Goal: Task Accomplishment & Management: Use online tool/utility

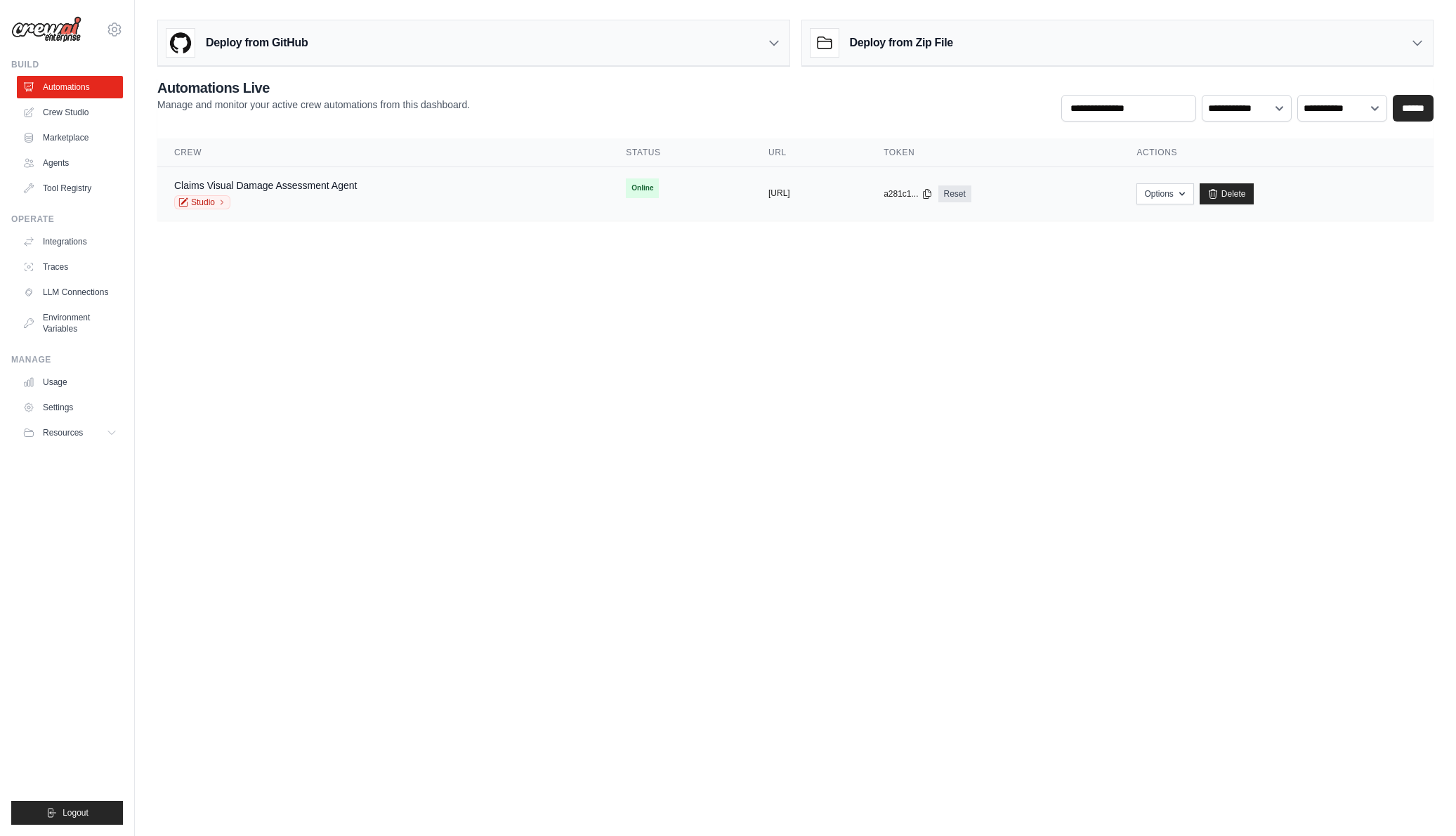
click at [780, 191] on button "[URL]" at bounding box center [779, 193] width 22 height 11
click at [930, 196] on icon at bounding box center [927, 193] width 8 height 9
click at [876, 279] on body "jms.dcksn88@gmail.com Settings Build Automations Crew Studio" at bounding box center [728, 418] width 1456 height 836
click at [768, 195] on button "[URL]" at bounding box center [779, 193] width 22 height 11
click at [349, 192] on div "Claims Visual Damage Assessment Agent Studio" at bounding box center [265, 194] width 183 height 31
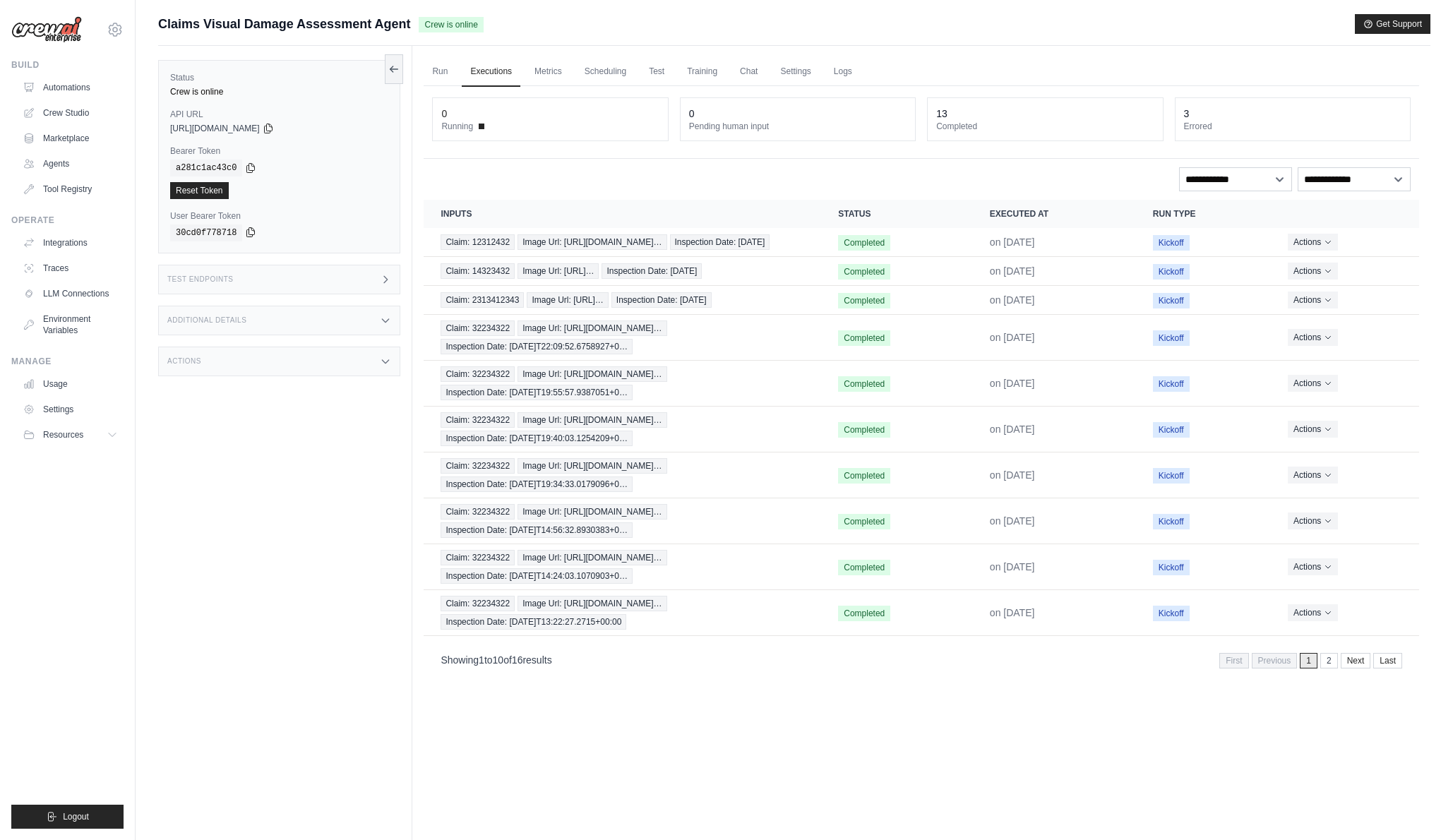
click at [247, 235] on icon at bounding box center [251, 232] width 8 height 9
click at [245, 166] on icon at bounding box center [250, 168] width 11 height 11
click at [274, 129] on icon at bounding box center [268, 128] width 11 height 11
click at [271, 128] on icon at bounding box center [268, 127] width 8 height 9
click at [358, 275] on div "Test Endpoints" at bounding box center [279, 279] width 242 height 30
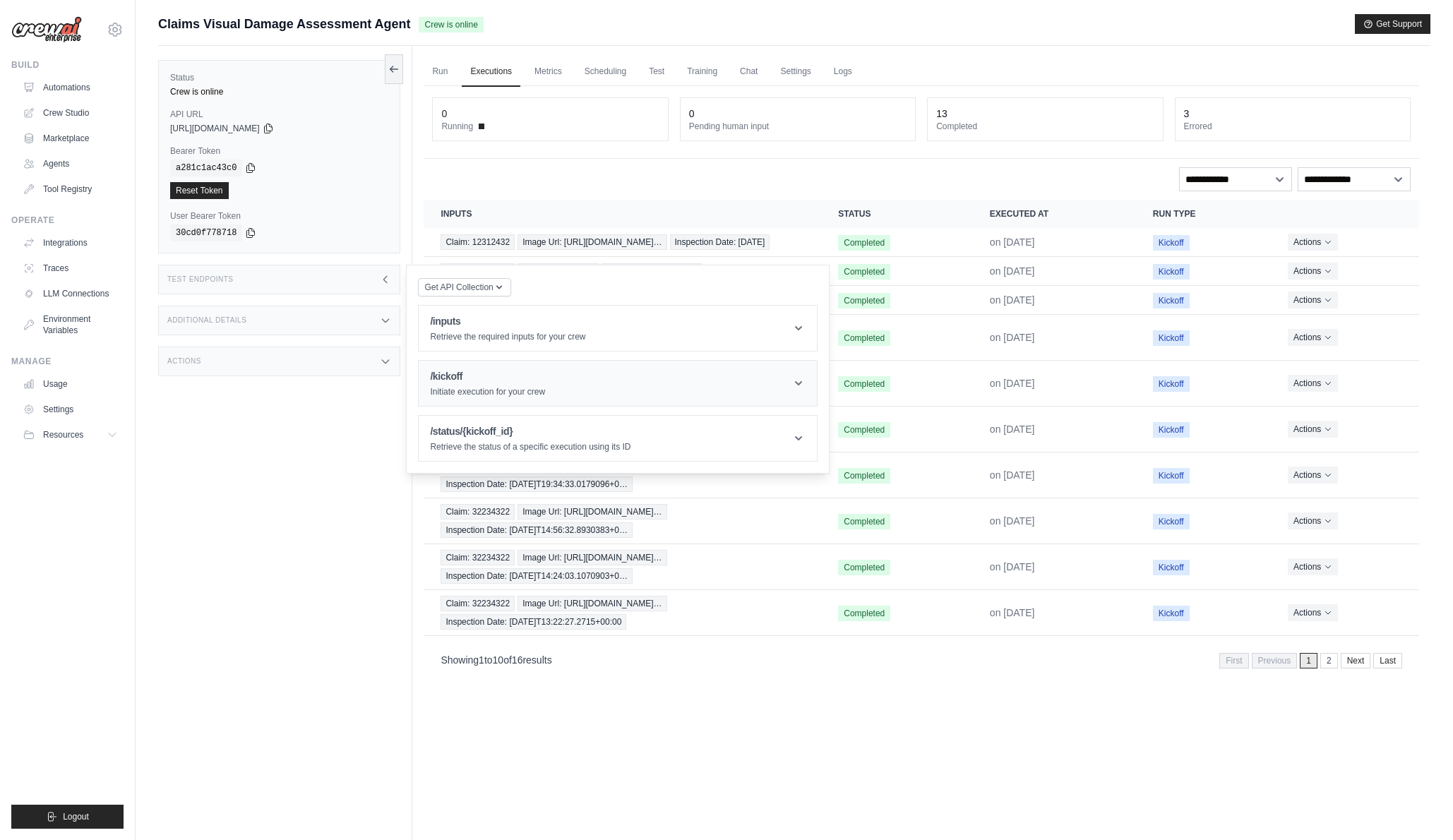
click at [455, 375] on h1 "/kickoff" at bounding box center [487, 376] width 115 height 14
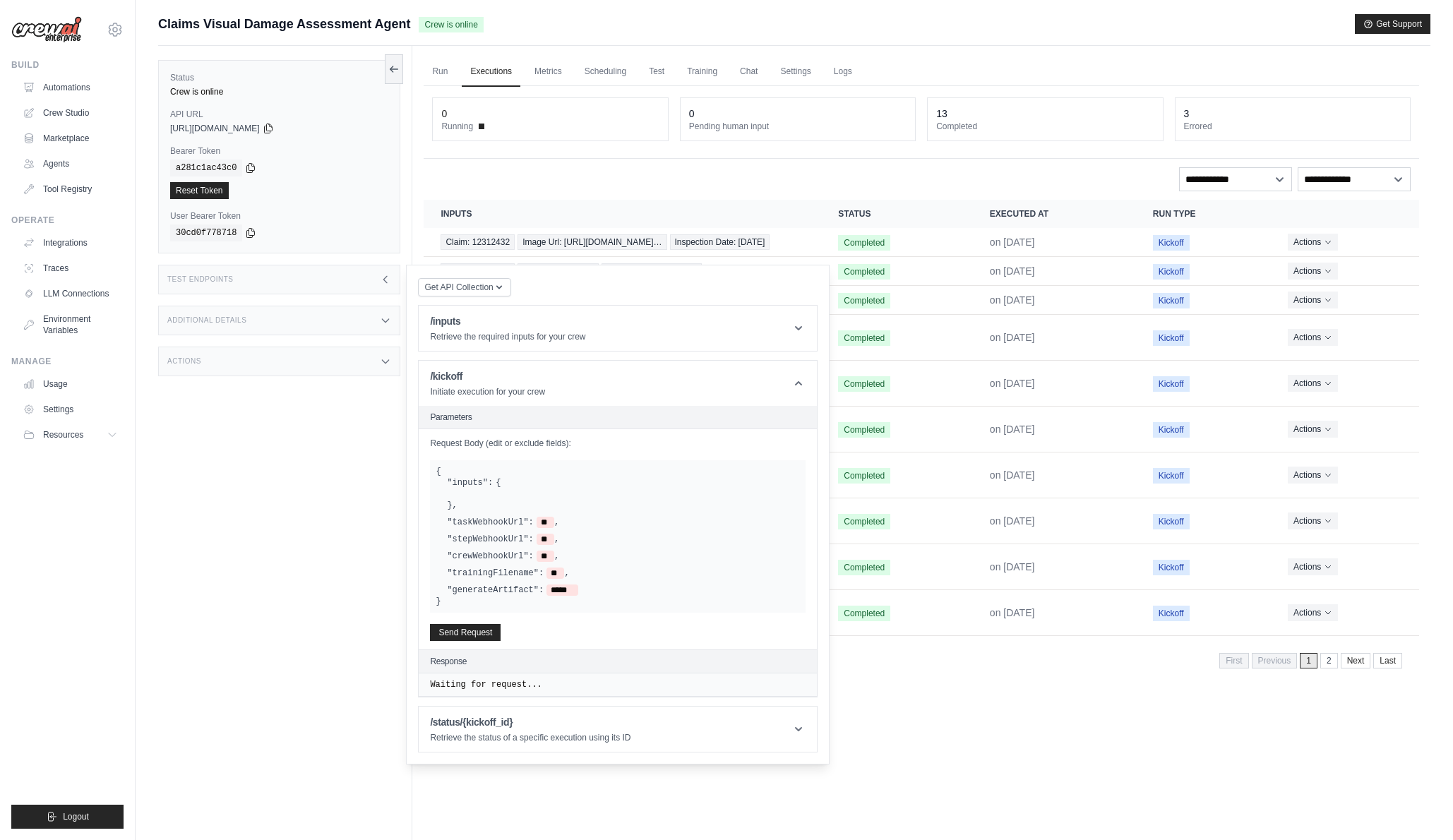
click at [317, 519] on div "Status Crew is online API URL copied https://claims-visual-damage-assessment-ag…" at bounding box center [285, 466] width 255 height 840
click at [250, 546] on div "Status Crew is online API URL copied https://claims-visual-damage-assessment-ag…" at bounding box center [285, 466] width 255 height 840
click at [246, 166] on icon at bounding box center [250, 168] width 11 height 11
click at [109, 431] on icon at bounding box center [114, 435] width 11 height 11
click at [247, 165] on icon at bounding box center [251, 167] width 8 height 9
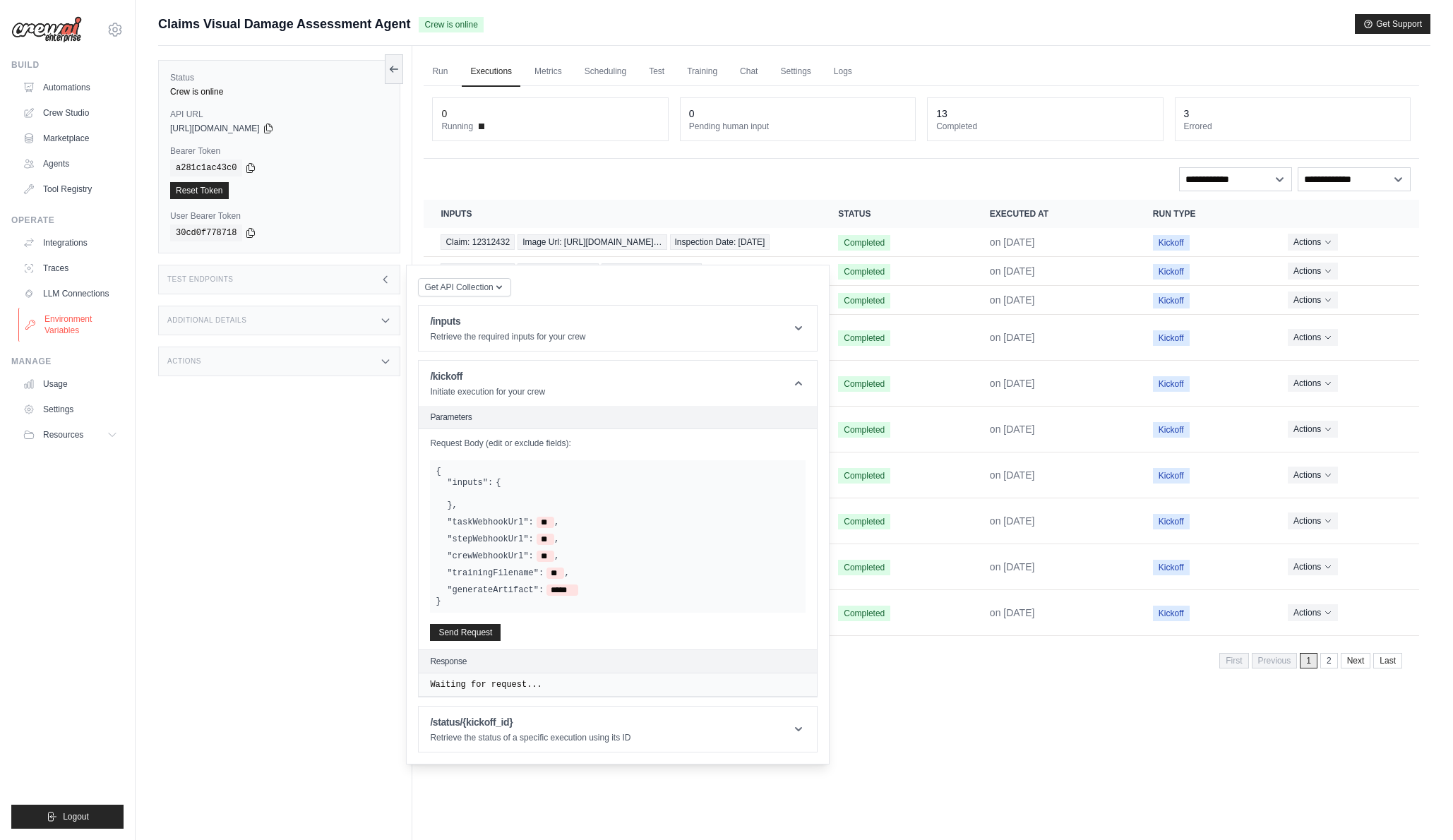
click at [63, 325] on link "Environment Variables" at bounding box center [72, 325] width 106 height 34
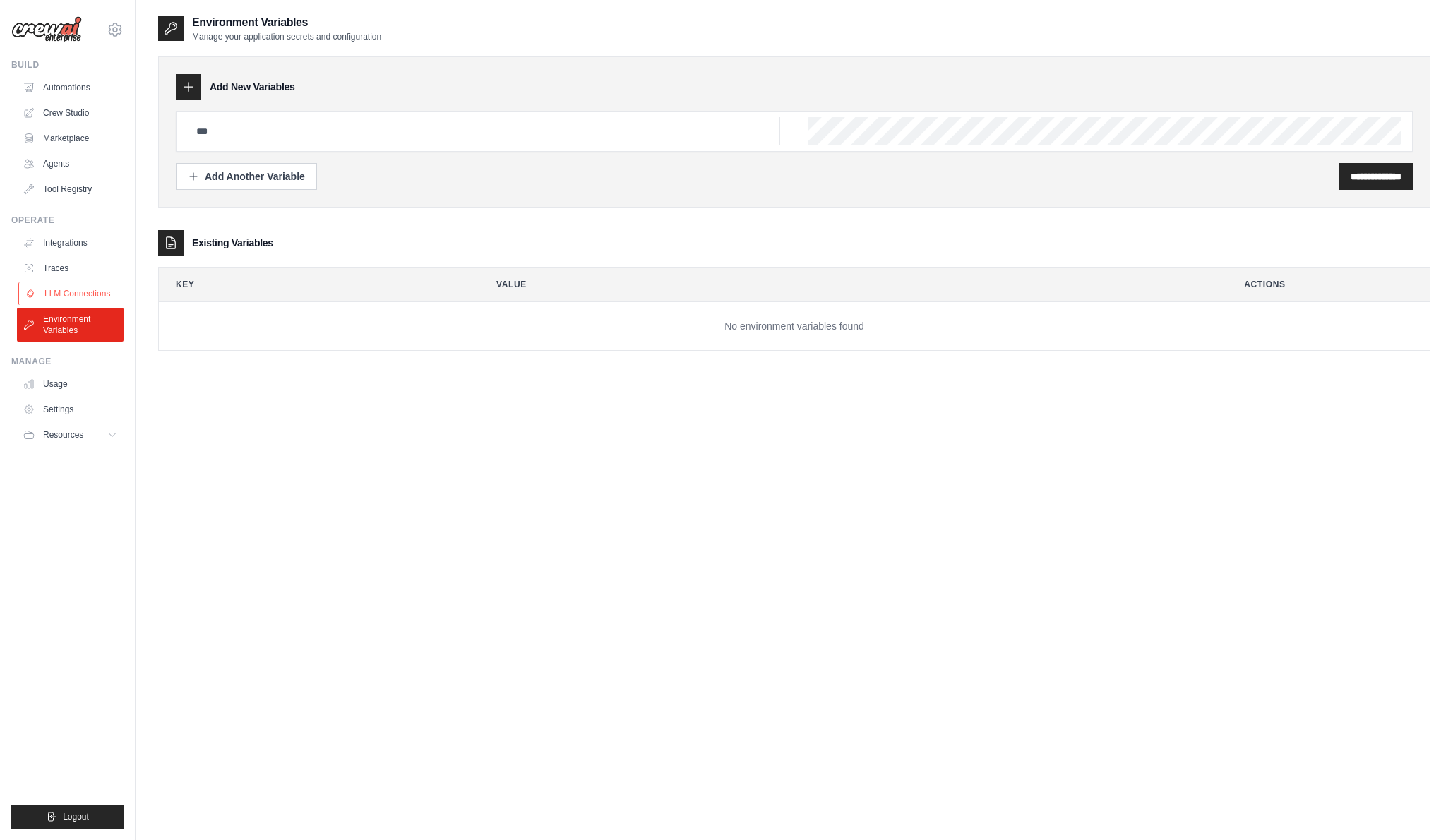
click at [63, 292] on link "LLM Connections" at bounding box center [72, 294] width 106 height 23
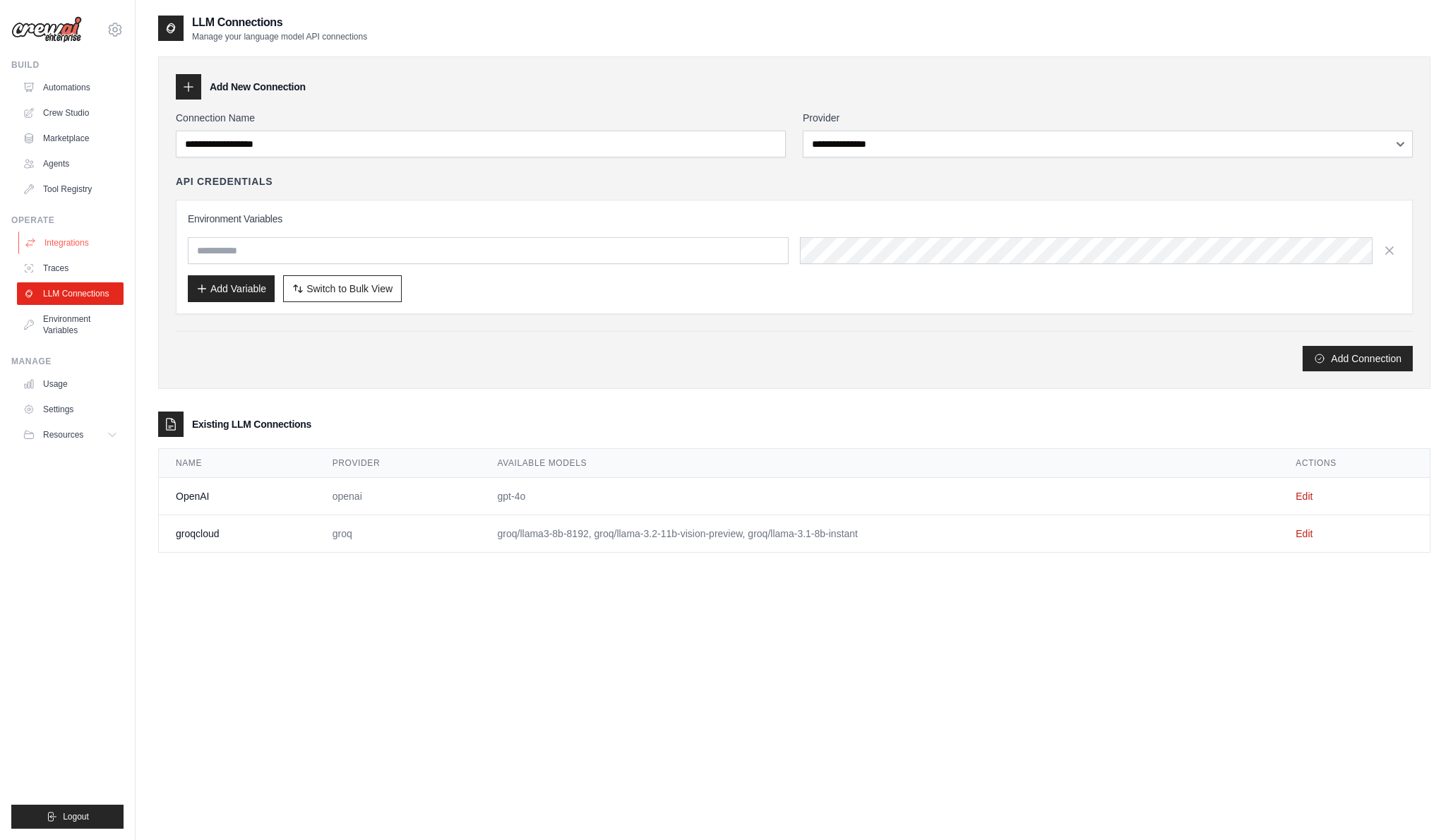
click at [69, 242] on link "Integrations" at bounding box center [72, 242] width 106 height 23
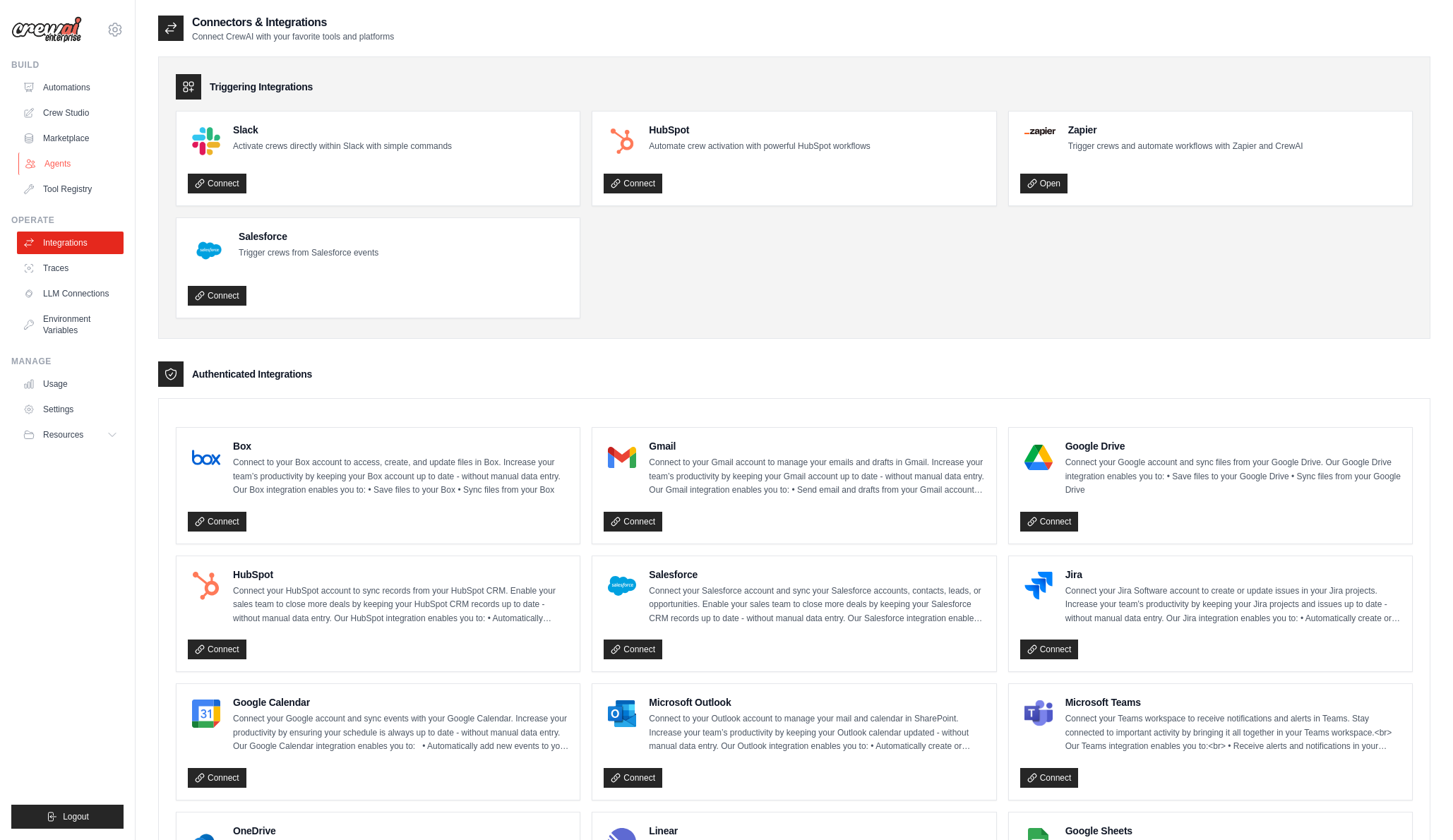
click at [63, 163] on link "Agents" at bounding box center [72, 163] width 106 height 23
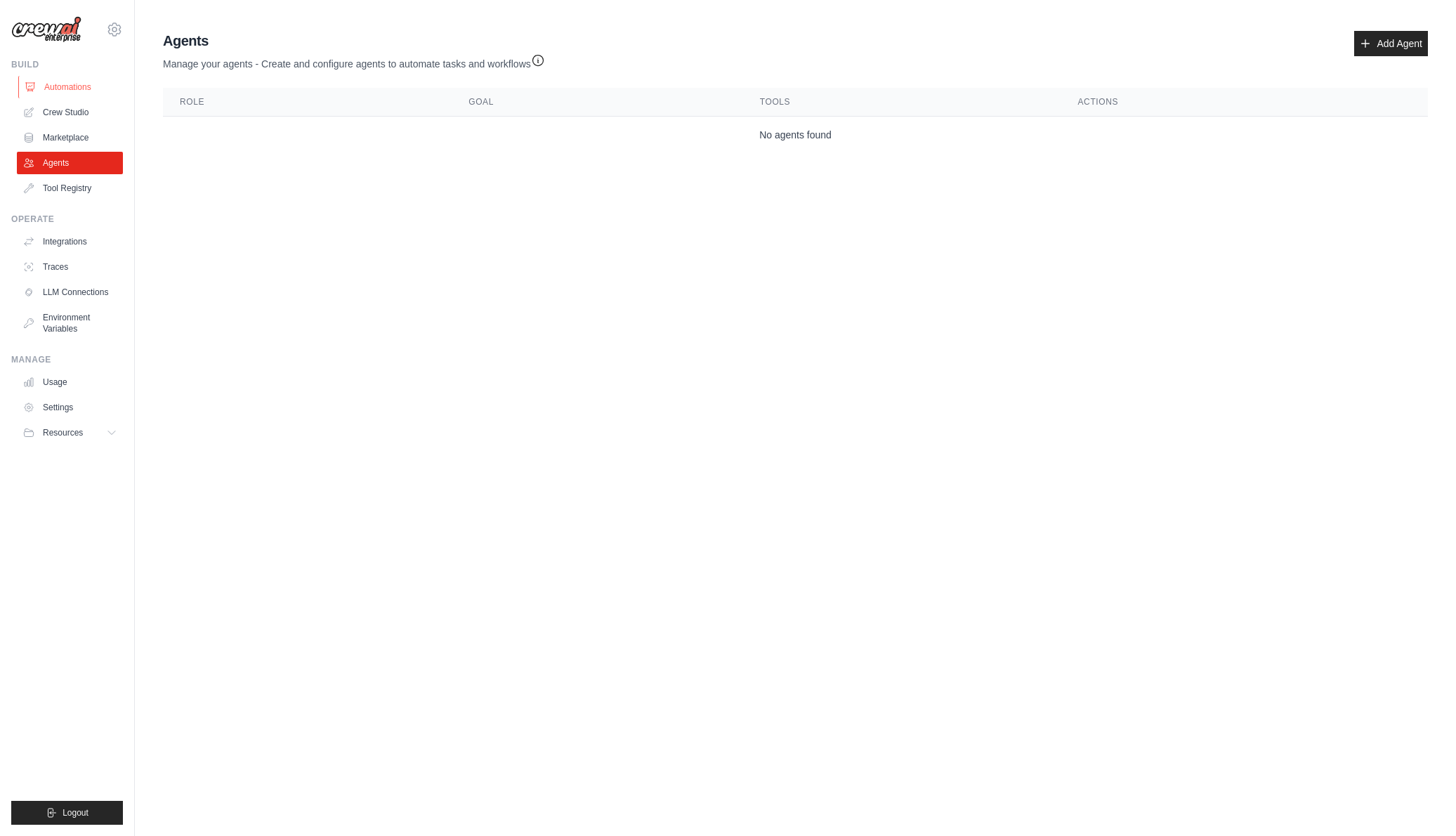
click at [61, 88] on link "Automations" at bounding box center [71, 87] width 106 height 22
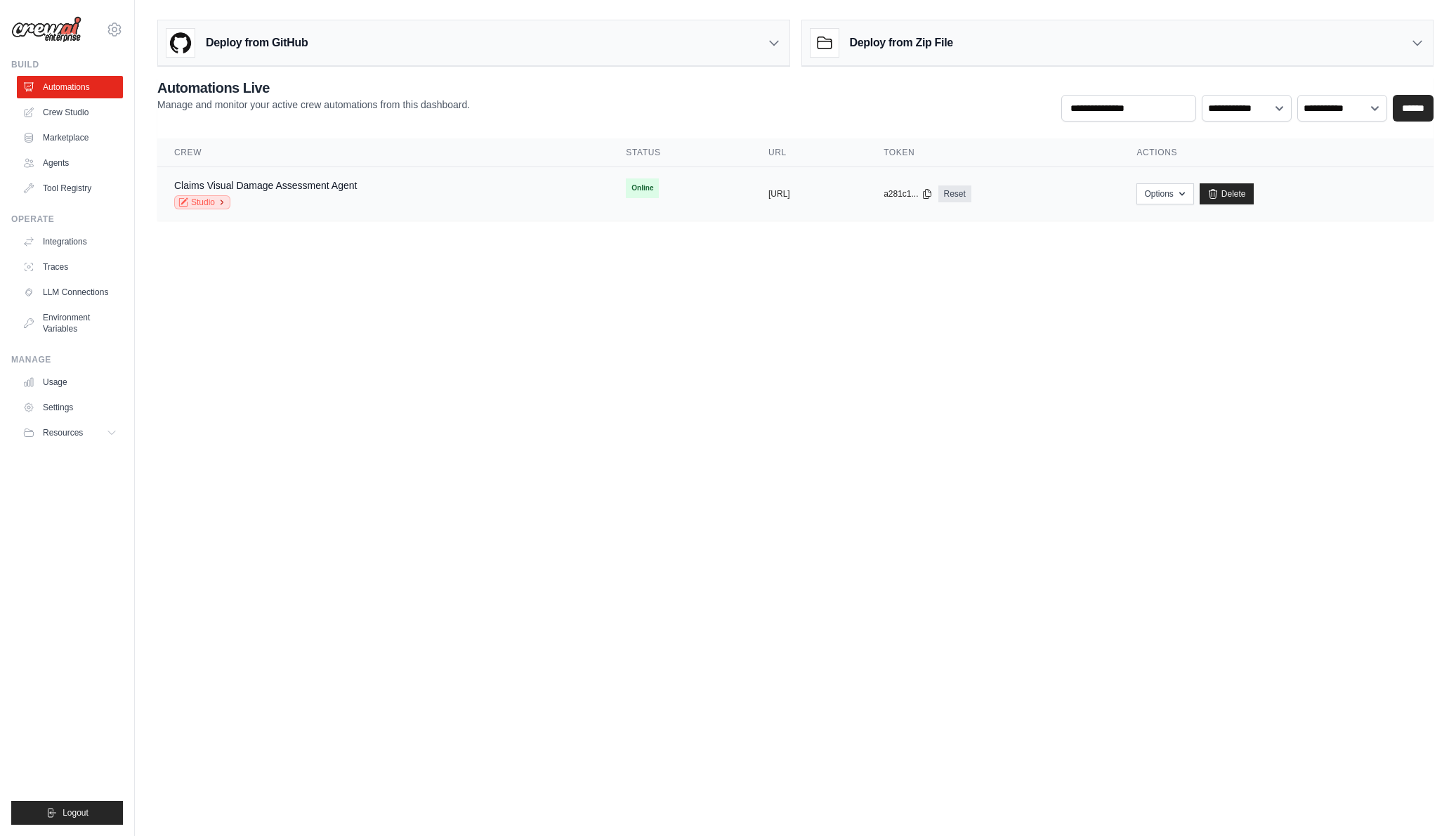
click at [205, 204] on link "Studio" at bounding box center [202, 203] width 56 height 14
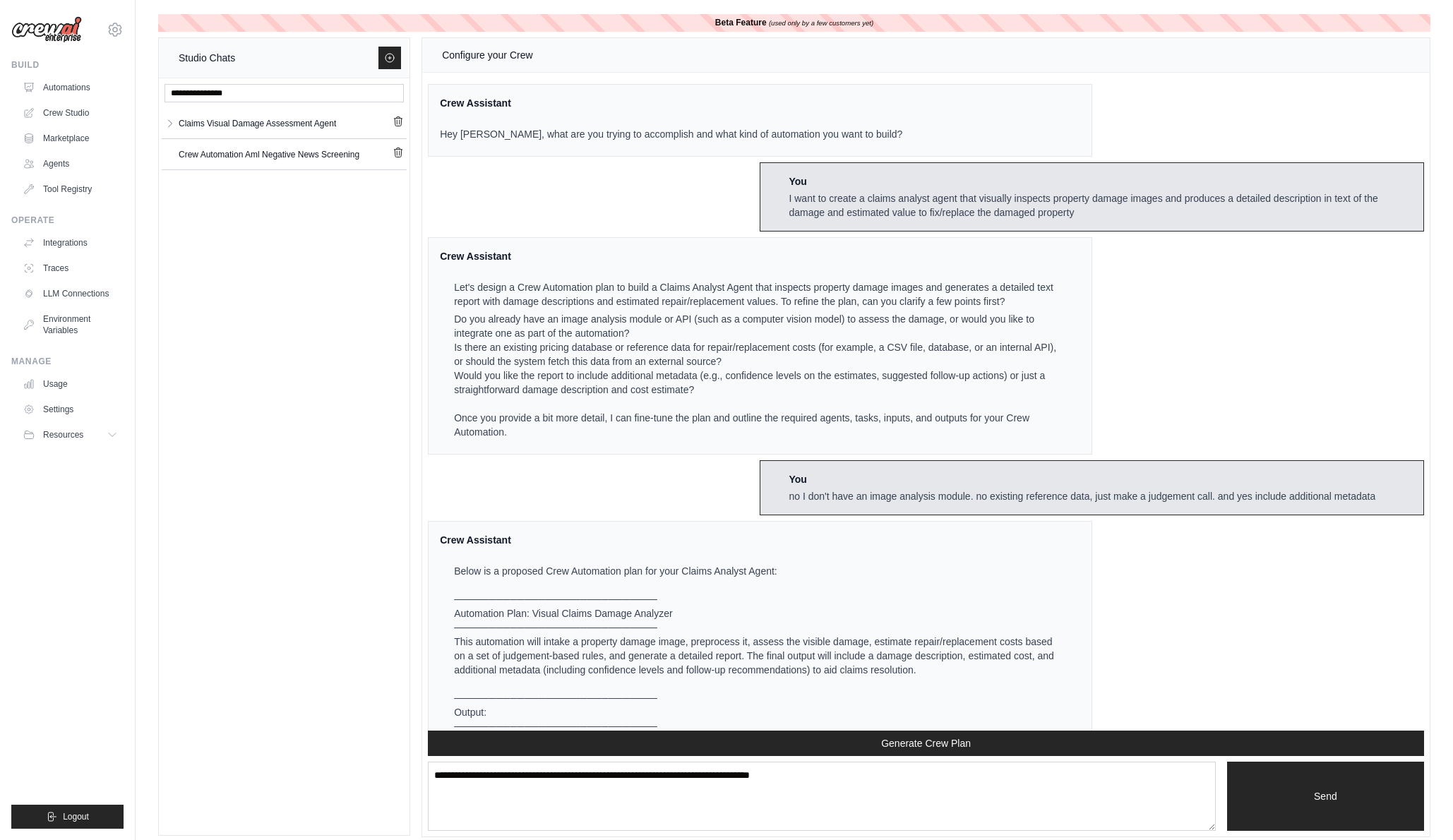
scroll to position [1798, 0]
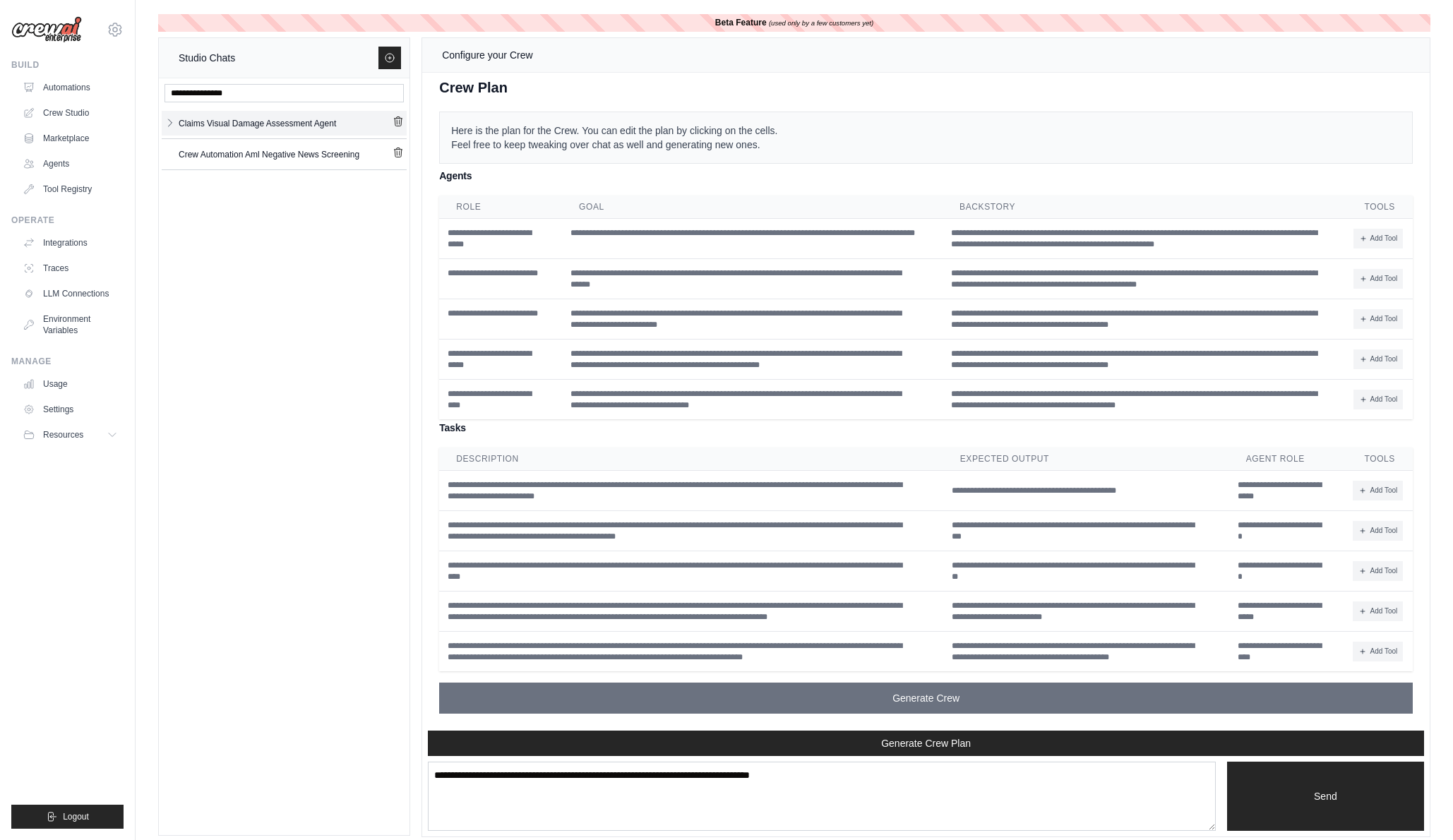
click at [170, 123] on icon "button" at bounding box center [170, 123] width 11 height 11
click at [288, 154] on div "Claims Visual Da..." at bounding box center [272, 152] width 188 height 14
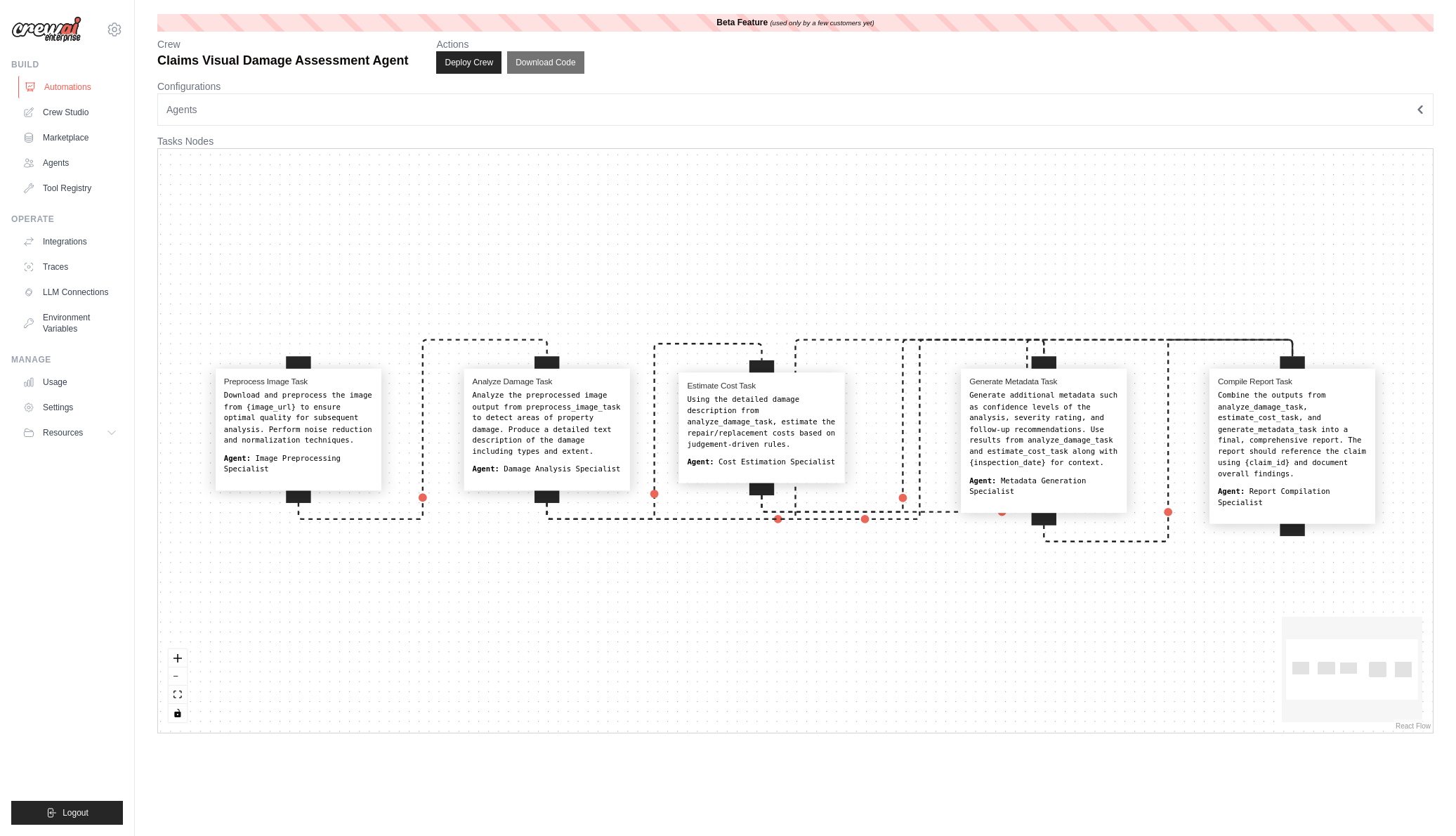
click at [71, 89] on link "Automations" at bounding box center [71, 87] width 106 height 22
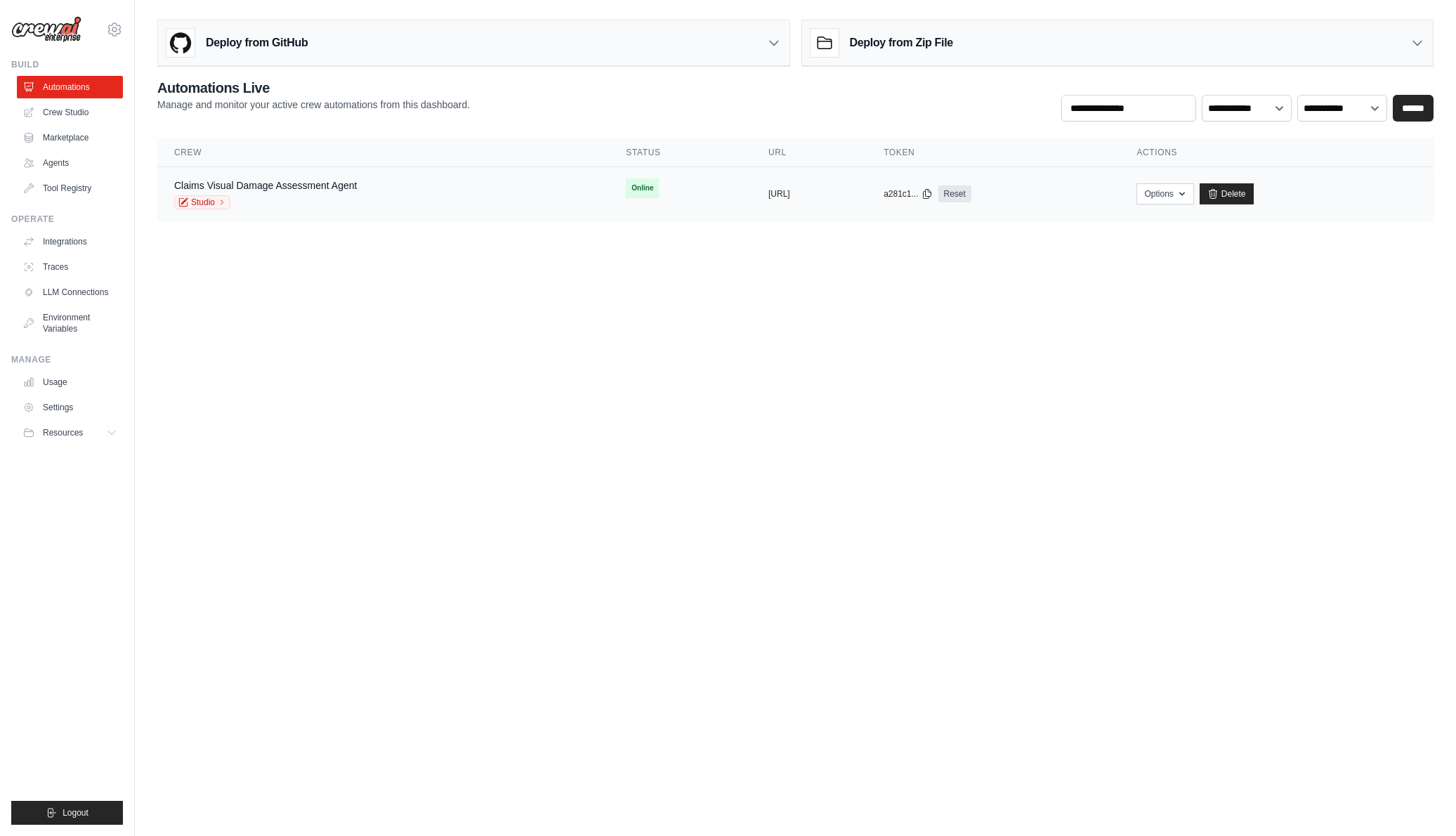
click at [385, 185] on div "Claims Visual Damage Assessment Agent Studio" at bounding box center [383, 194] width 418 height 31
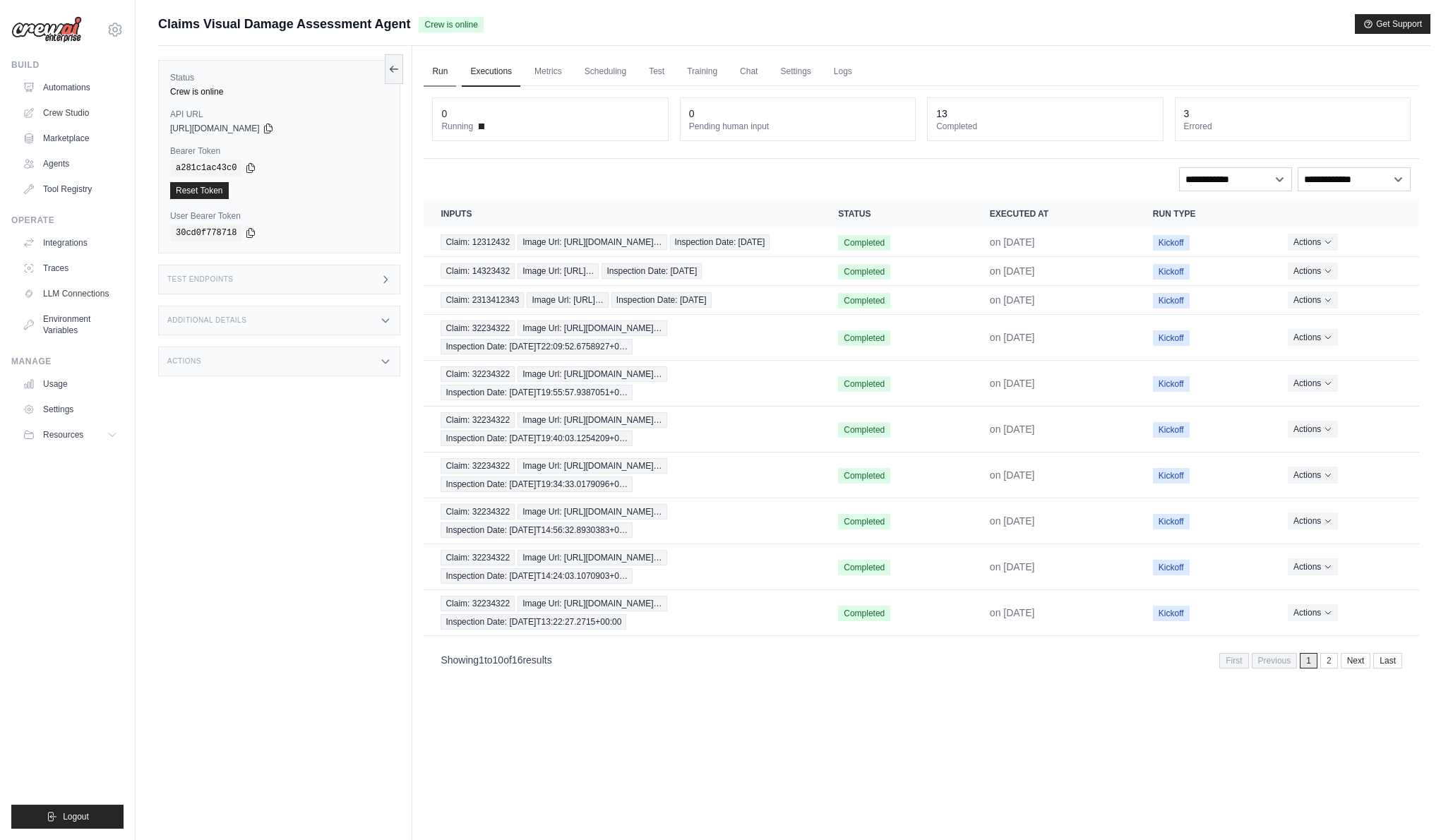
click at [431, 66] on link "Run" at bounding box center [440, 72] width 32 height 30
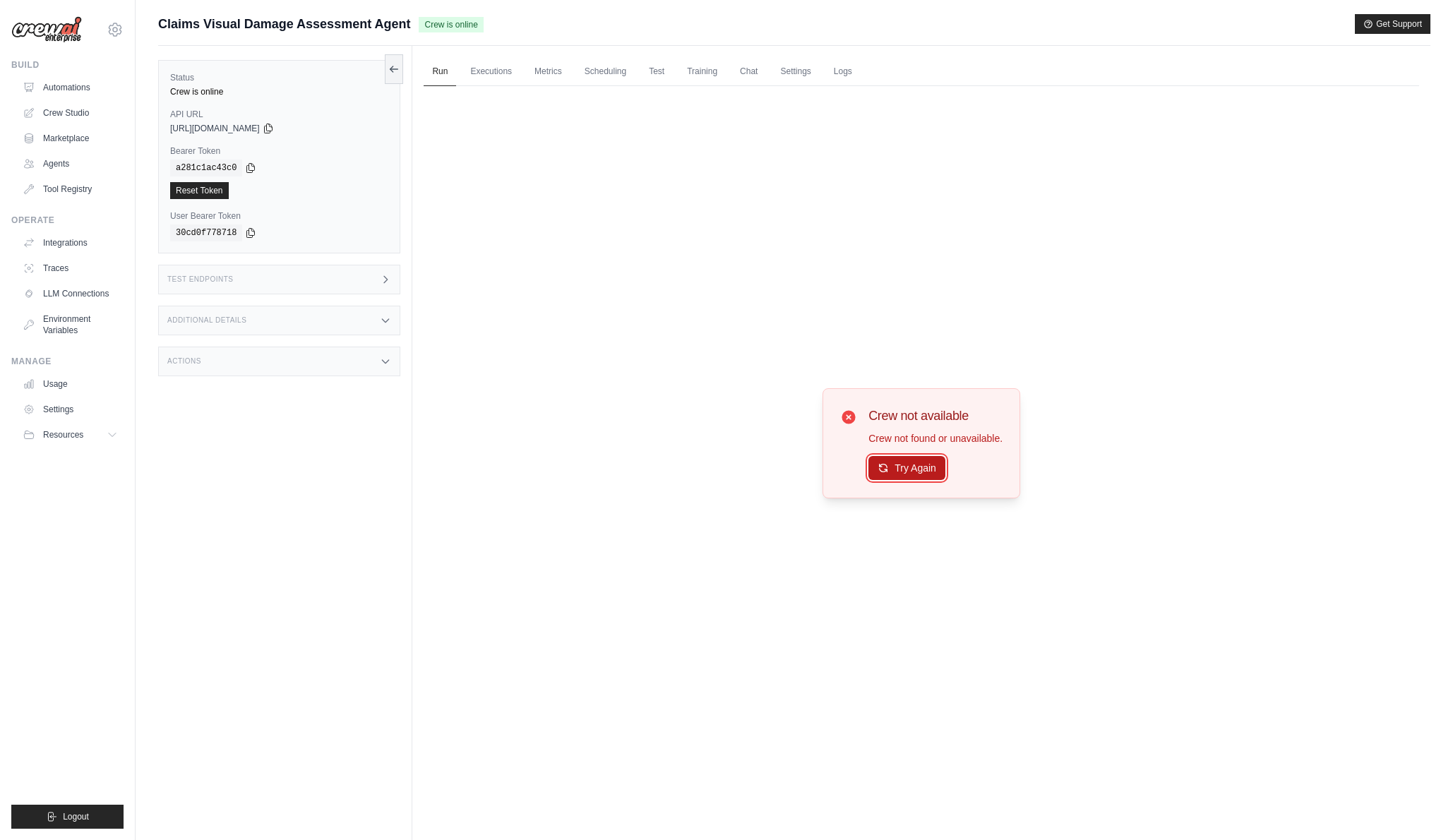
click at [910, 466] on button "Try Again" at bounding box center [907, 468] width 77 height 24
click at [905, 468] on button "Try Again" at bounding box center [907, 468] width 77 height 24
click at [905, 468] on button "Try Again" at bounding box center [907, 469] width 77 height 24
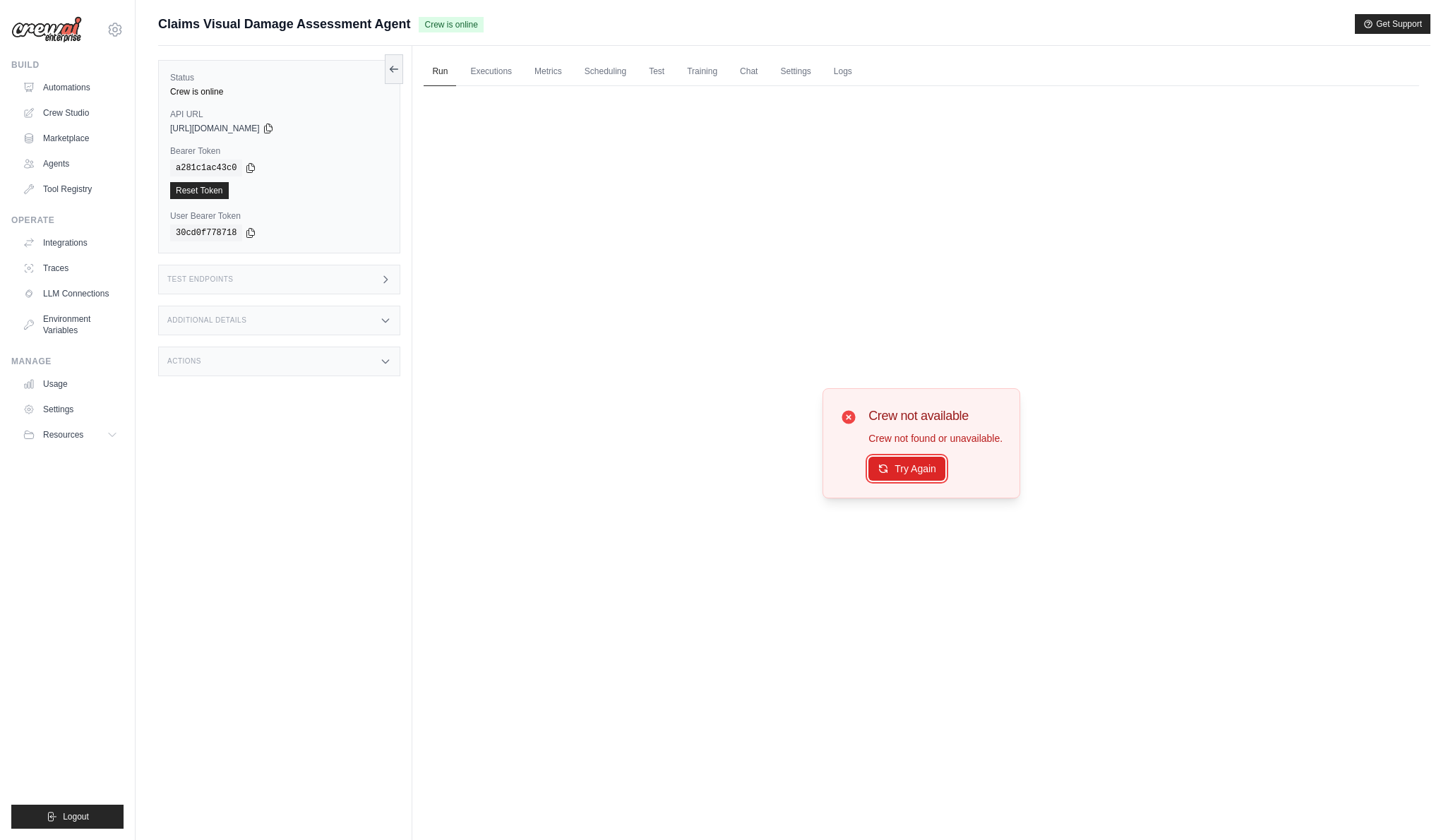
click at [905, 468] on button "Try Again" at bounding box center [907, 469] width 77 height 24
click at [486, 65] on link "Executions" at bounding box center [491, 72] width 59 height 30
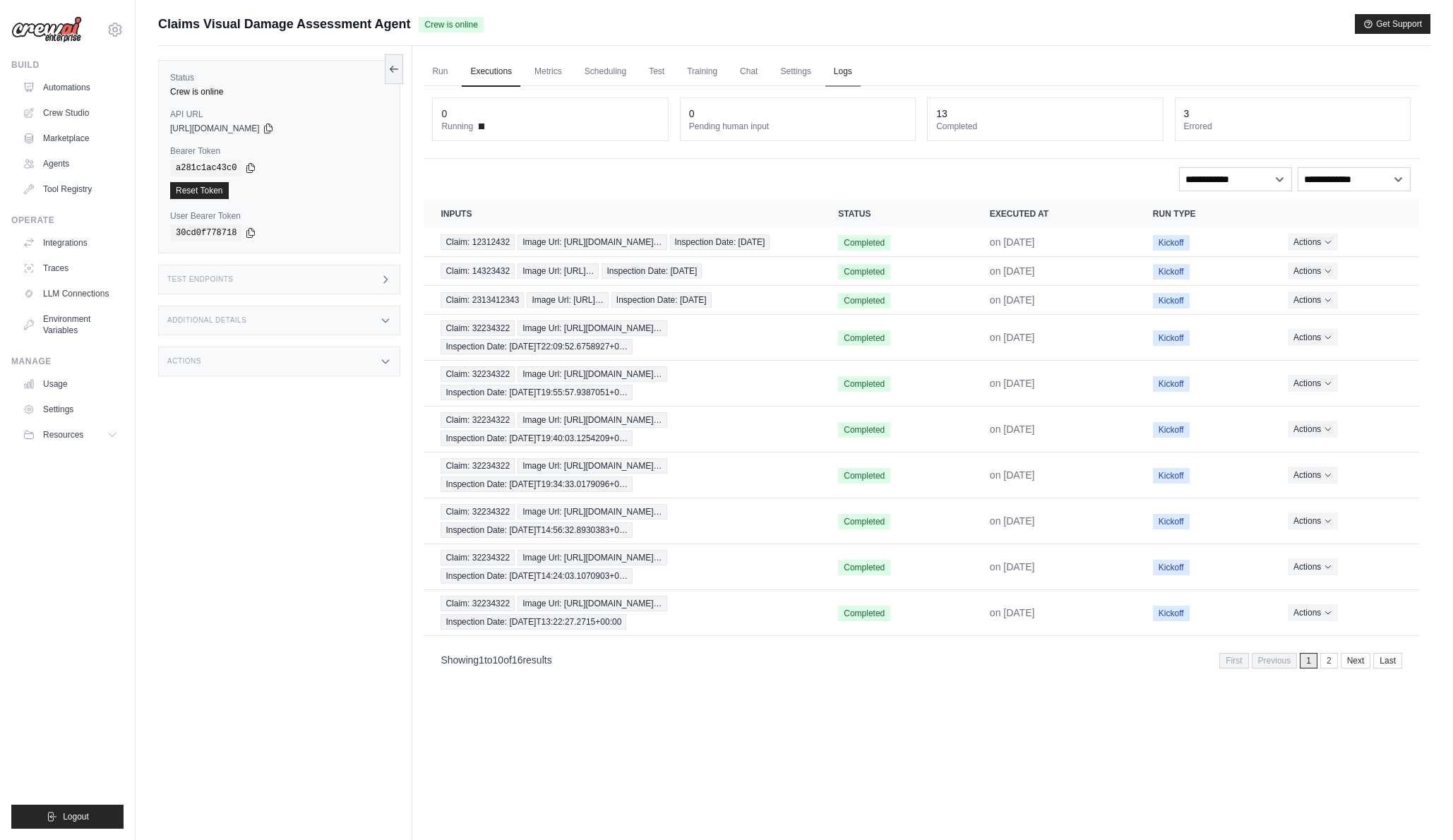
click at [842, 75] on link "Logs" at bounding box center [843, 72] width 35 height 30
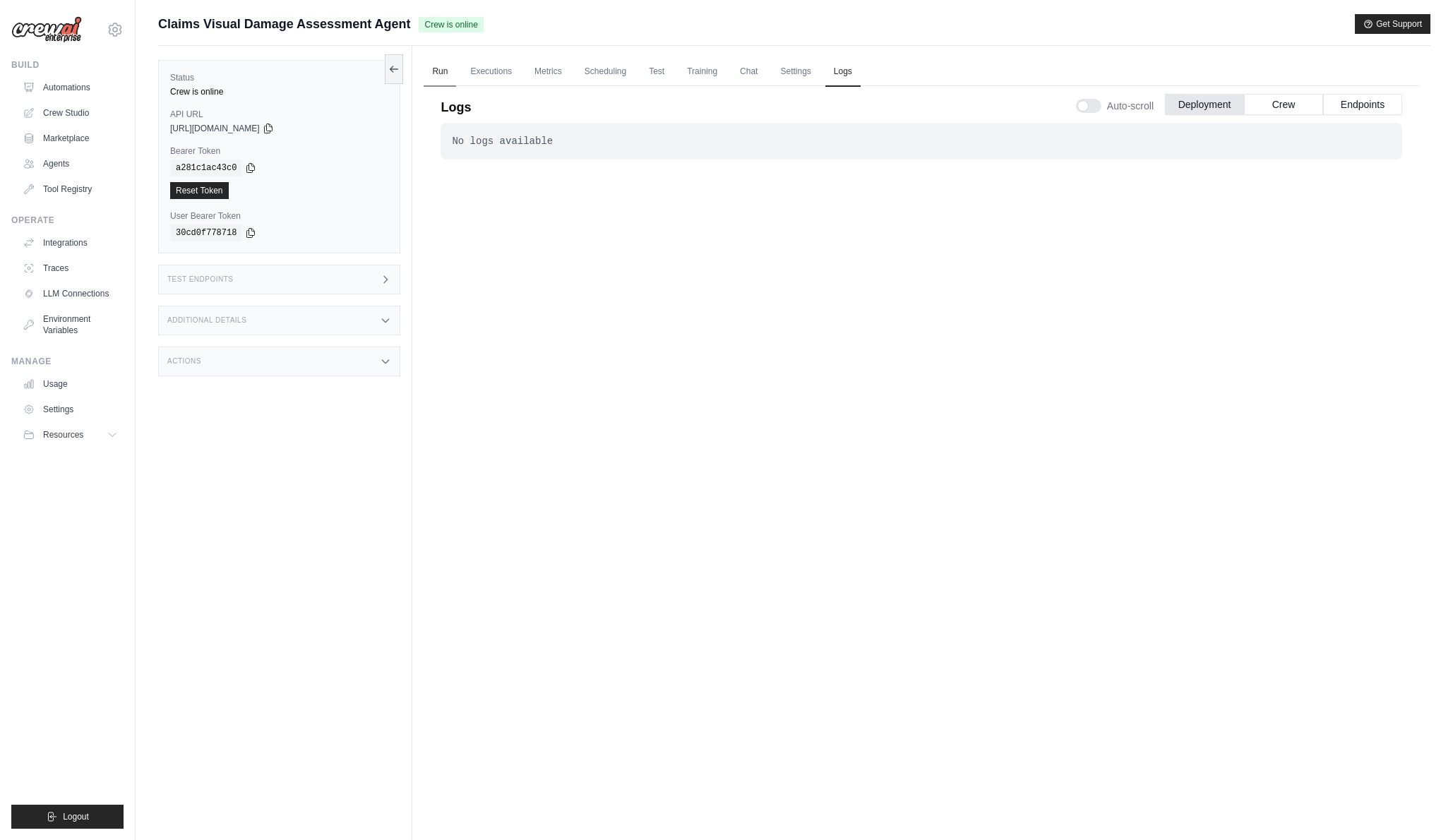
click at [444, 70] on link "Run" at bounding box center [440, 72] width 32 height 30
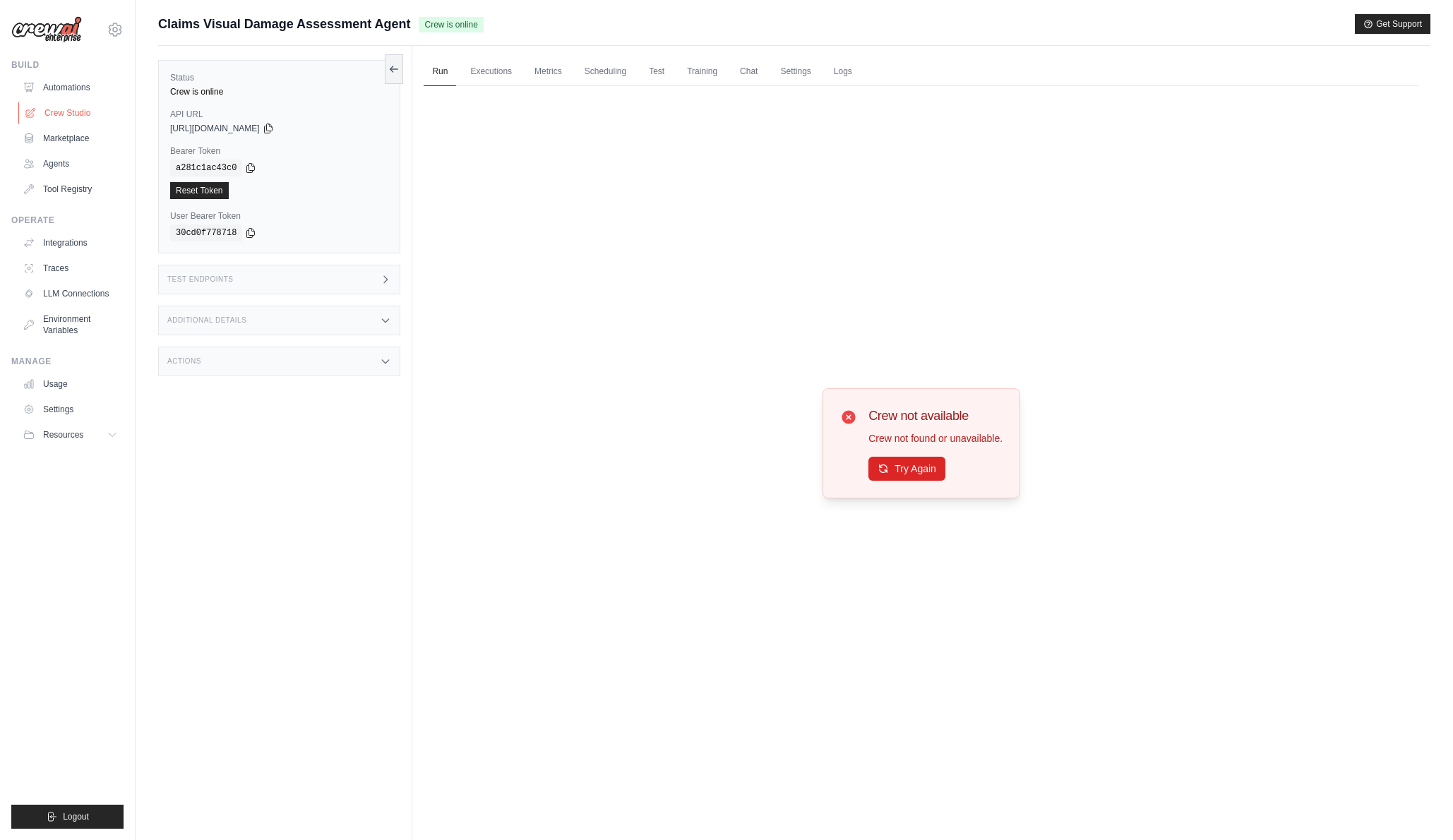
click at [80, 106] on link "Crew Studio" at bounding box center [72, 113] width 106 height 23
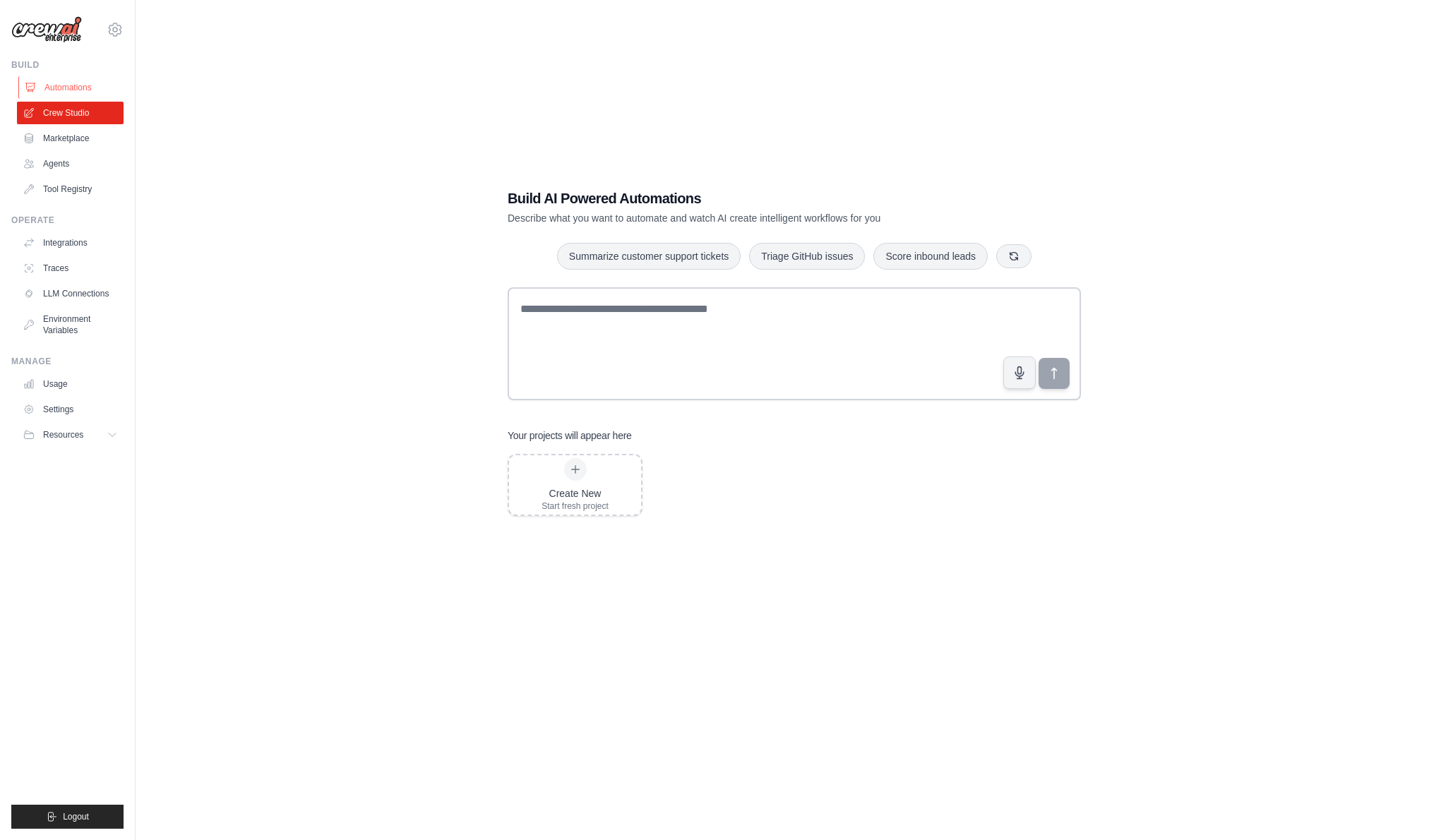
click at [77, 89] on link "Automations" at bounding box center [72, 88] width 106 height 23
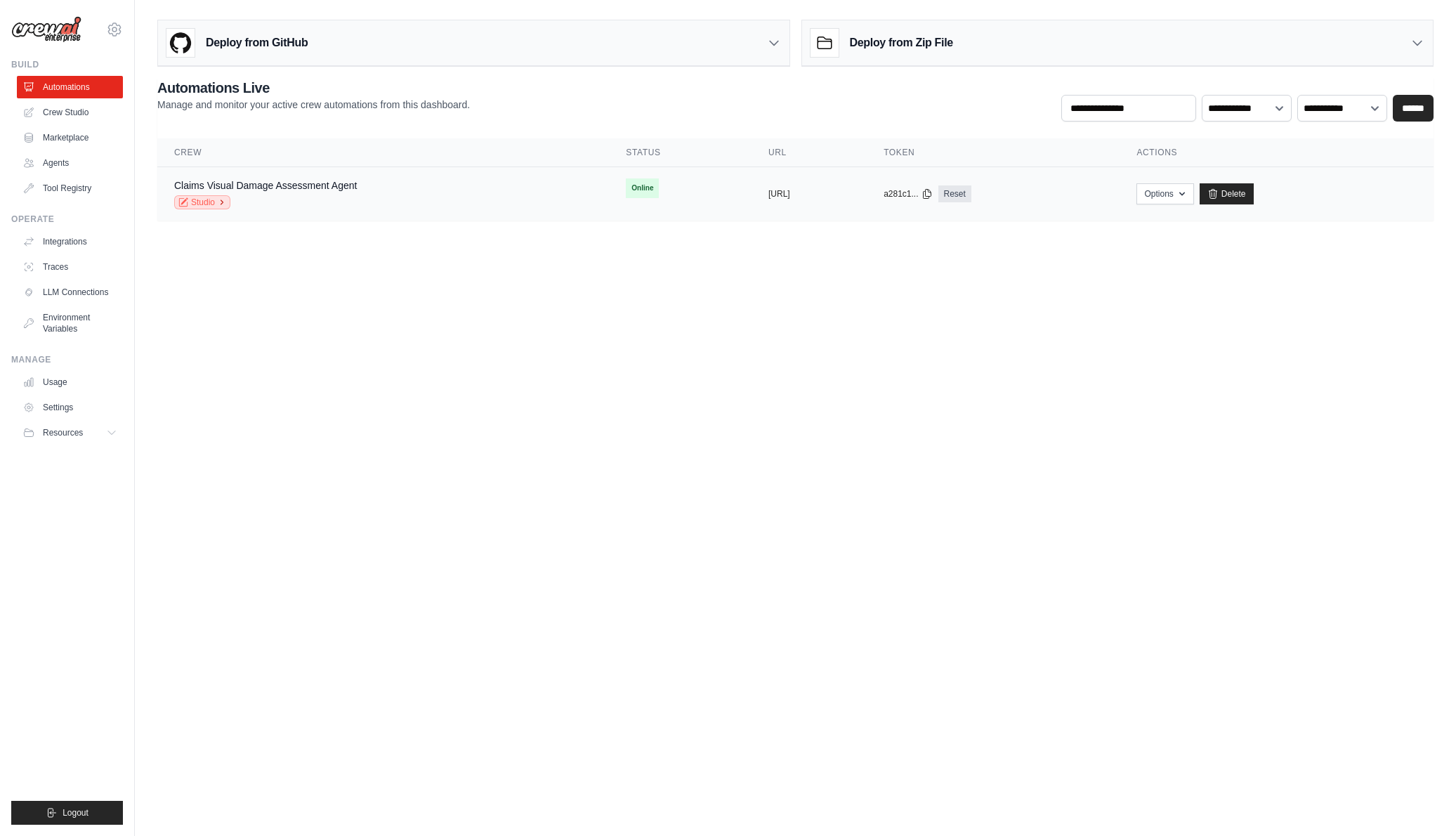
click at [210, 204] on link "Studio" at bounding box center [202, 203] width 56 height 14
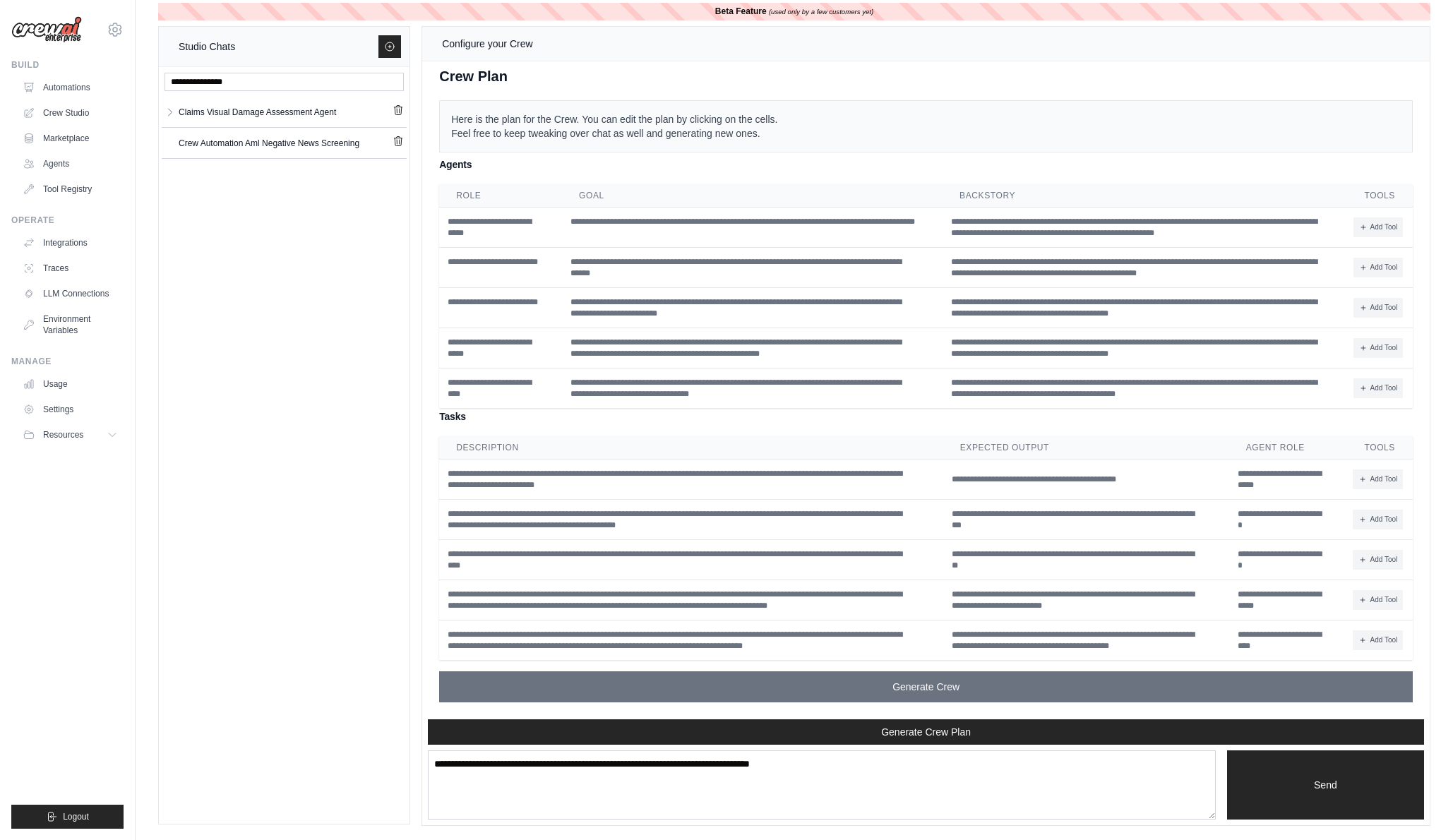
scroll to position [1798, 0]
click at [169, 117] on icon "button" at bounding box center [170, 111] width 11 height 11
click at [207, 137] on div "Claims Visual Da..." at bounding box center [272, 141] width 188 height 14
click at [392, 142] on select "**" at bounding box center [383, 145] width 35 height 23
click at [267, 139] on div "Claims Visual Da..." at bounding box center [272, 141] width 188 height 14
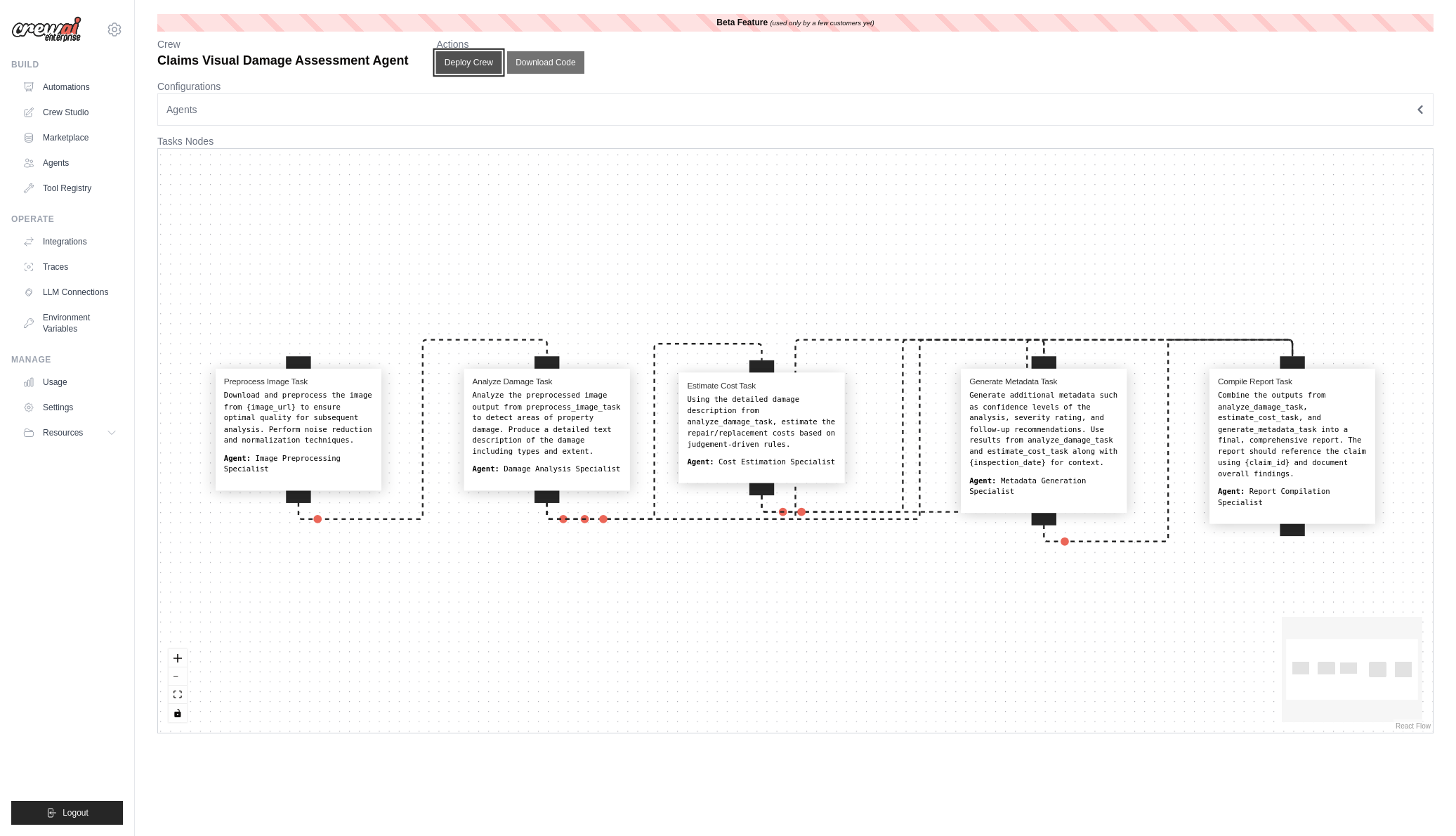
click at [460, 59] on button "Deploy Crew" at bounding box center [469, 63] width 66 height 22
click at [55, 163] on link "Agents" at bounding box center [71, 163] width 106 height 22
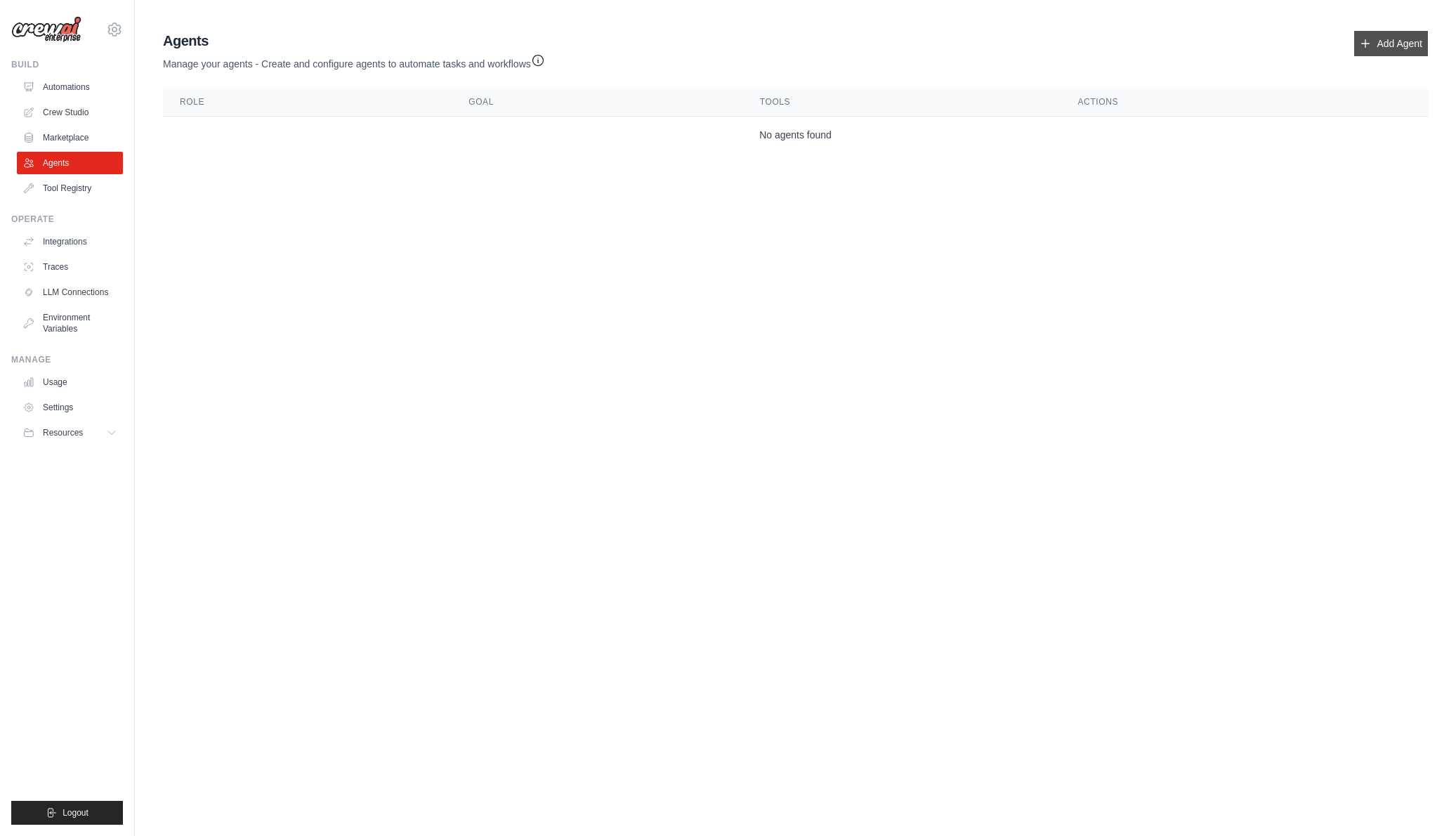
click at [1393, 42] on link "Add Agent" at bounding box center [1391, 44] width 74 height 26
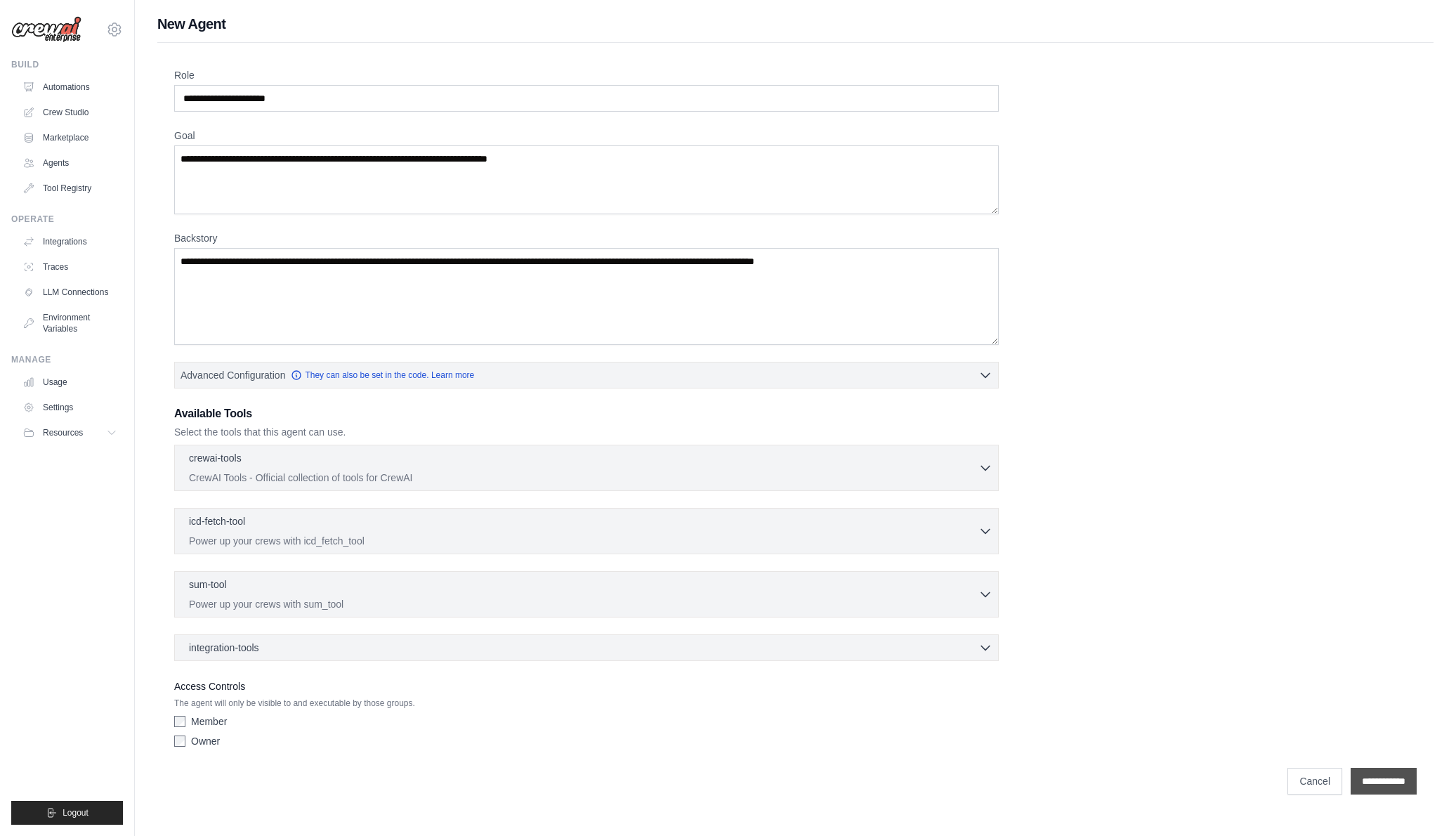
click at [1385, 781] on input "**********" at bounding box center [1384, 781] width 66 height 26
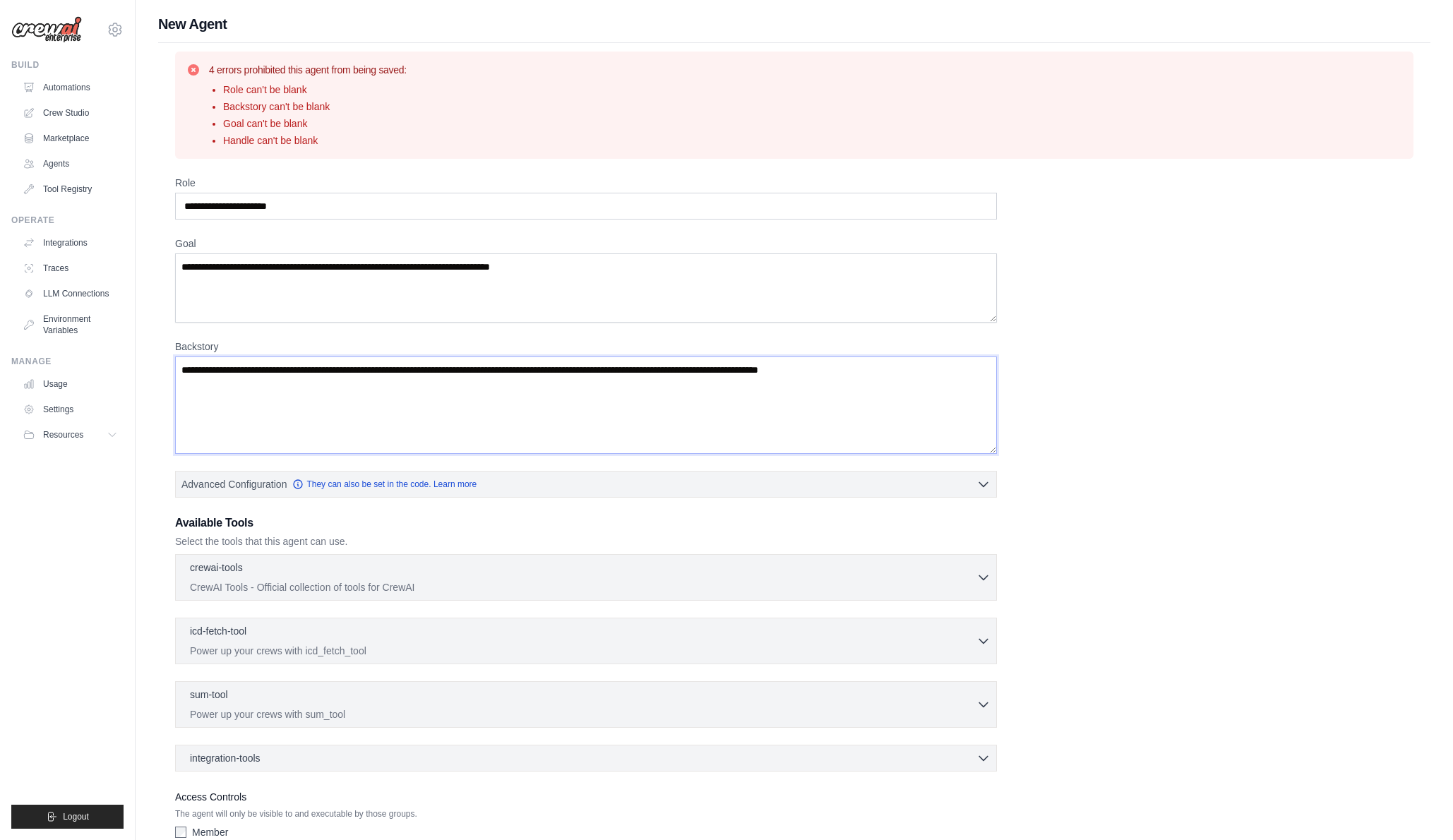
click at [489, 412] on textarea "Backstory" at bounding box center [586, 405] width 822 height 97
click at [328, 204] on input "Role" at bounding box center [586, 205] width 822 height 27
type input "**********"
type textarea "**********"
click at [454, 366] on textarea "Backstory" at bounding box center [586, 405] width 822 height 97
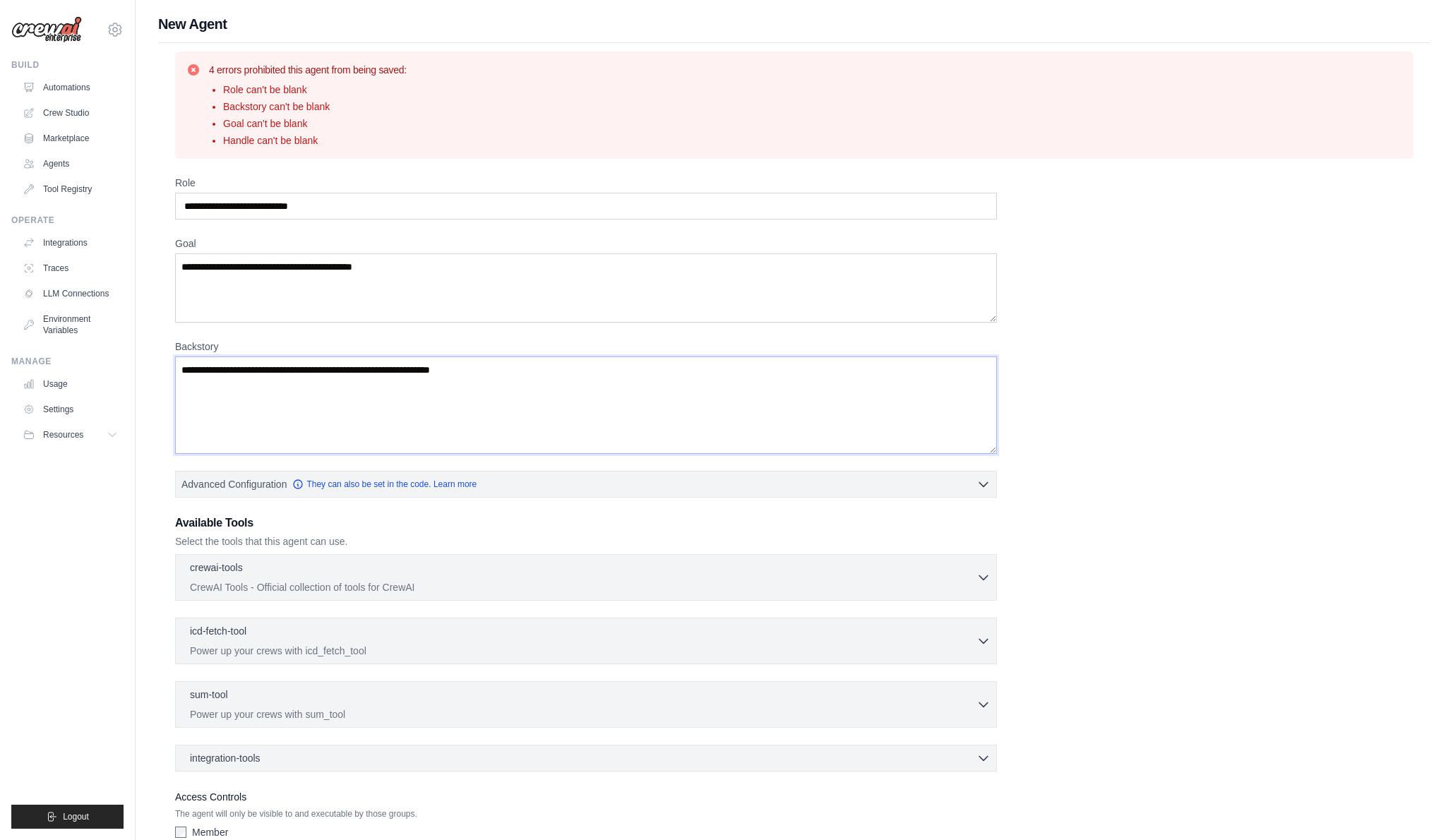
type textarea "**********"
click at [151, 573] on div "**********" at bounding box center [794, 465] width 1318 height 900
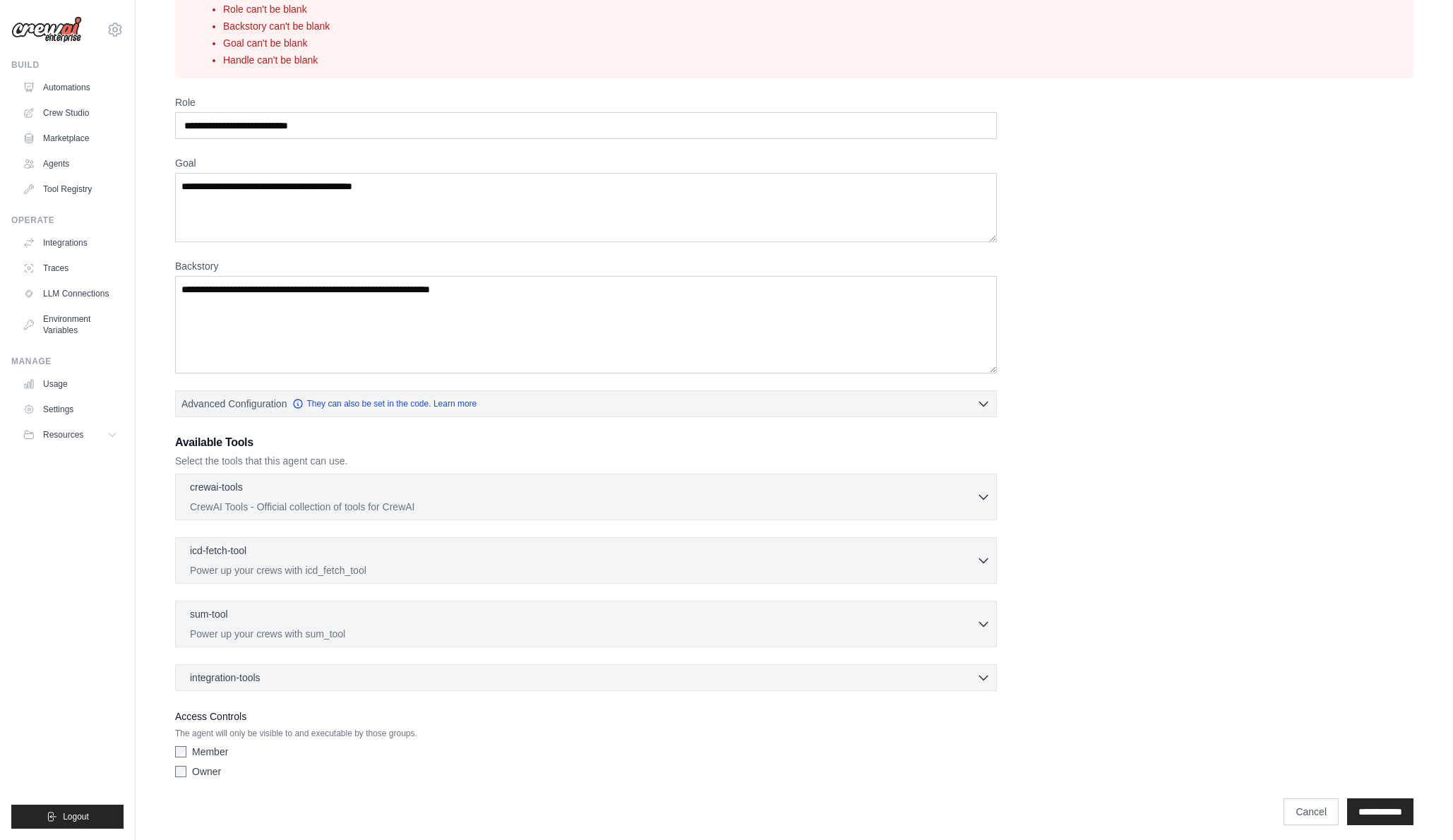
scroll to position [89, 0]
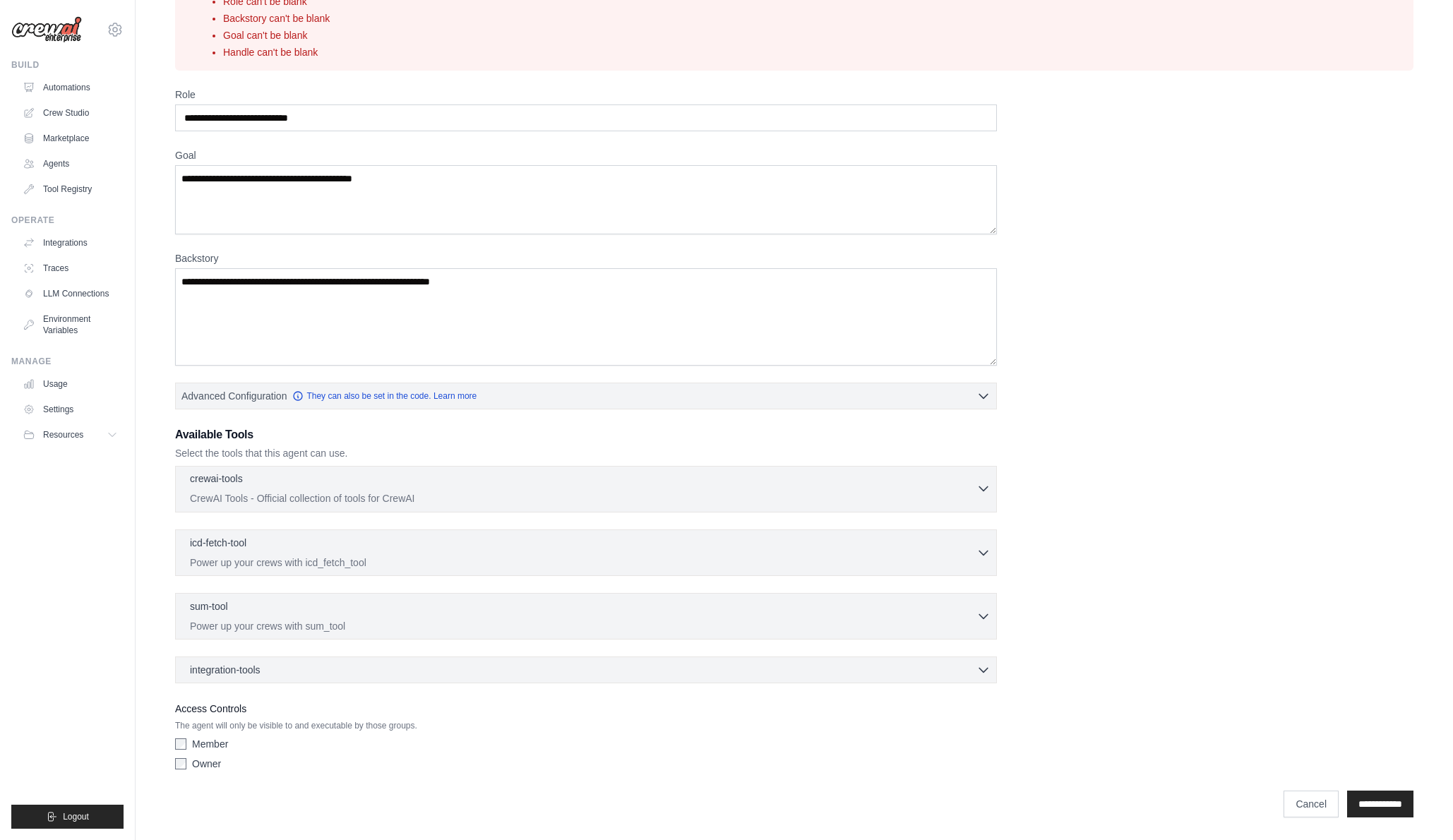
click at [273, 481] on div "crewai-tools 0 selected" at bounding box center [583, 480] width 786 height 17
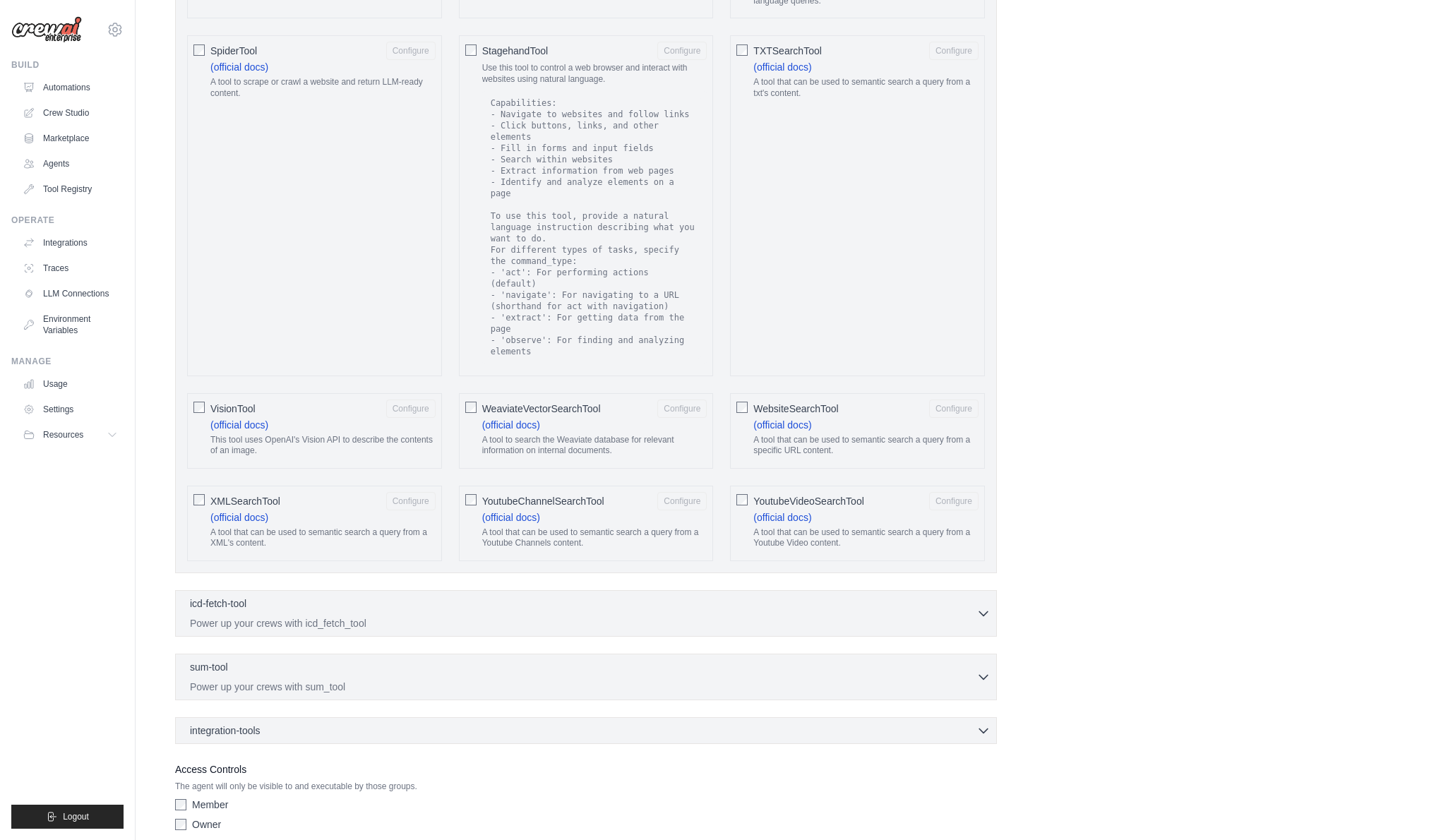
scroll to position [2368, 0]
click at [460, 718] on div "integration-tools 0 selected" at bounding box center [590, 726] width 801 height 14
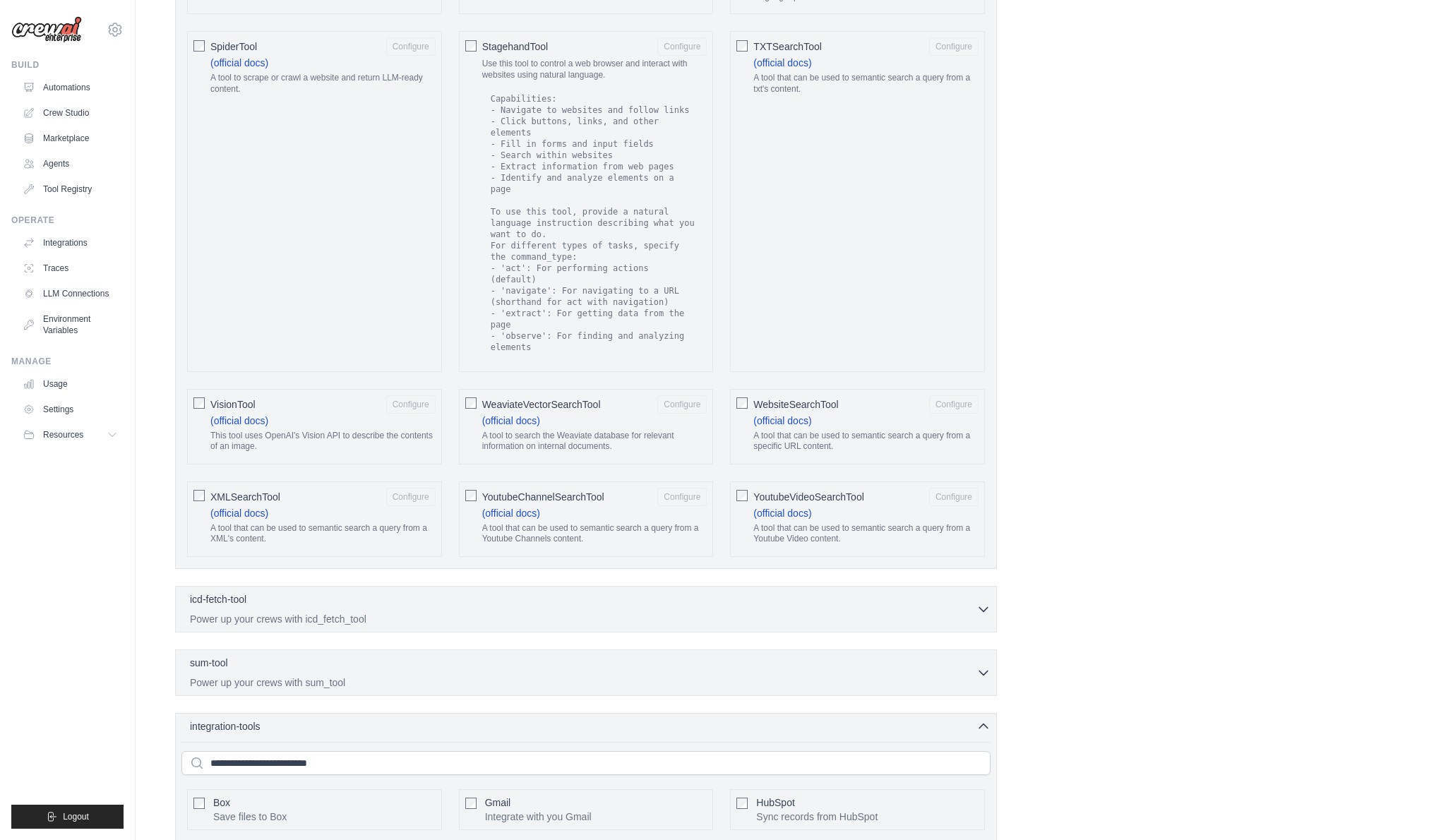
scroll to position [2603, 0]
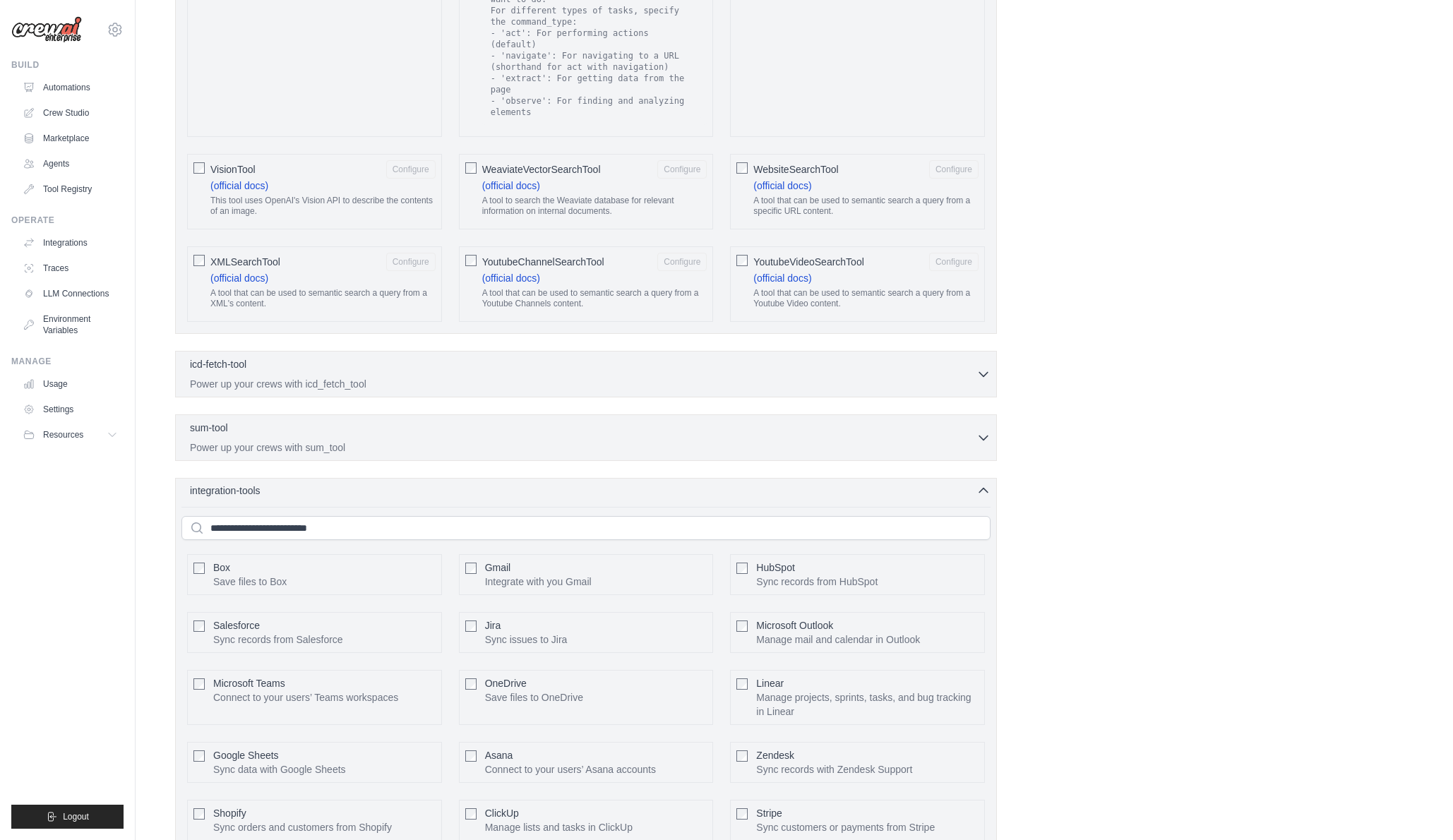
click at [395, 483] on div "integration-tools 0 selected" at bounding box center [590, 490] width 801 height 14
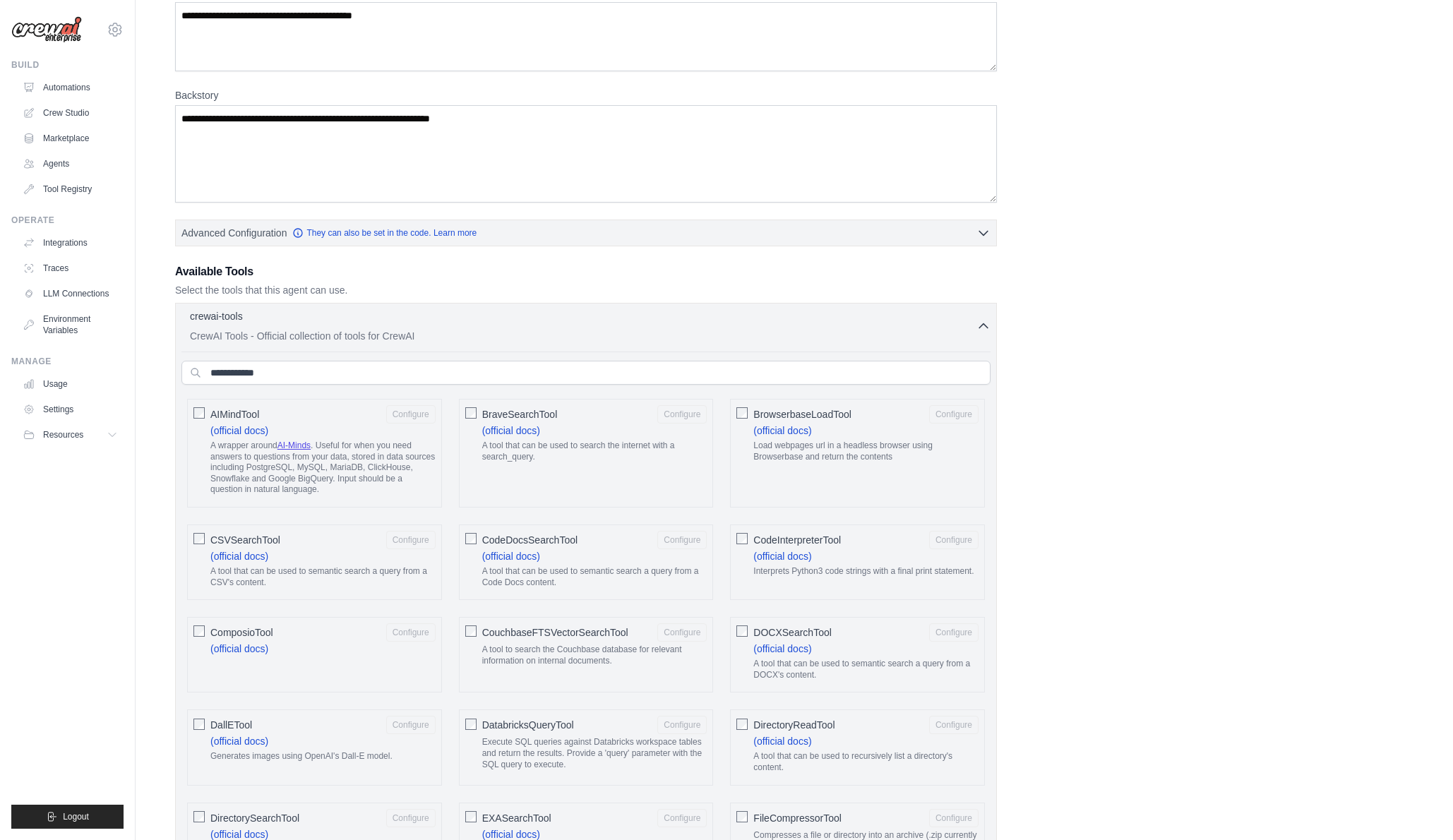
scroll to position [250, 0]
click at [567, 321] on div "crewai-tools 1 selected" at bounding box center [583, 318] width 786 height 17
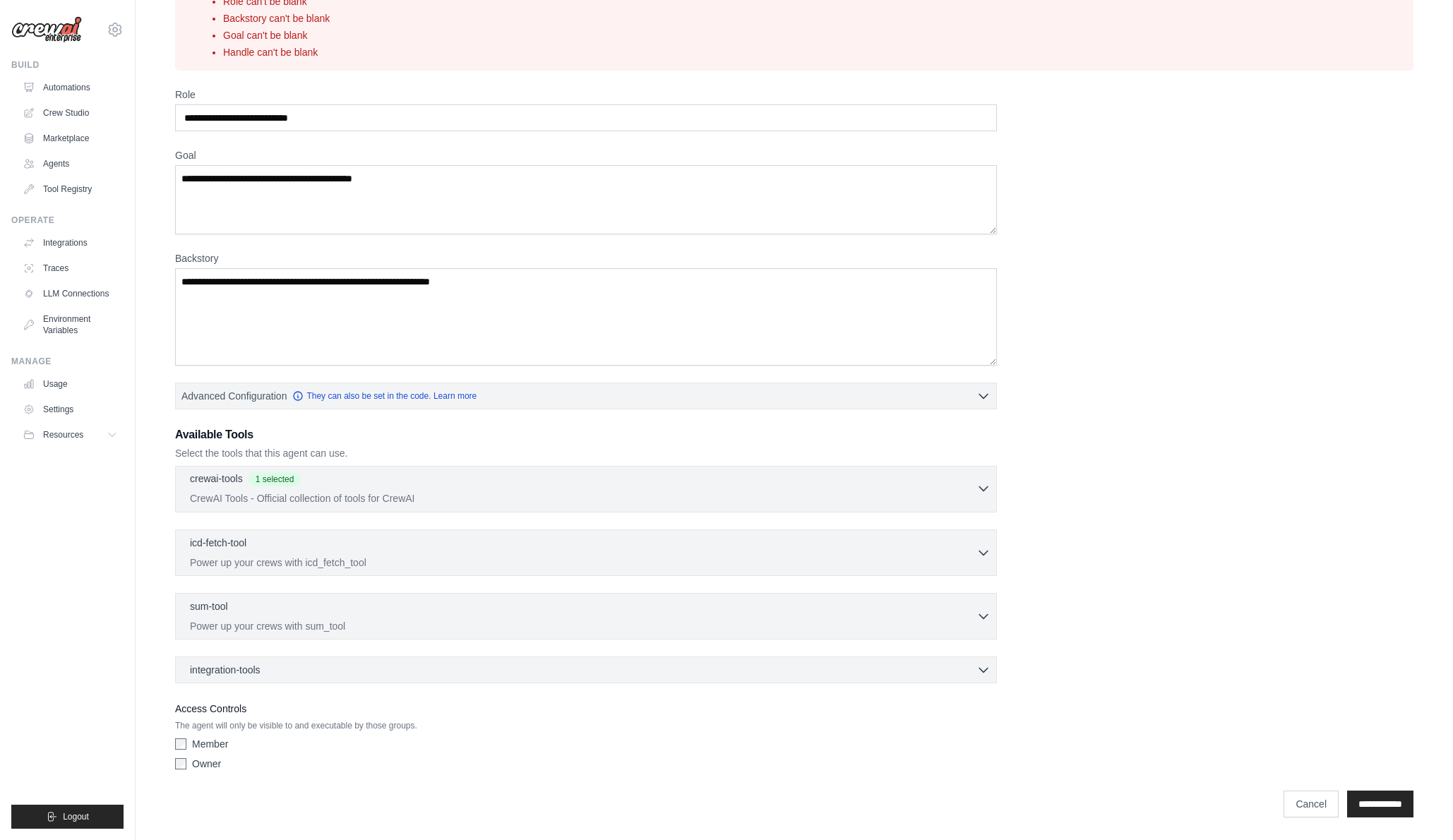
scroll to position [89, 0]
click at [1366, 800] on input "**********" at bounding box center [1380, 804] width 66 height 27
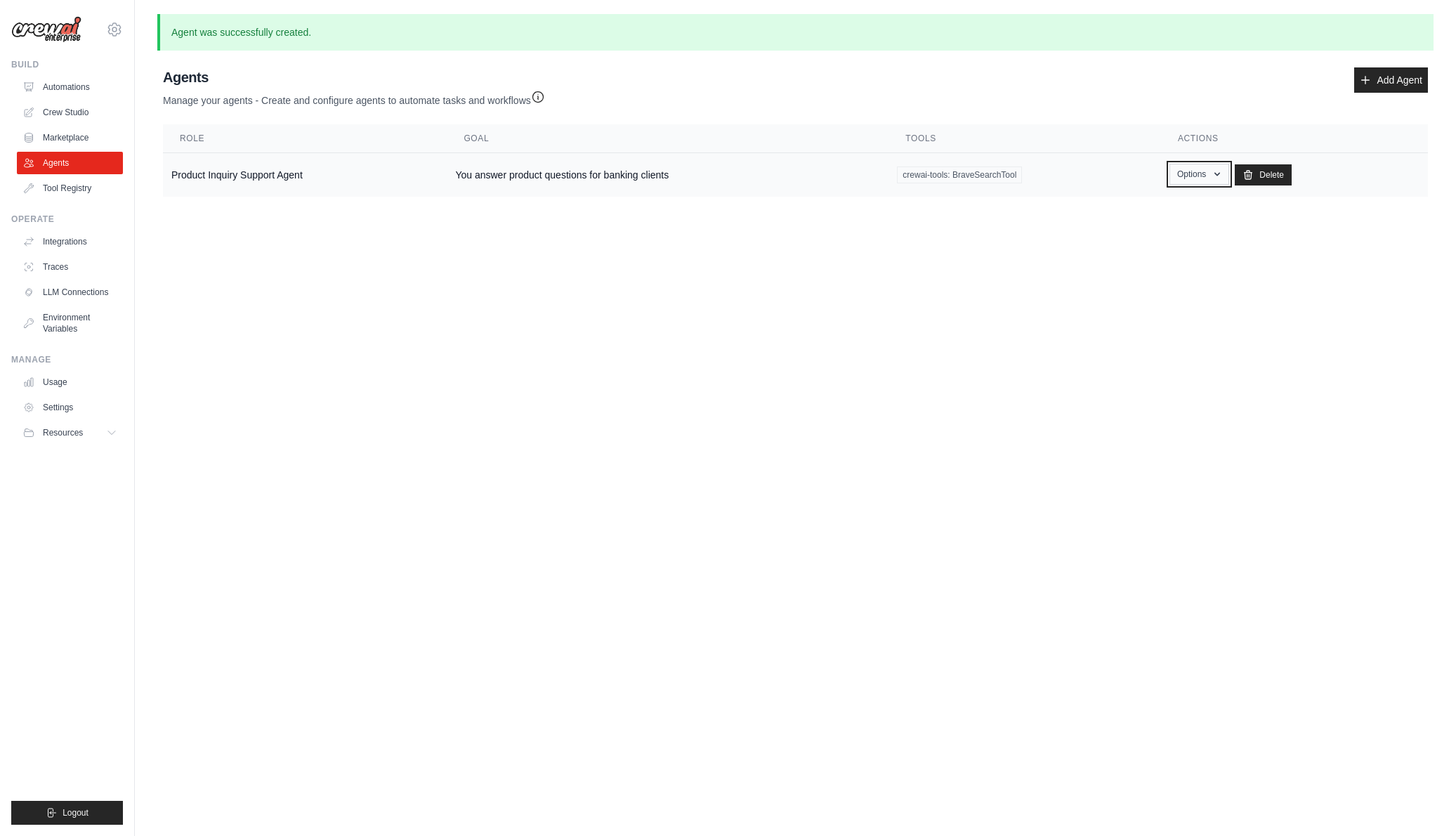
click at [1211, 175] on button "Options" at bounding box center [1199, 174] width 60 height 21
click at [1175, 206] on link "Show" at bounding box center [1179, 207] width 101 height 26
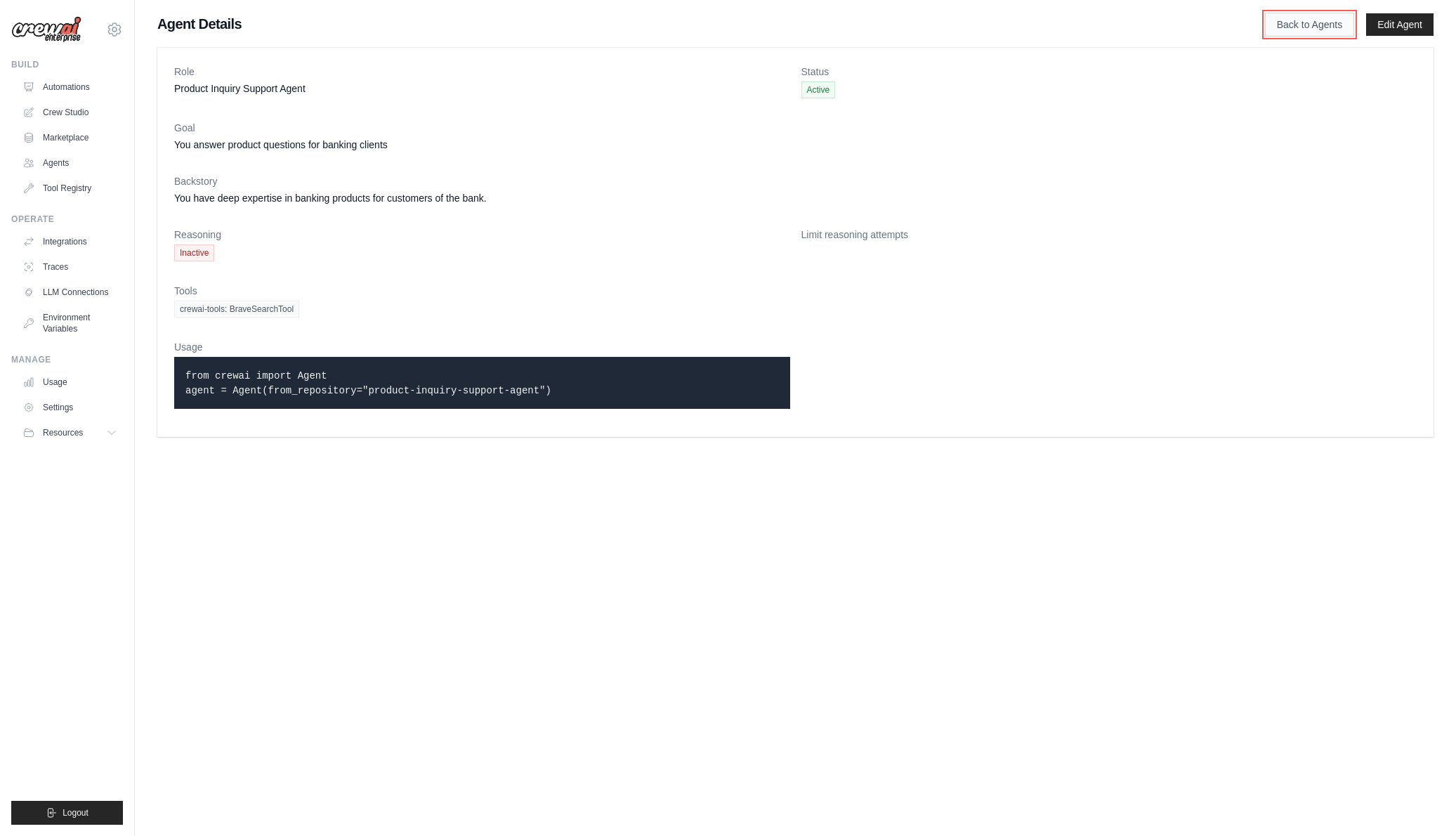
click at [1329, 28] on link "Back to Agents" at bounding box center [1309, 25] width 89 height 24
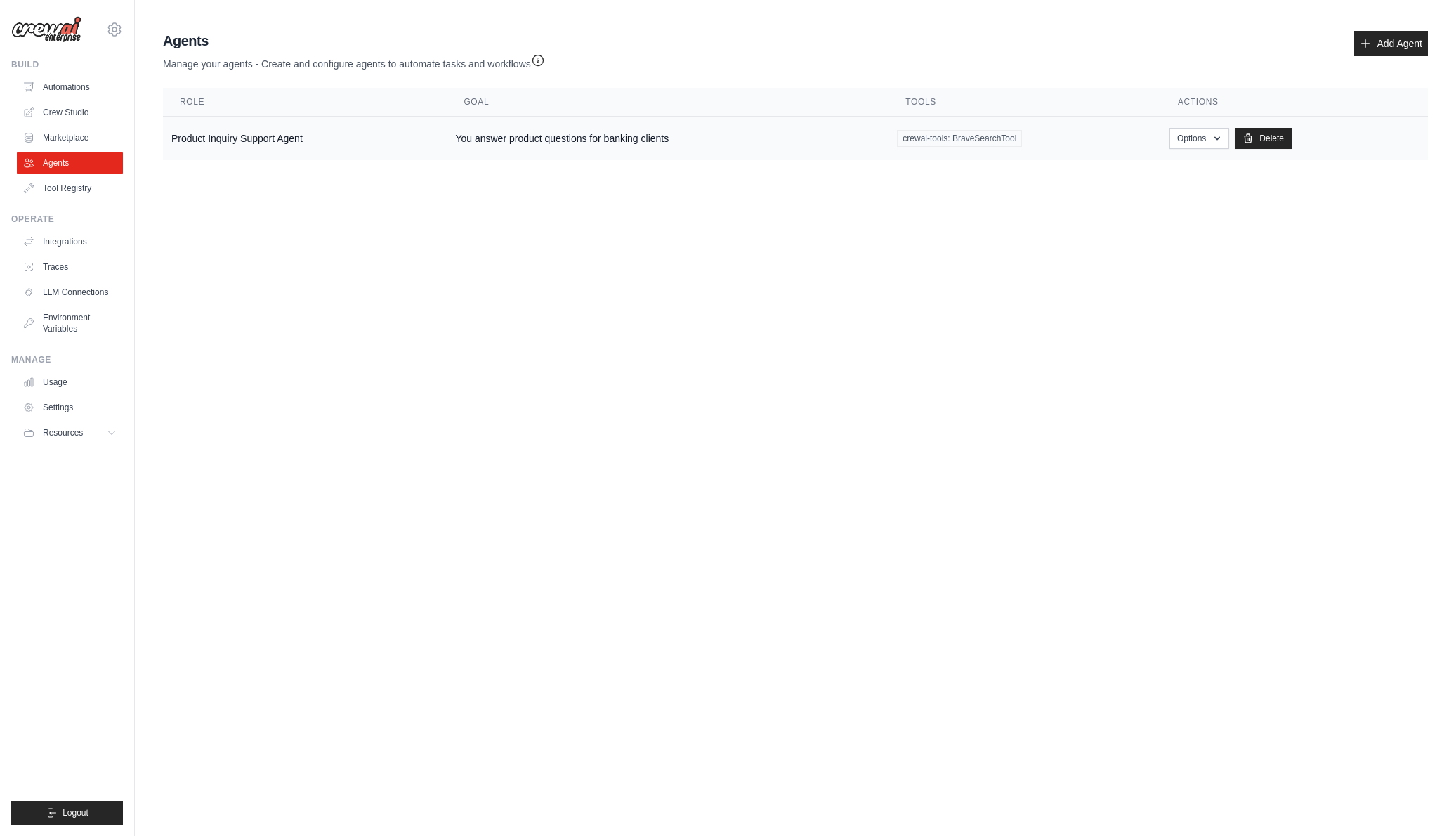
click at [300, 142] on td "Product Inquiry Support Agent" at bounding box center [305, 139] width 284 height 44
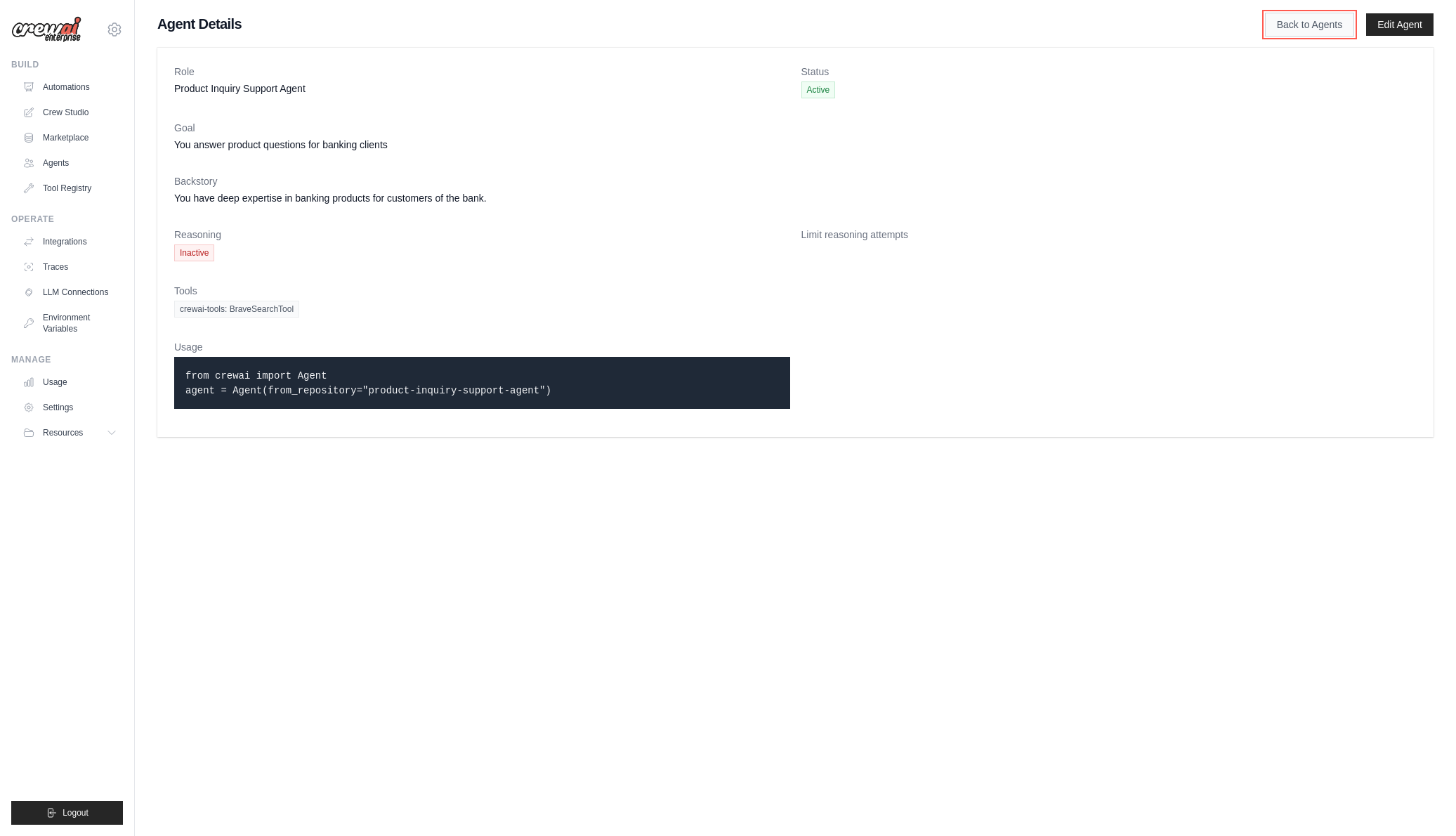
click at [1283, 27] on link "Back to Agents" at bounding box center [1309, 25] width 89 height 24
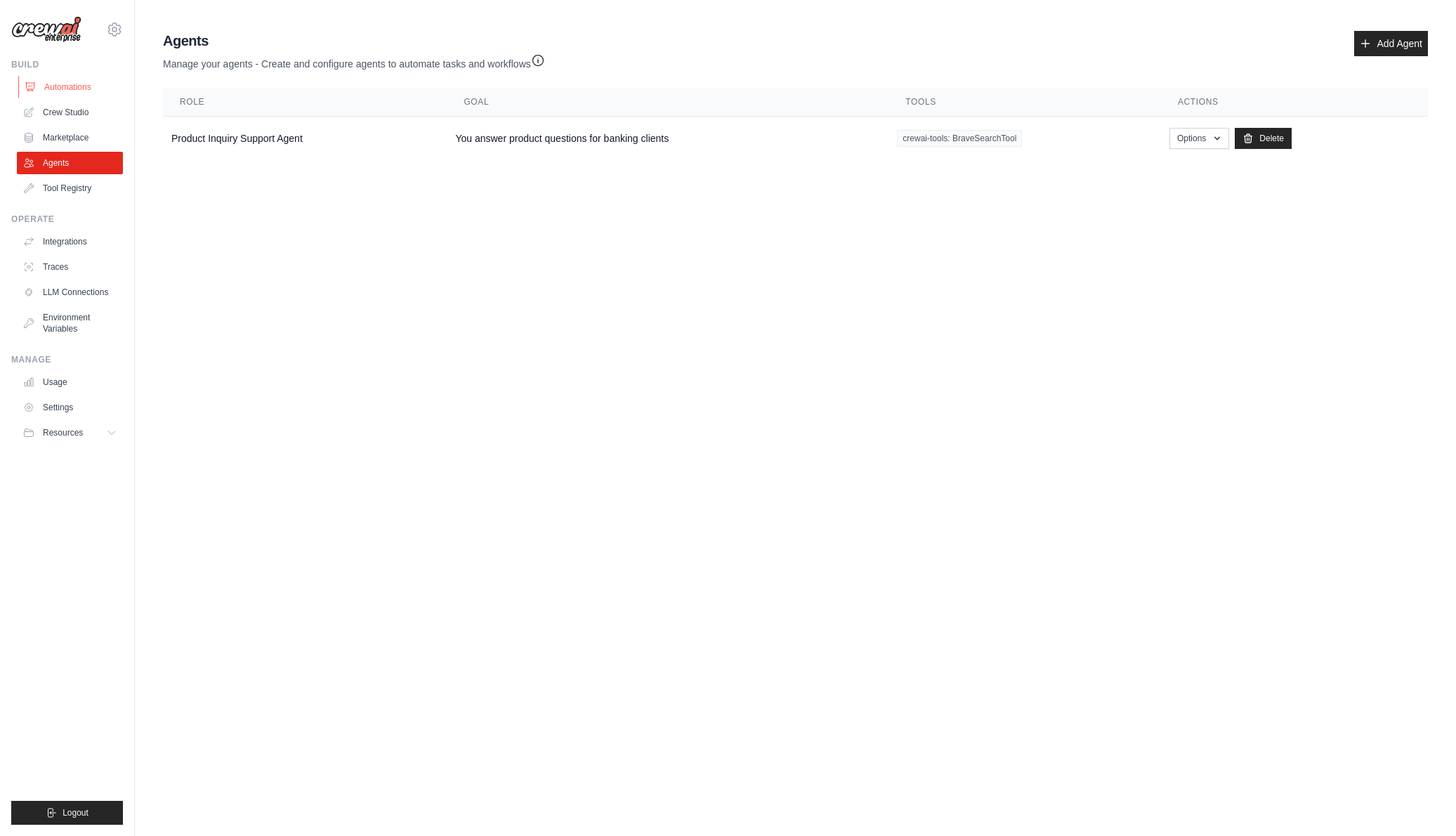
click at [71, 88] on link "Automations" at bounding box center [71, 87] width 106 height 22
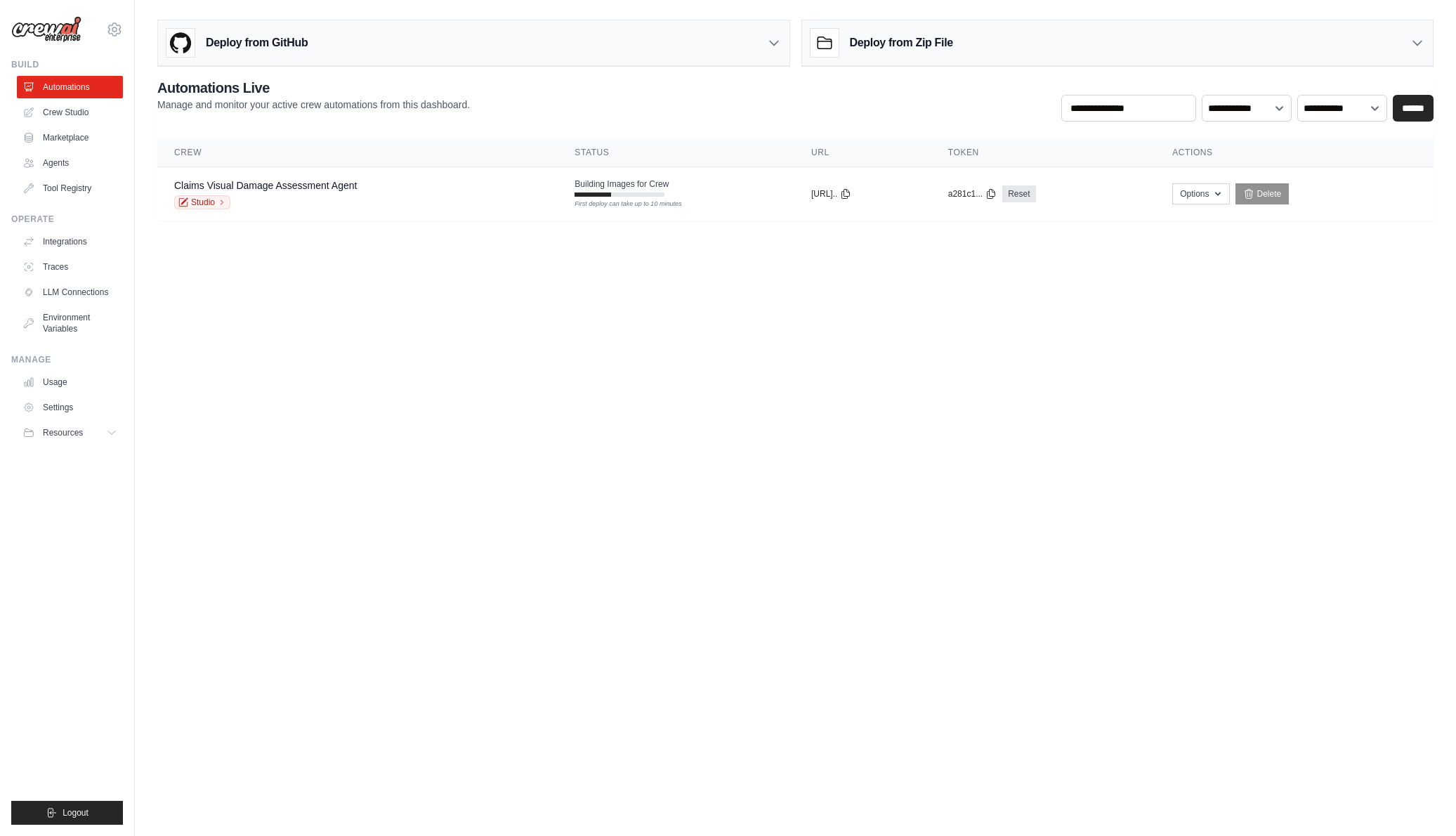
click at [780, 41] on icon at bounding box center [774, 43] width 14 height 14
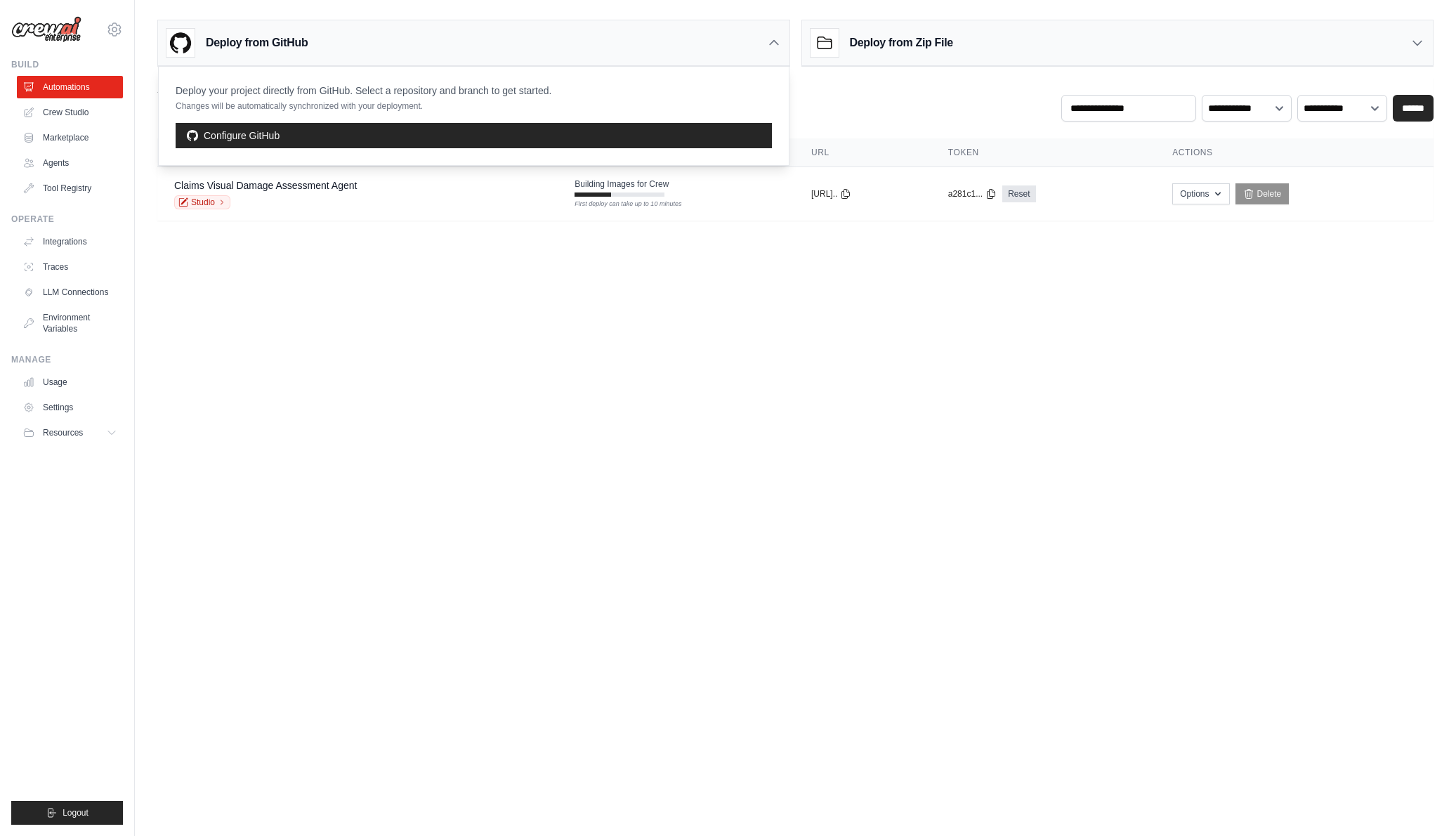
click at [787, 335] on body "[EMAIL_ADDRESS][DOMAIN_NAME] Settings Build Automations Crew Studio" at bounding box center [728, 418] width 1456 height 836
click at [1001, 34] on div "Deploy from Zip File" at bounding box center [1118, 42] width 631 height 46
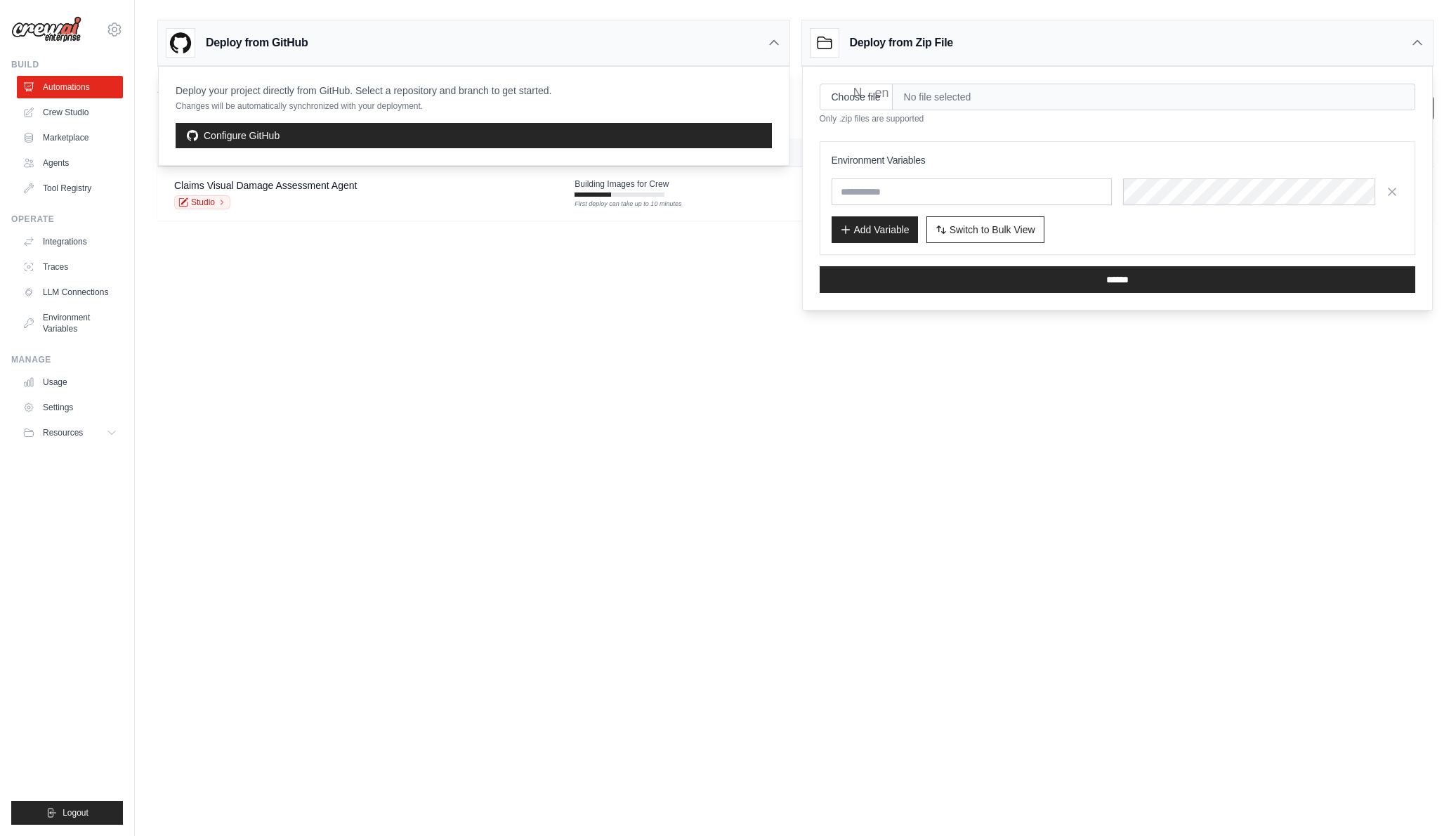
click at [765, 373] on body "[EMAIL_ADDRESS][DOMAIN_NAME] Settings Build Automations Crew Studio" at bounding box center [728, 418] width 1456 height 836
click at [771, 34] on div "Deploy from GitHub" at bounding box center [474, 42] width 631 height 46
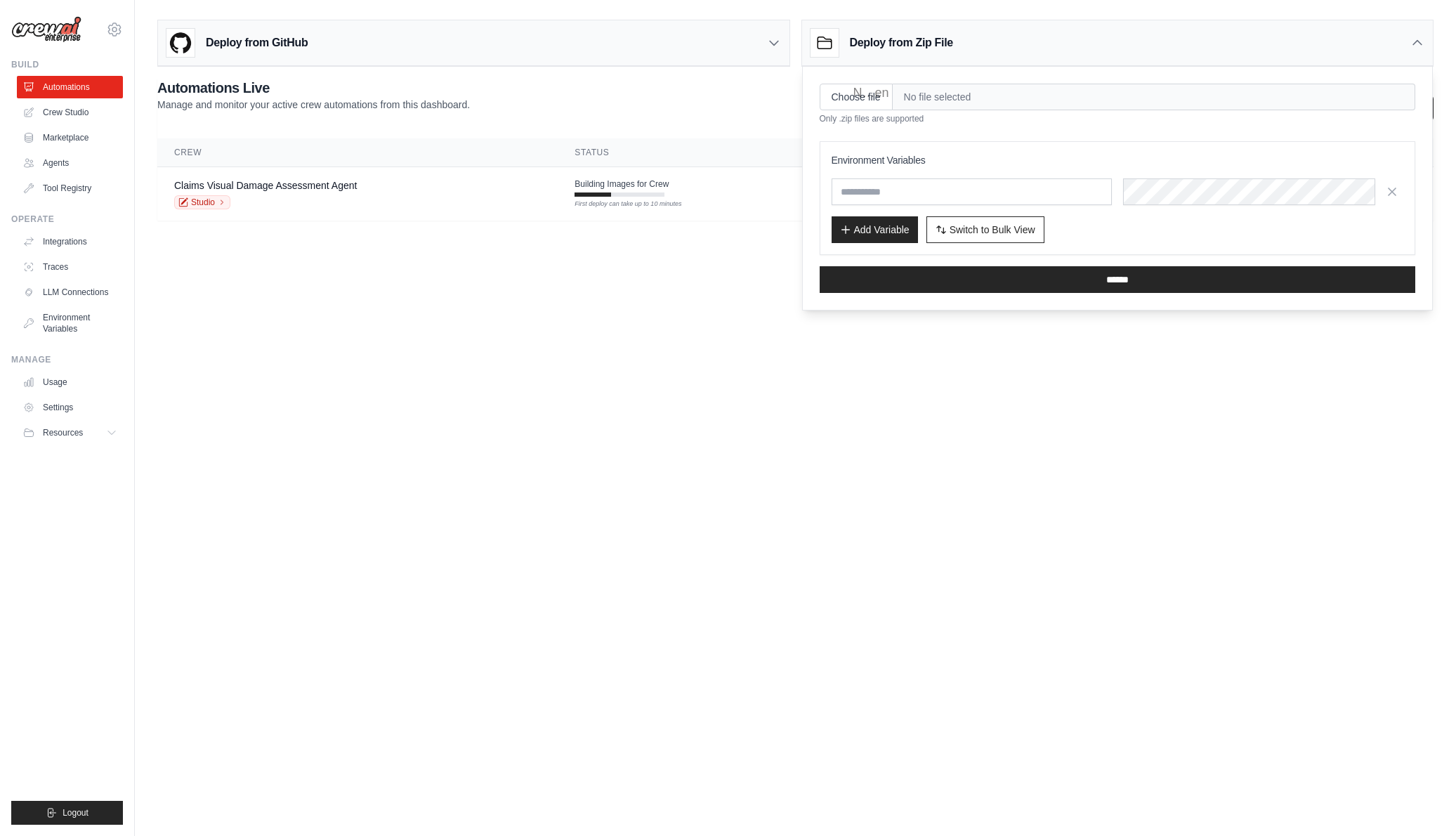
click at [1137, 38] on div "Deploy from Zip File" at bounding box center [1118, 42] width 631 height 46
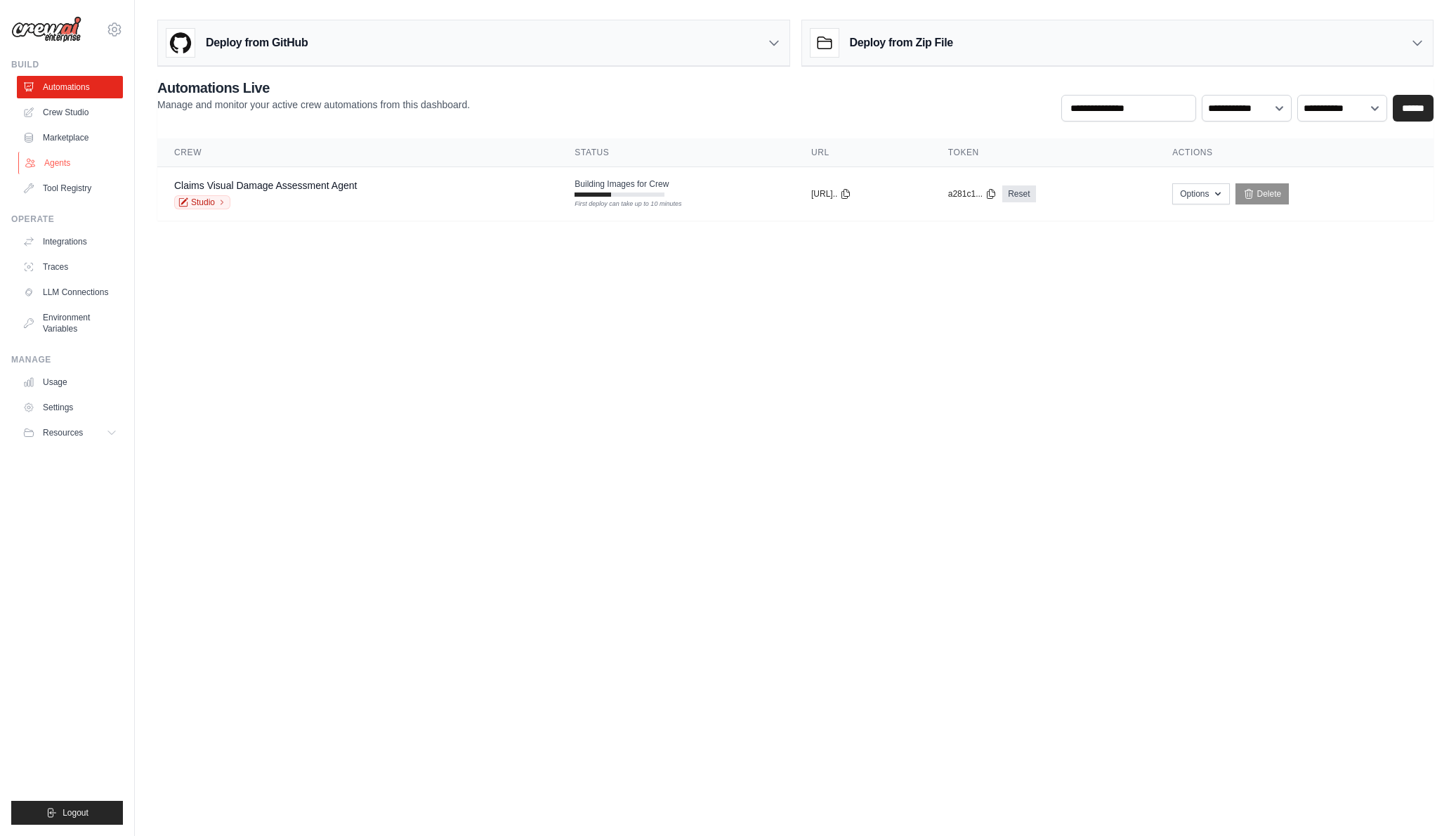
click at [58, 164] on link "Agents" at bounding box center [71, 163] width 106 height 22
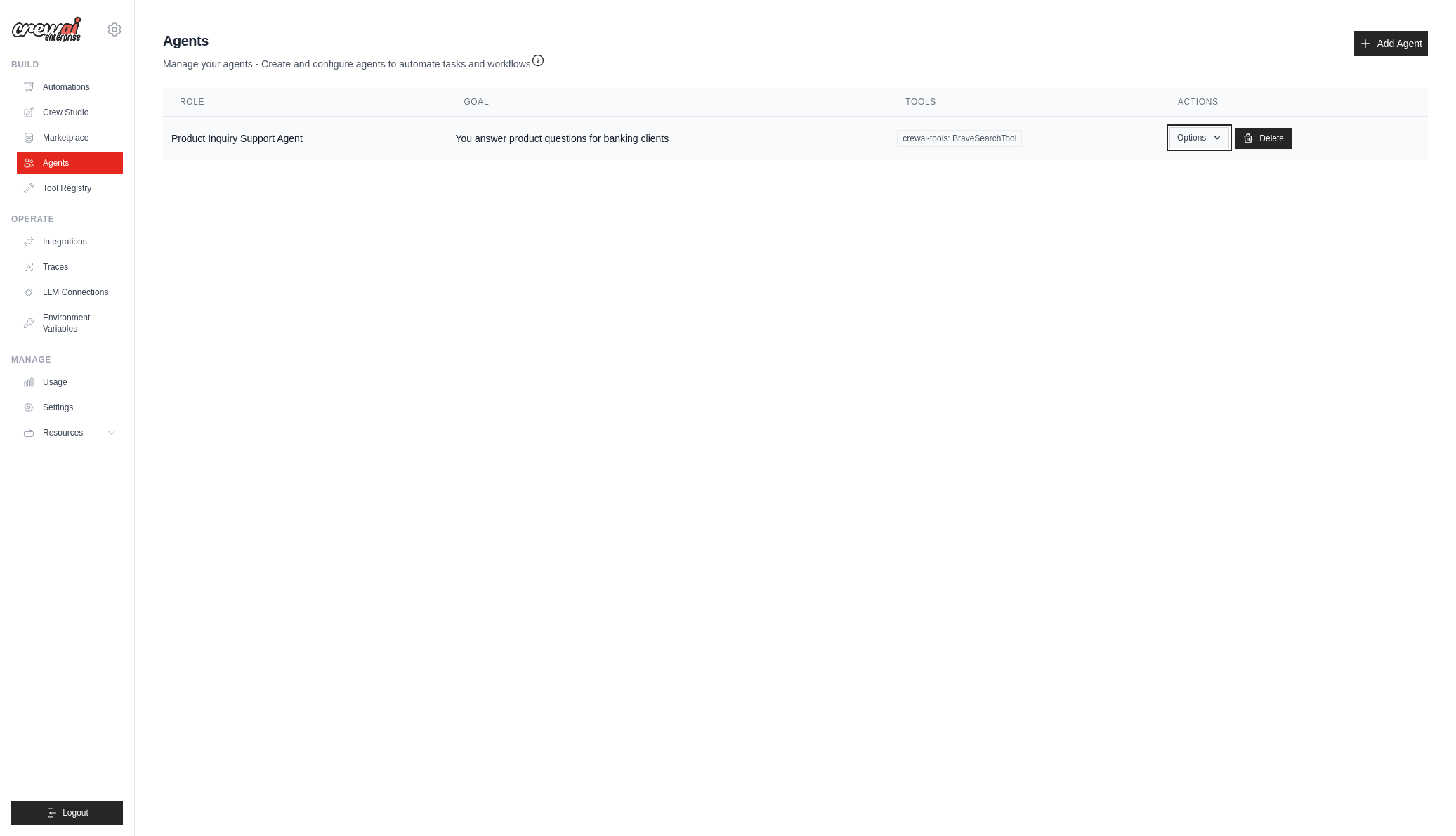
click at [1210, 134] on button "Options" at bounding box center [1199, 138] width 60 height 21
click at [1160, 198] on link "Edit" at bounding box center [1179, 196] width 101 height 26
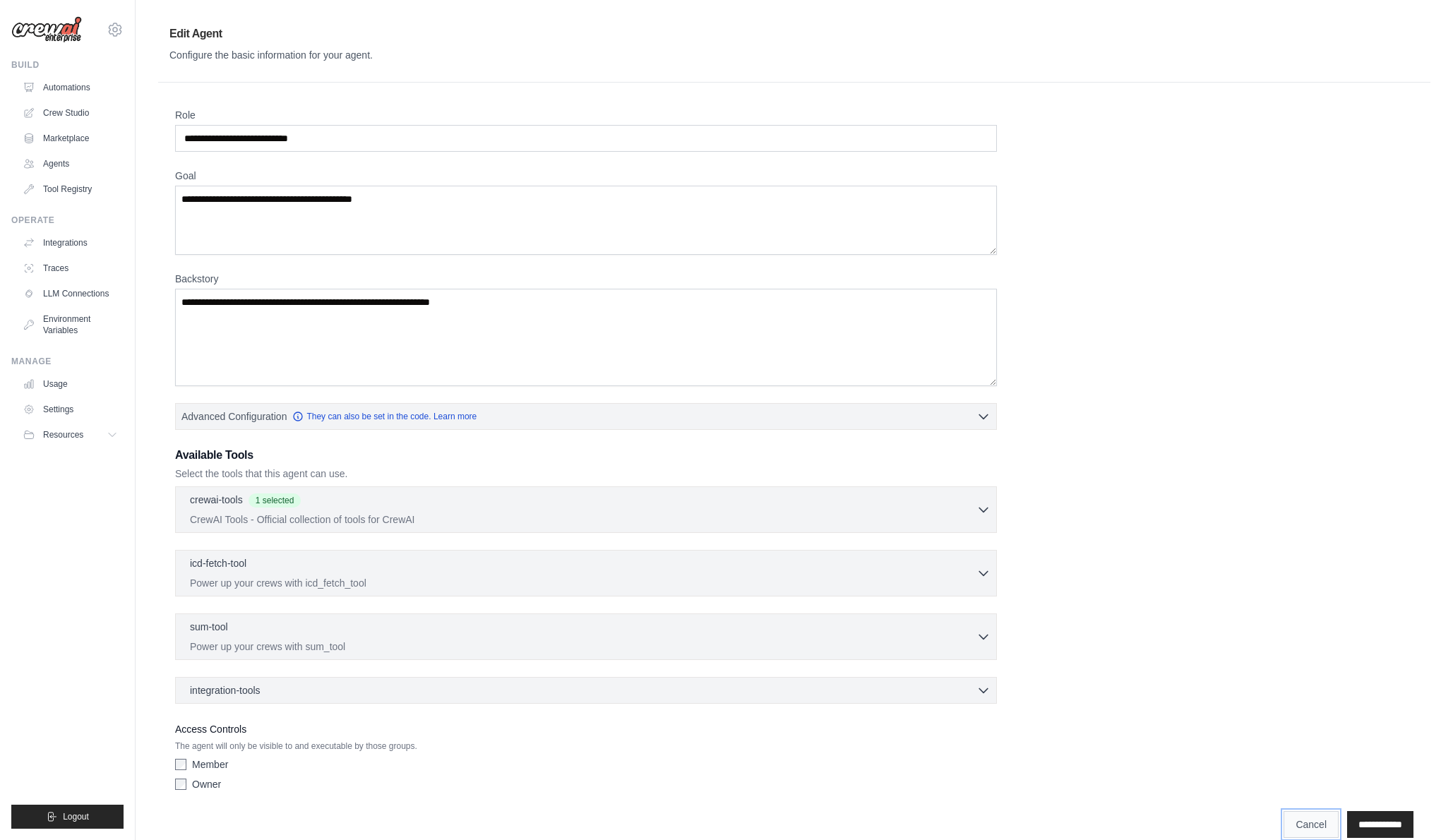
click at [1312, 826] on link "Cancel" at bounding box center [1311, 824] width 55 height 27
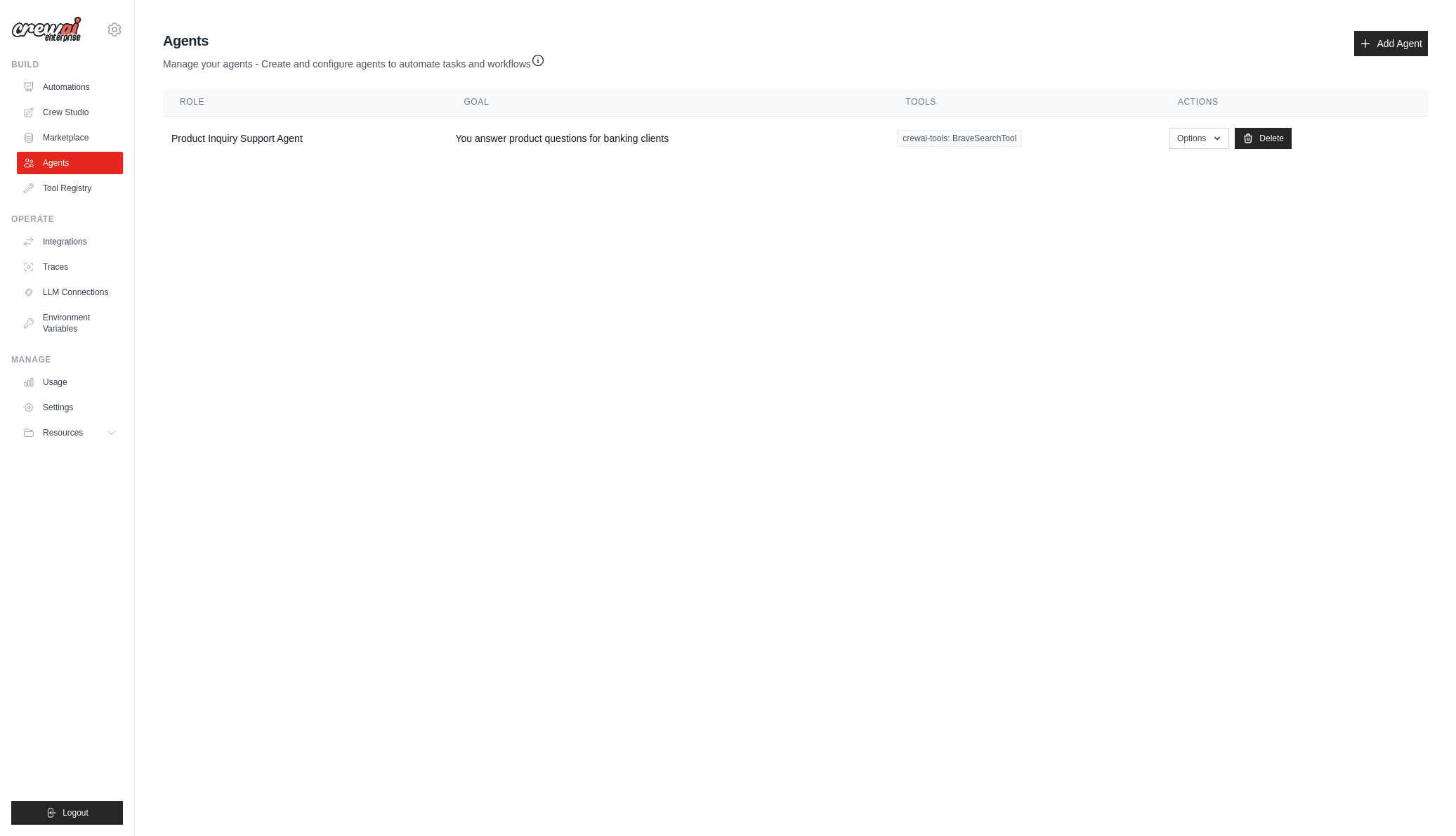
drag, startPoint x: 496, startPoint y: 135, endPoint x: 401, endPoint y: 241, distance: 142.3
click at [401, 241] on body "[EMAIL_ADDRESS][DOMAIN_NAME] Settings Build Automations Crew Studio" at bounding box center [728, 418] width 1456 height 836
click at [60, 183] on link "Tool Registry" at bounding box center [71, 188] width 106 height 22
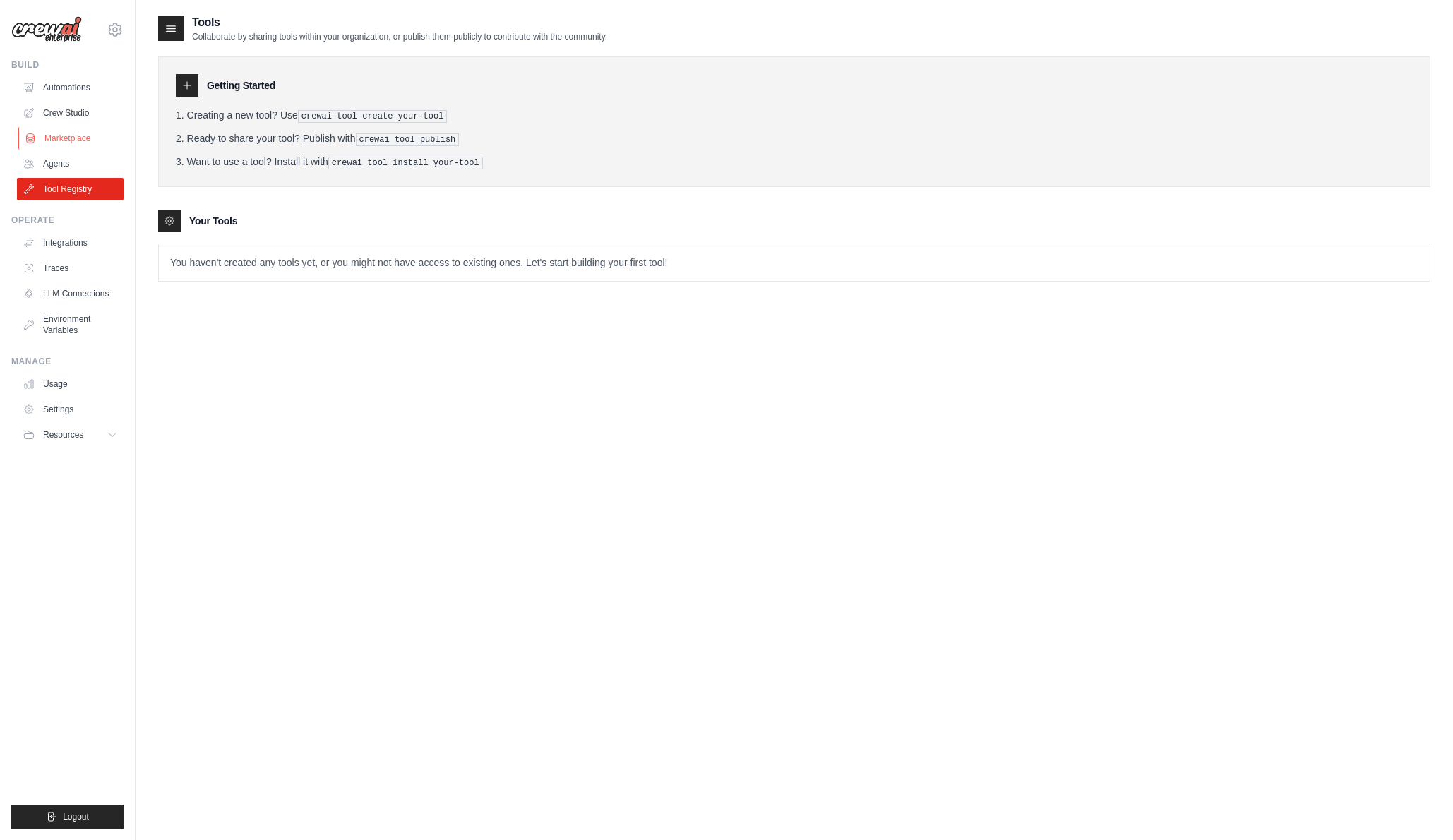
click at [60, 139] on link "Marketplace" at bounding box center [72, 139] width 106 height 23
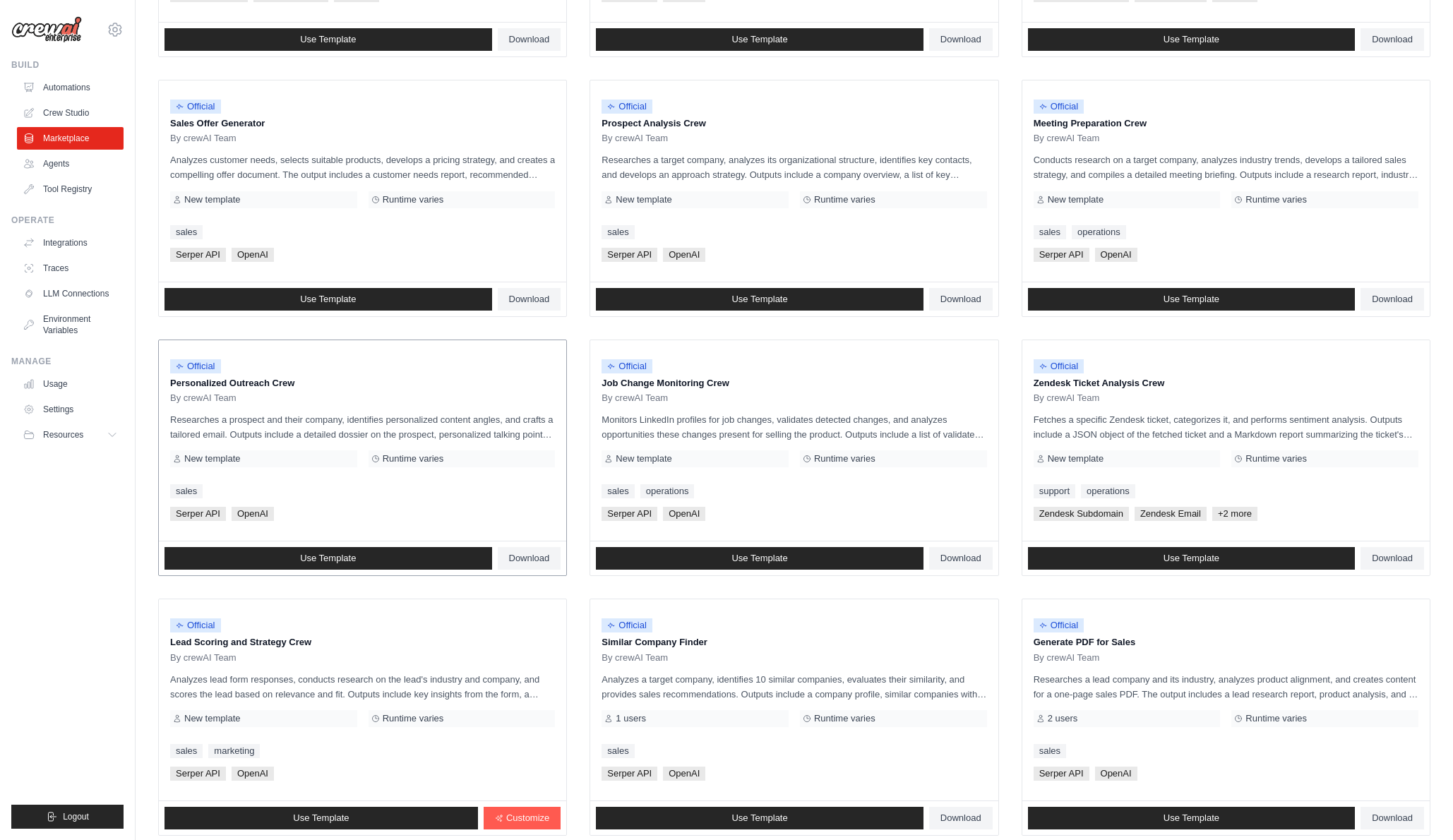
scroll to position [468, 0]
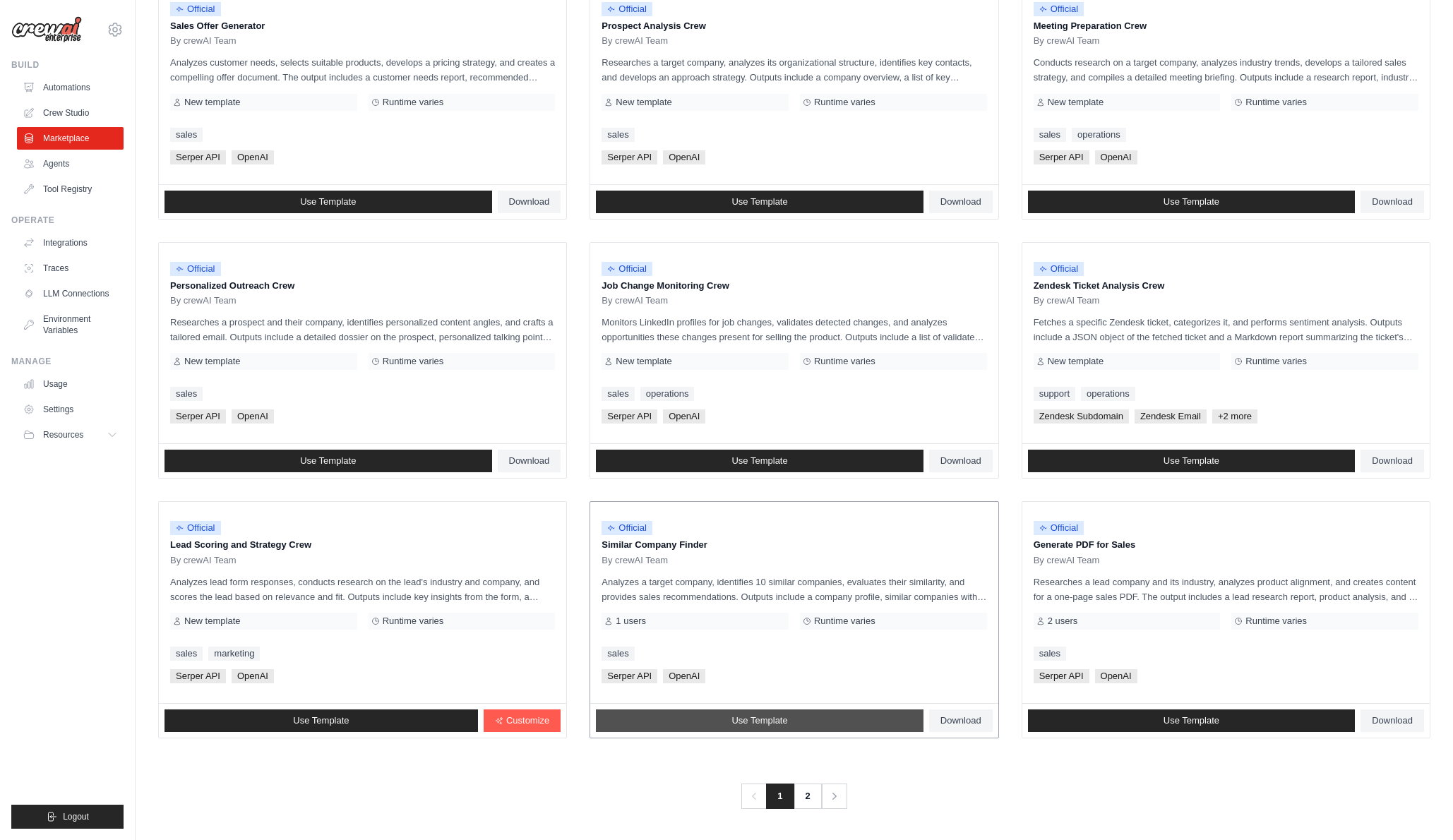
click at [723, 727] on link "Use Template" at bounding box center [760, 721] width 328 height 23
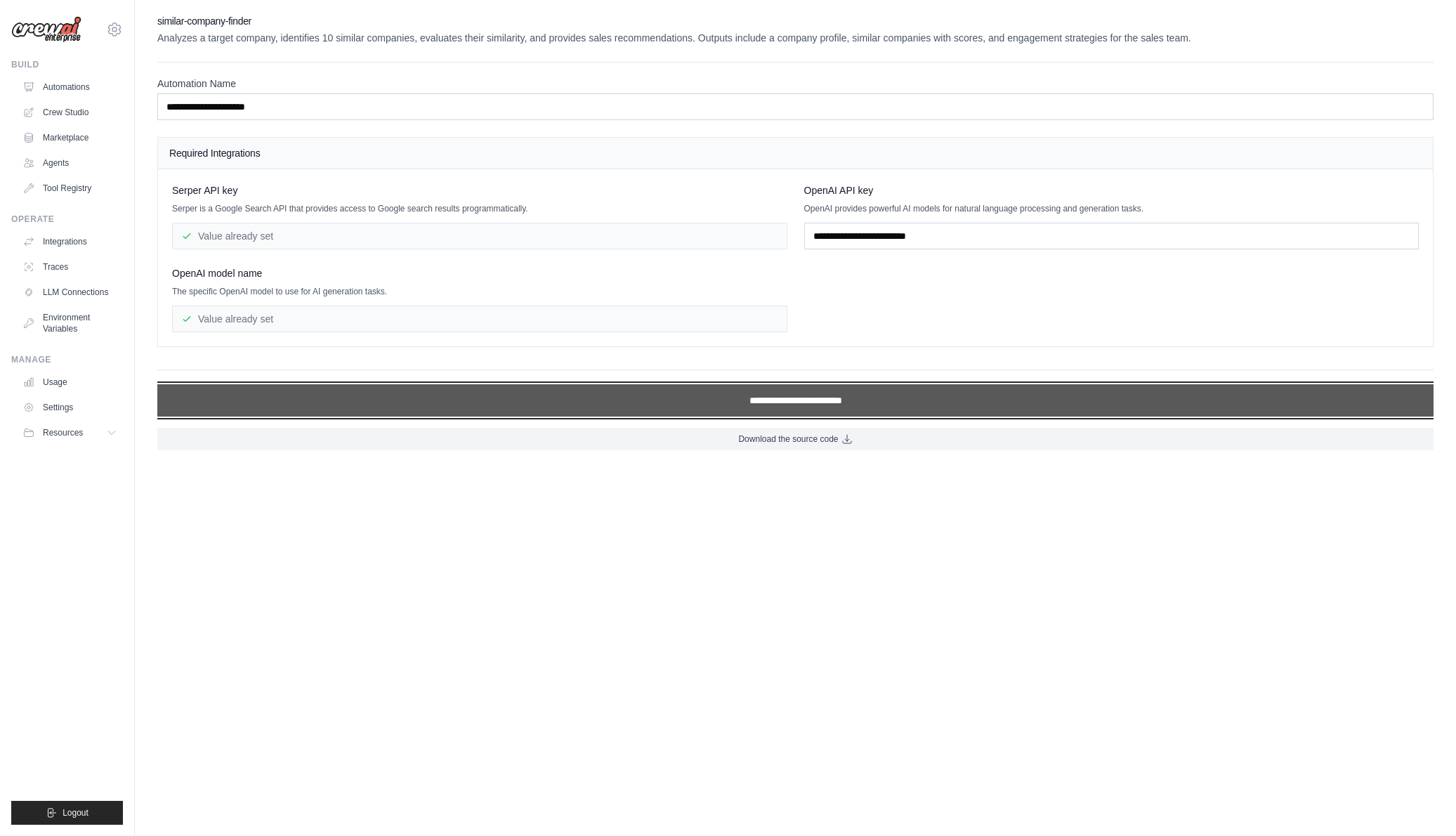
click at [773, 398] on input "**********" at bounding box center [795, 400] width 1277 height 32
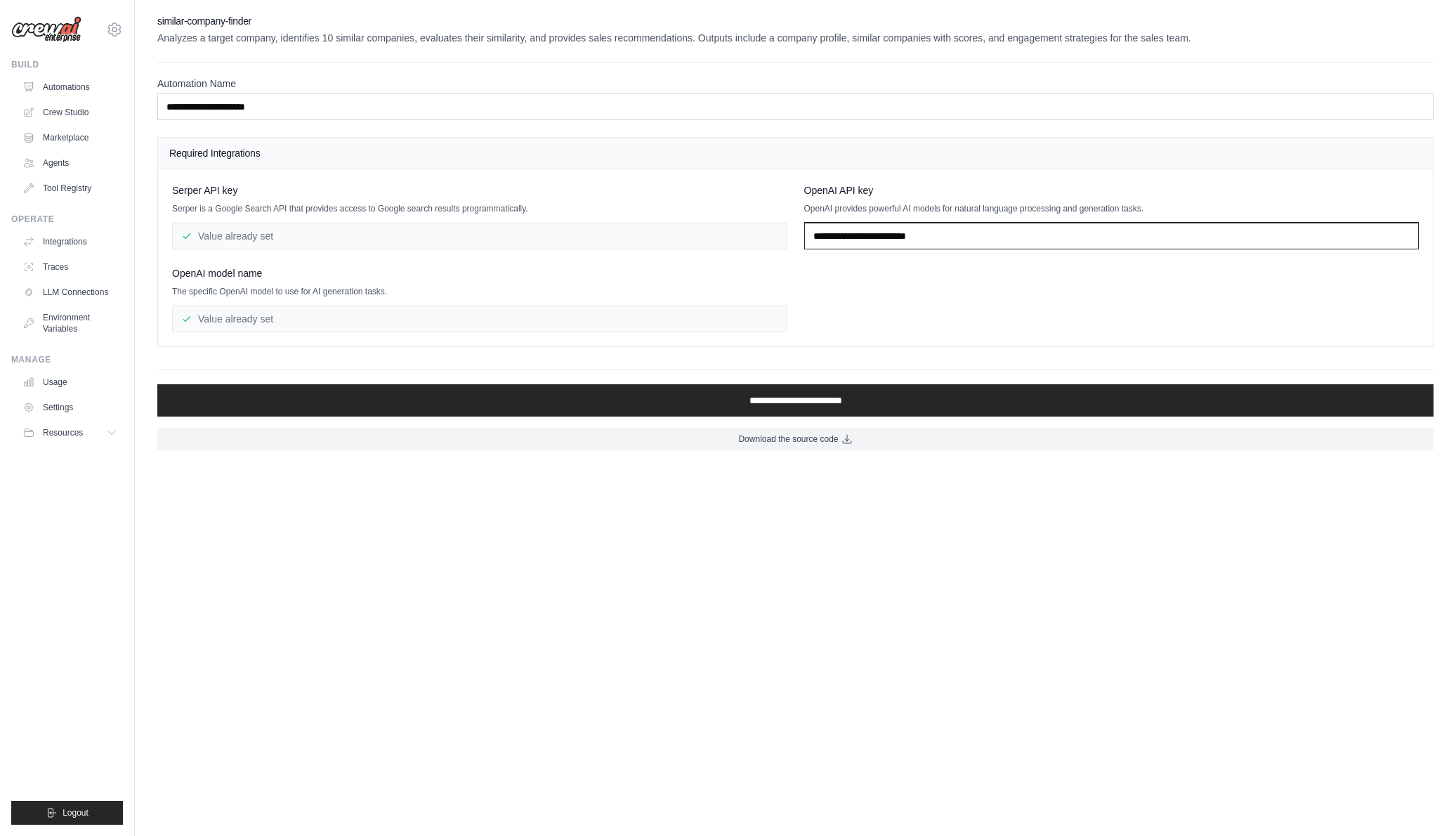
click at [835, 236] on input "text" at bounding box center [1112, 236] width 615 height 26
click at [871, 243] on input "text" at bounding box center [1112, 236] width 615 height 26
paste input "**********"
type input "**********"
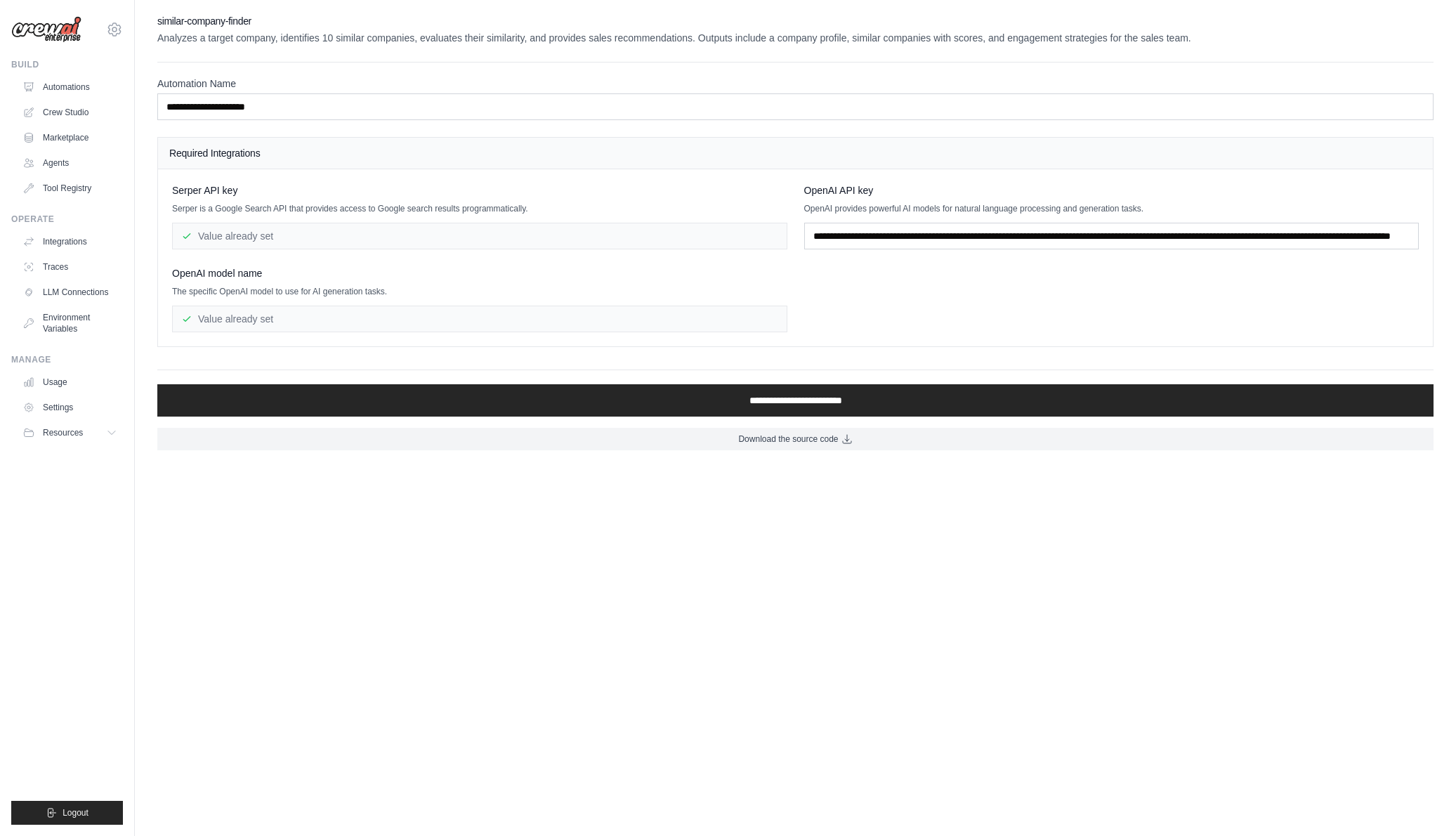
click at [872, 299] on div "**********" at bounding box center [796, 258] width 1247 height 149
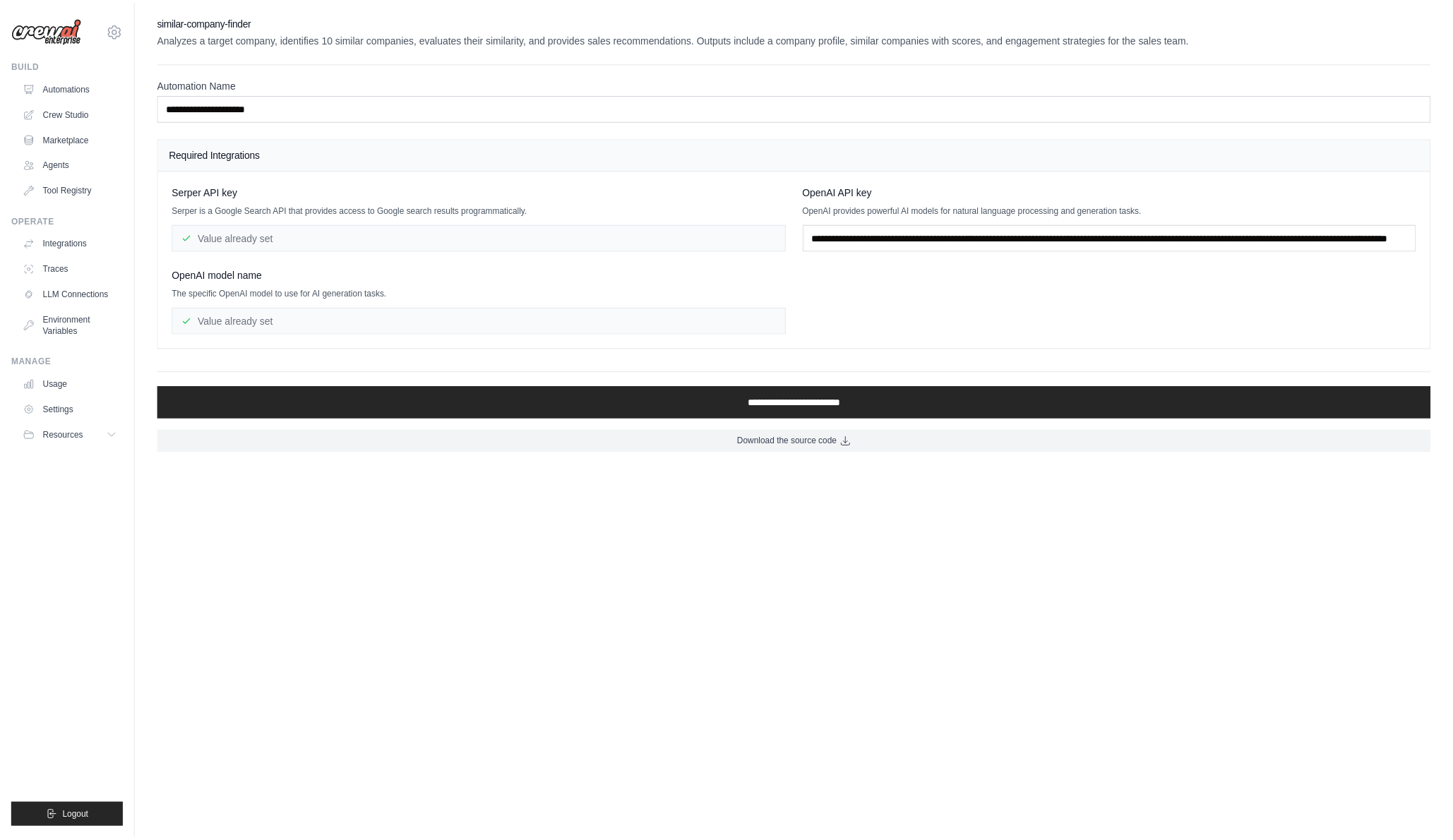
scroll to position [0, 0]
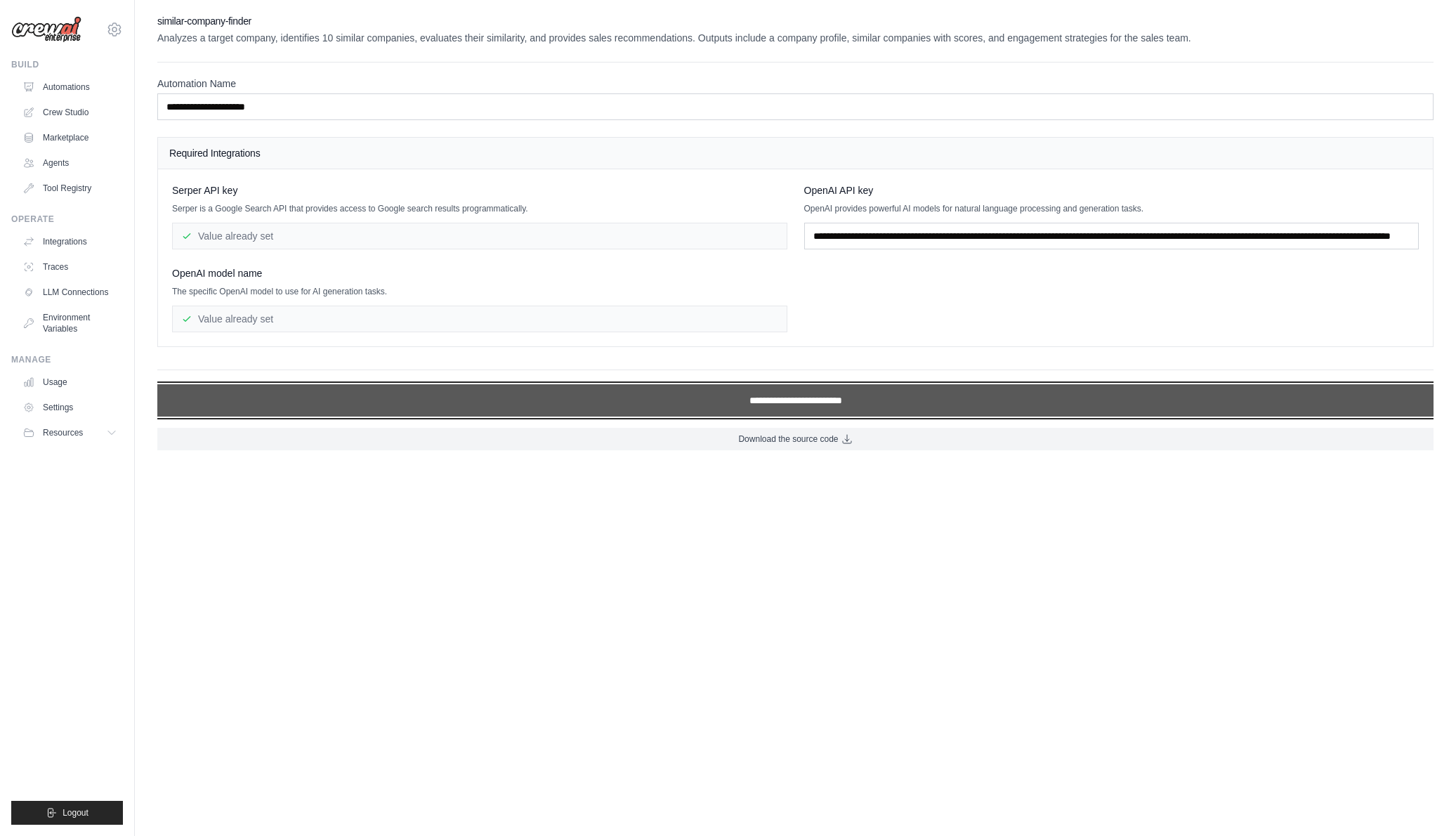
click at [780, 405] on input "**********" at bounding box center [795, 400] width 1277 height 32
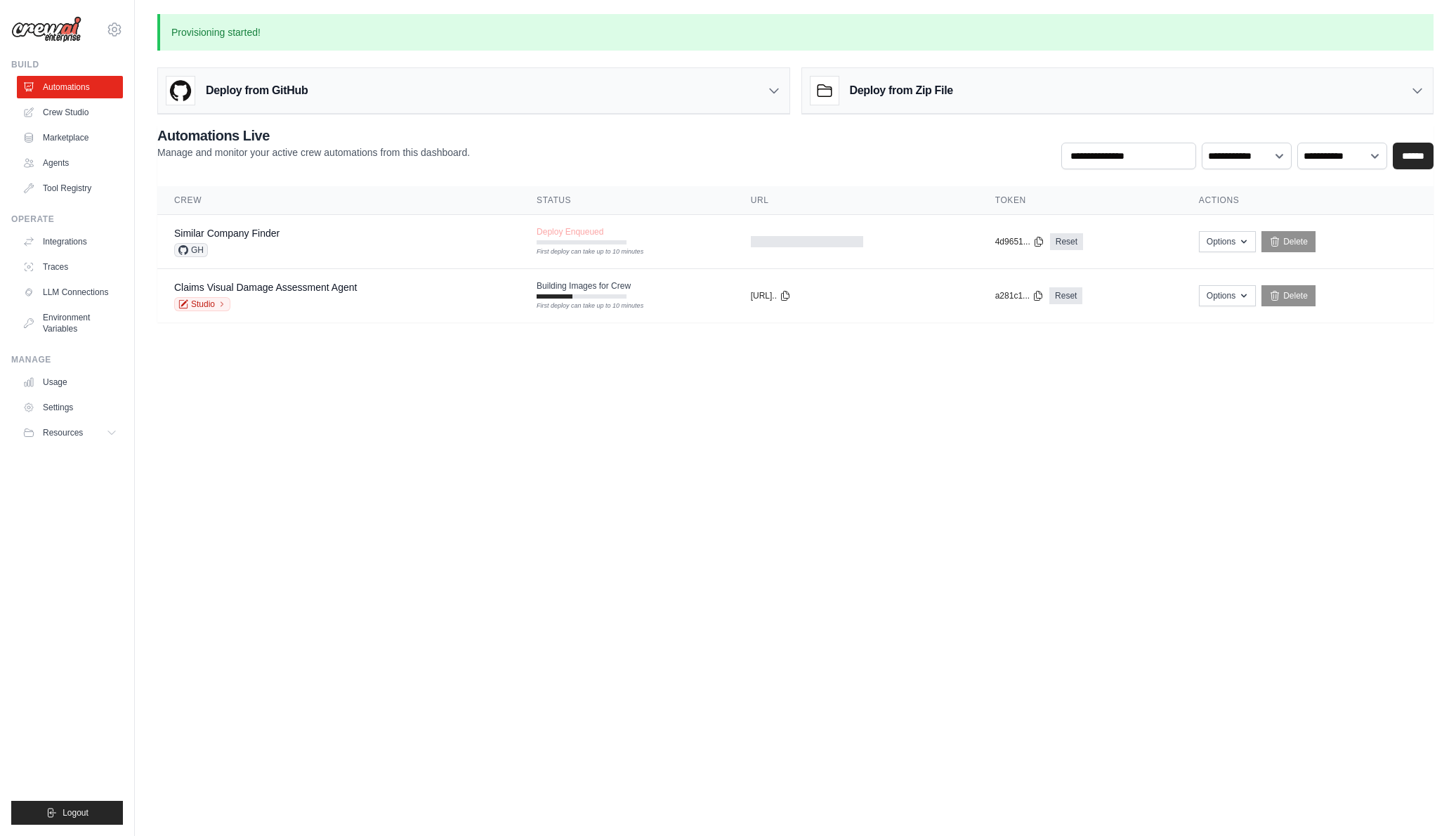
click at [361, 396] on body "jms.dcksn88@gmail.com Settings Build Automations Crew Studio" at bounding box center [728, 418] width 1456 height 836
click at [54, 162] on link "Agents" at bounding box center [71, 163] width 106 height 22
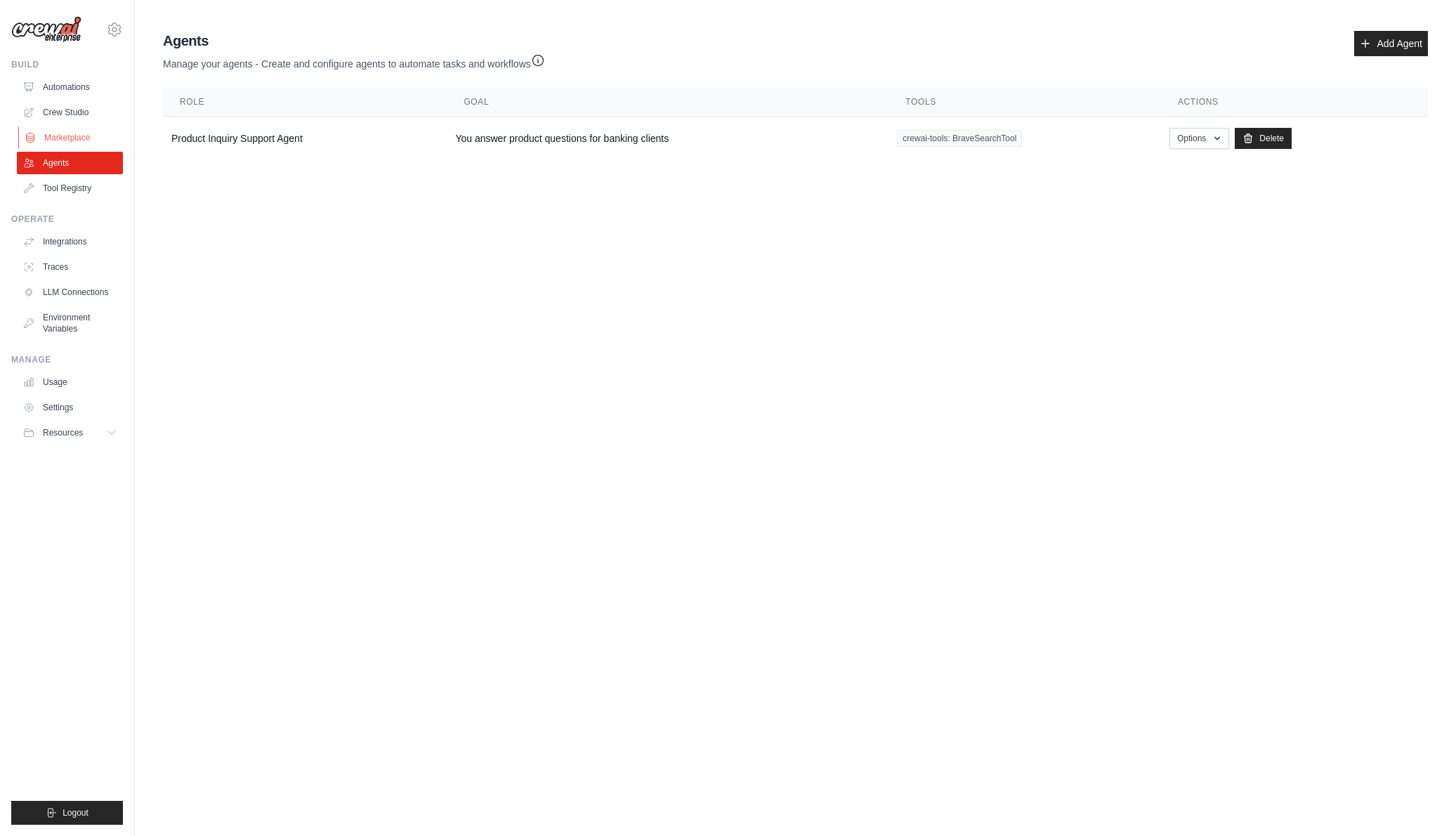
click at [63, 133] on link "Marketplace" at bounding box center [71, 138] width 106 height 22
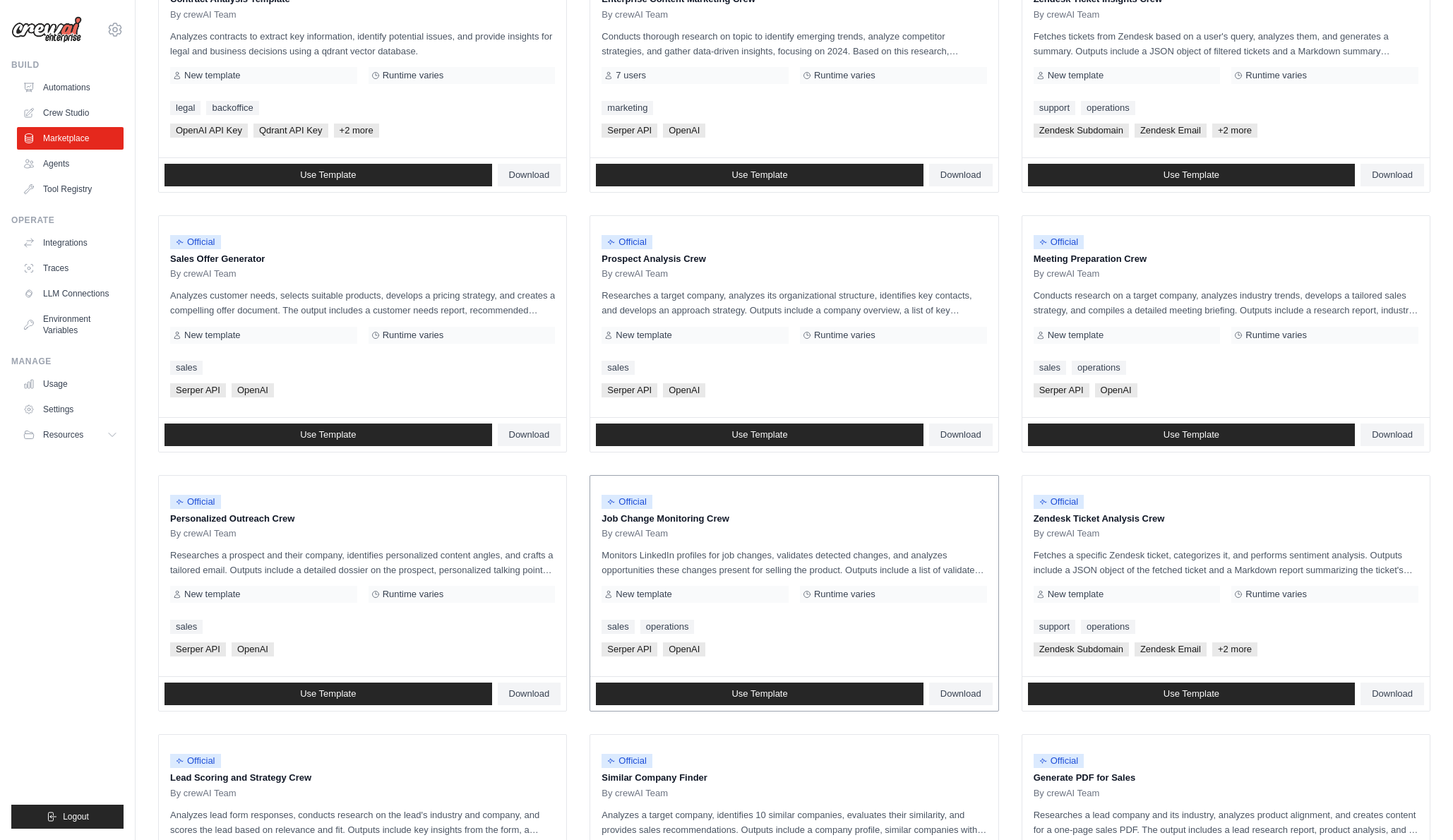
scroll to position [468, 0]
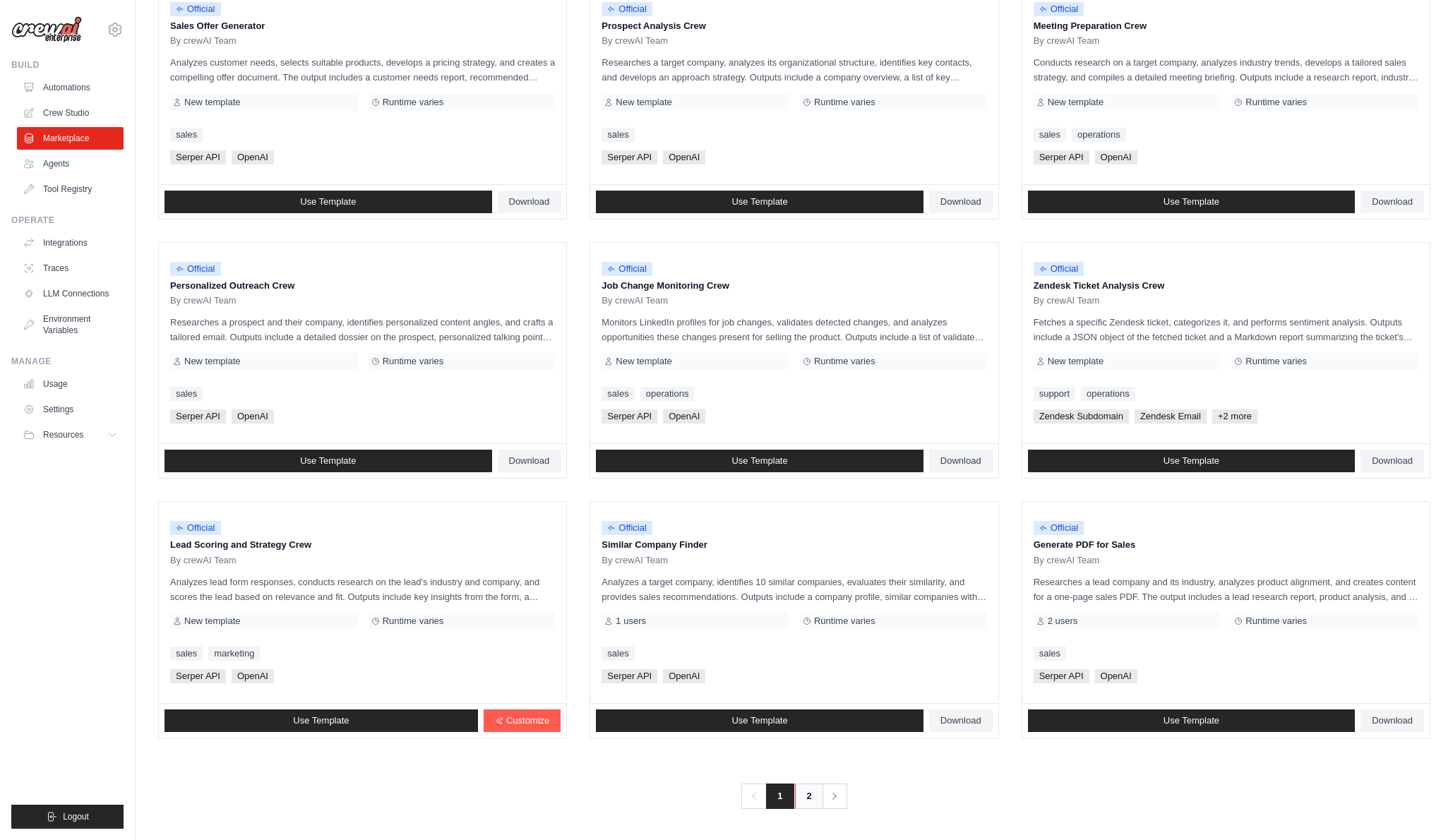
click at [814, 793] on link "2" at bounding box center [809, 797] width 28 height 26
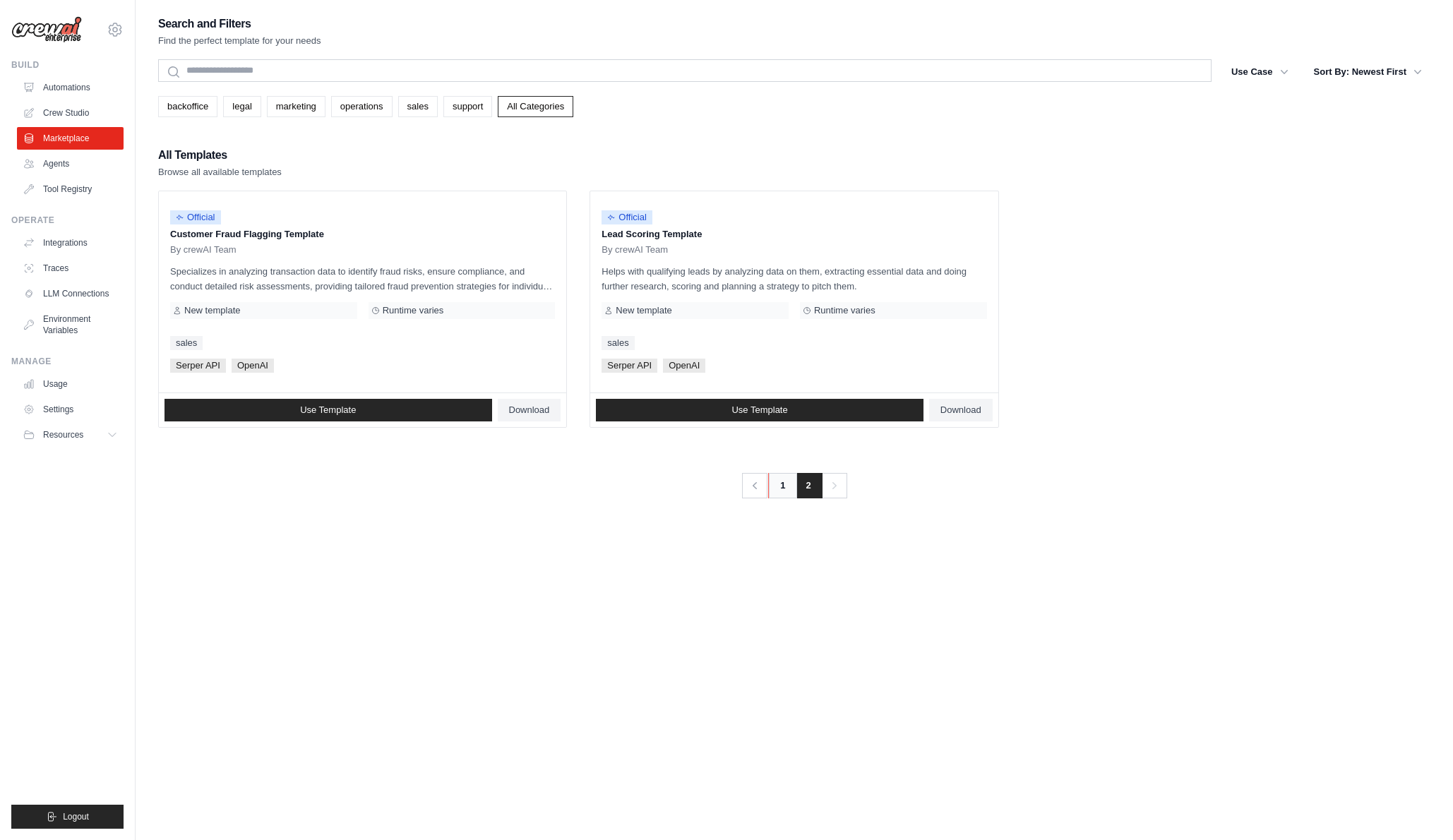
click at [781, 486] on link "1" at bounding box center [782, 486] width 28 height 26
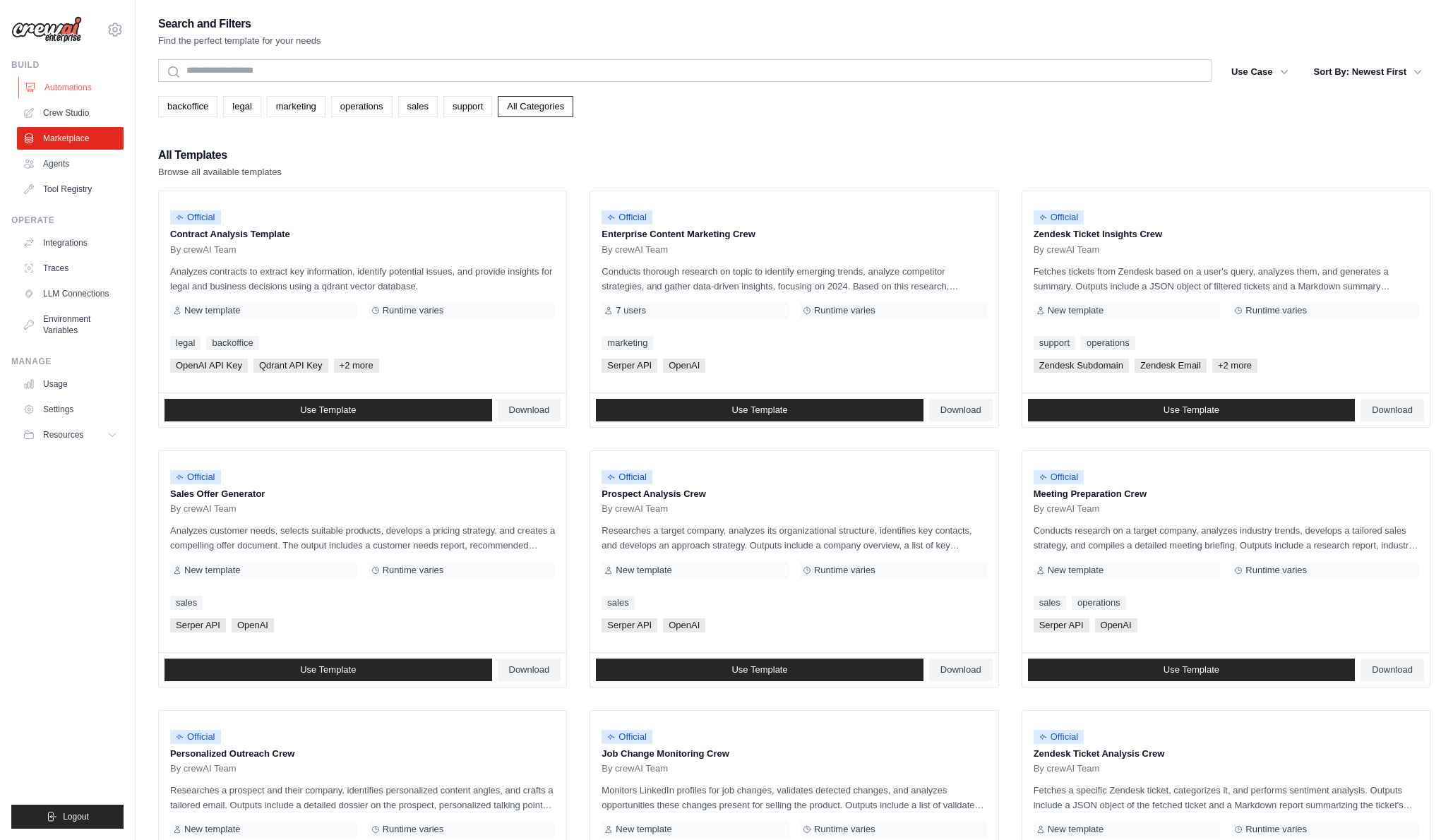
click at [64, 83] on link "Automations" at bounding box center [72, 88] width 106 height 23
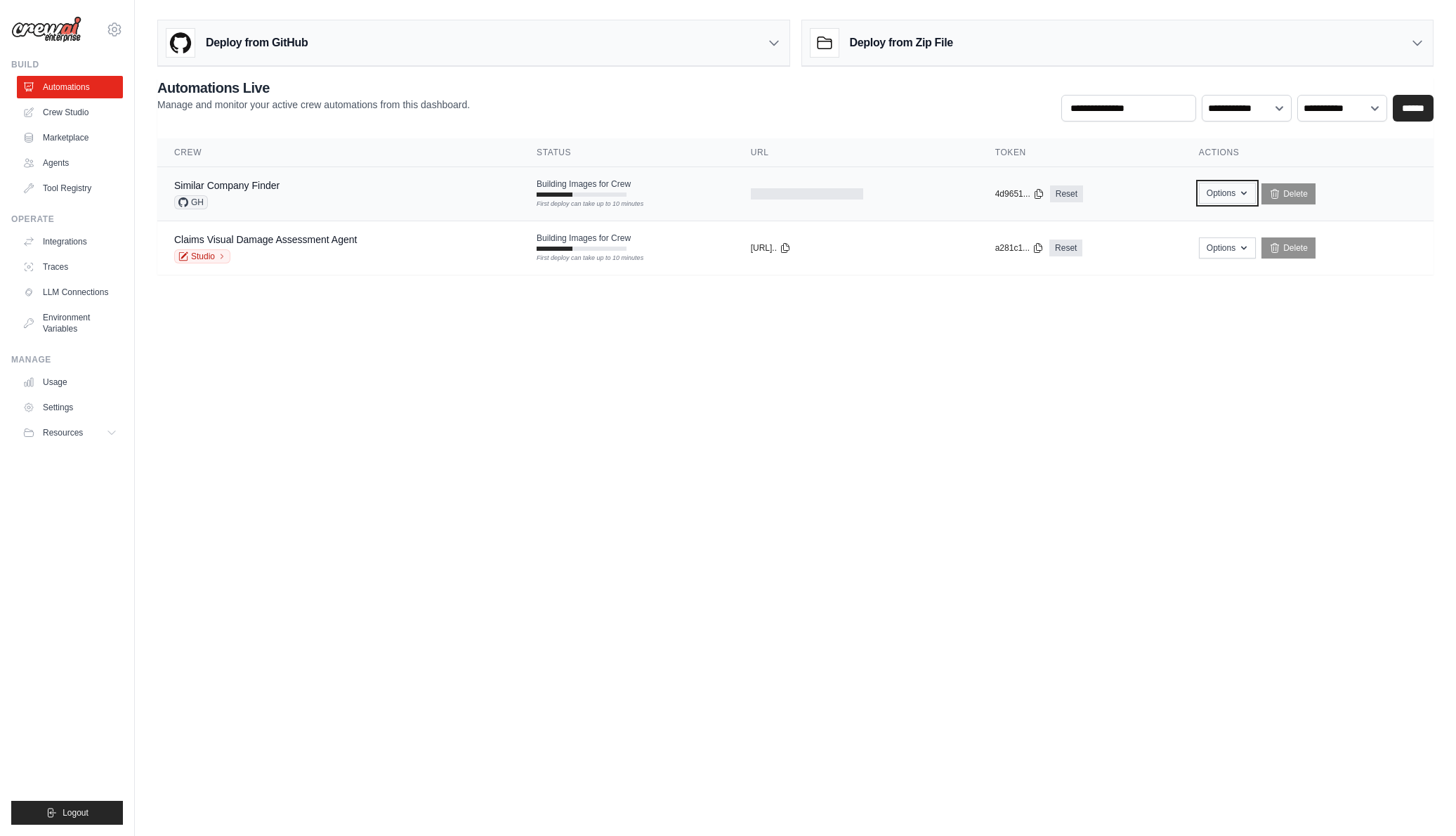
click at [1240, 190] on icon "button" at bounding box center [1244, 193] width 11 height 11
click at [1143, 407] on body "jms.dcksn88@gmail.com Settings Build Automations Crew Studio" at bounding box center [728, 418] width 1456 height 836
click at [1269, 117] on select "**********" at bounding box center [1247, 107] width 90 height 26
click at [1245, 88] on div "**********" at bounding box center [1247, 99] width 373 height 43
click at [45, 164] on link "Agents" at bounding box center [71, 163] width 106 height 22
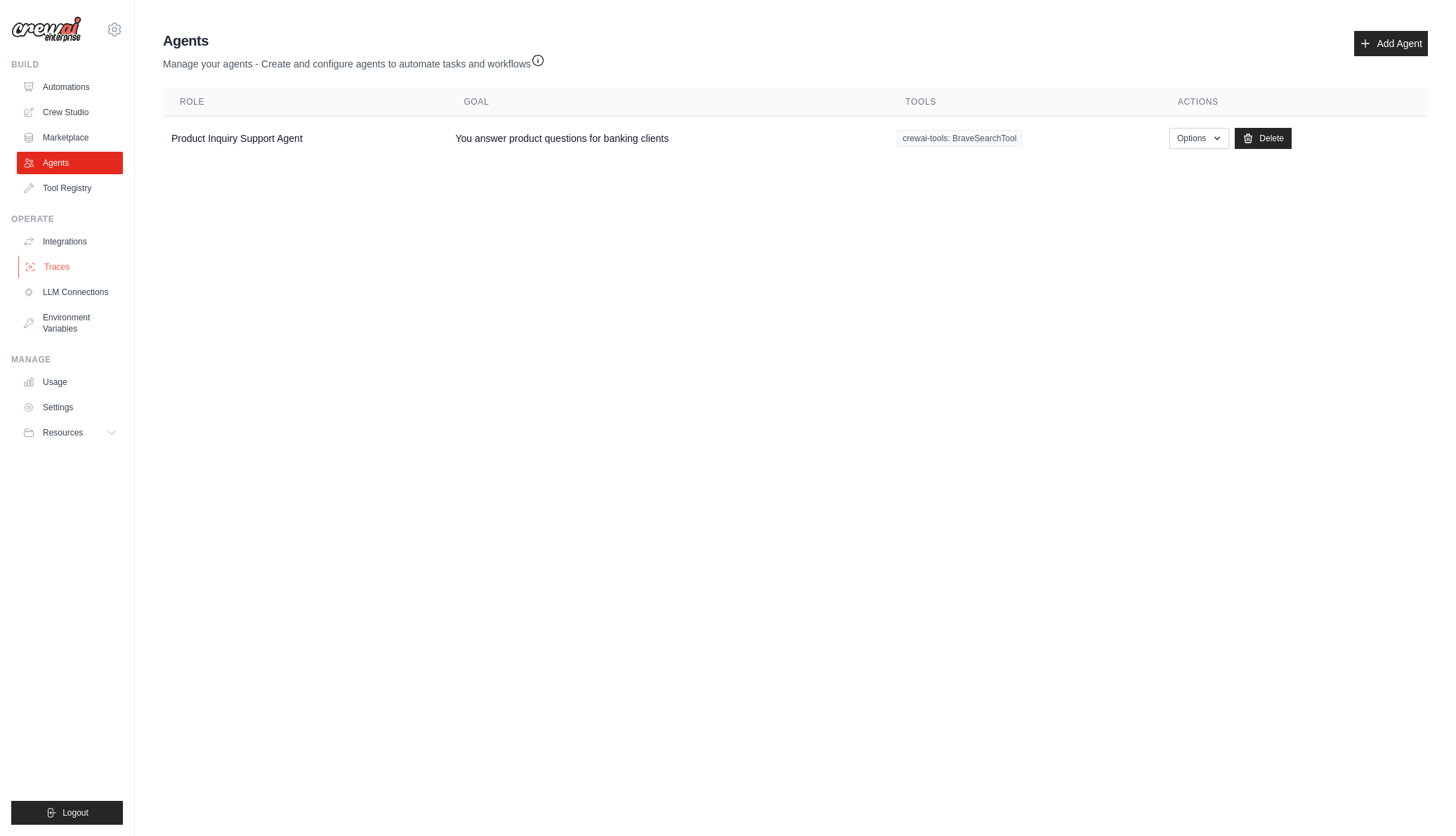
click at [49, 260] on link "Traces" at bounding box center [71, 267] width 106 height 22
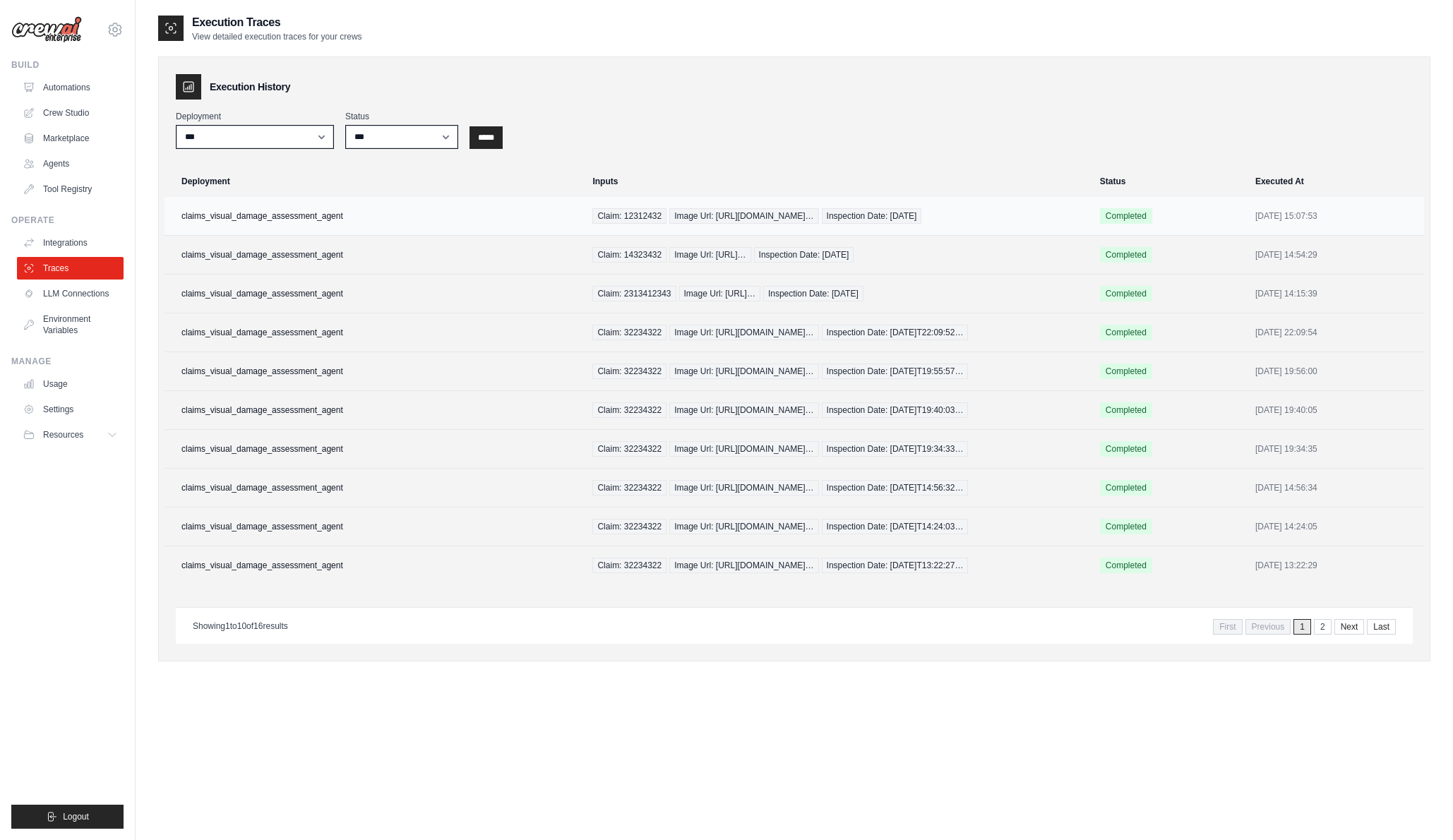
click at [295, 217] on td "claims_visual_damage_assessment_agent" at bounding box center [374, 217] width 420 height 39
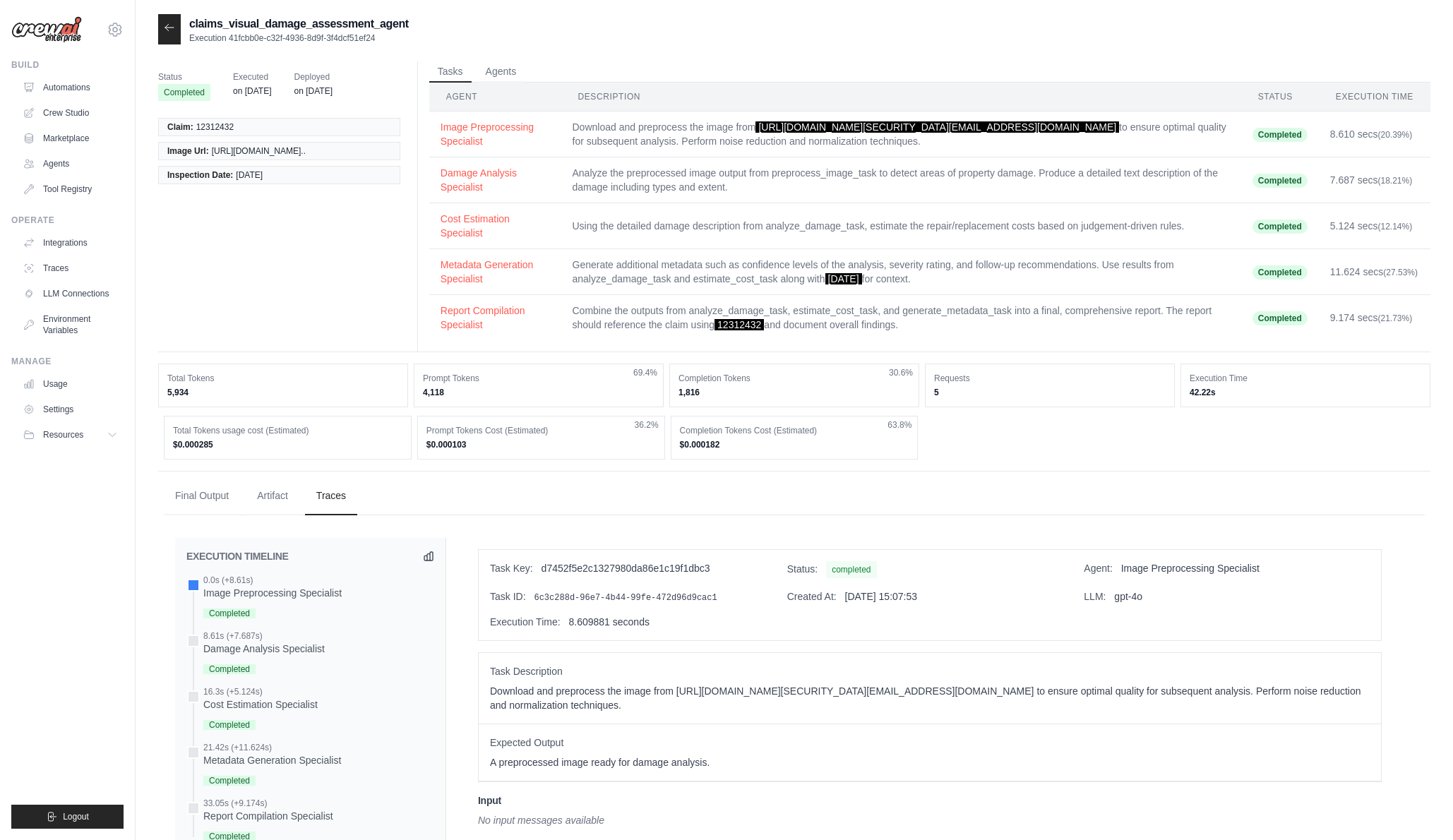
scroll to position [235, 0]
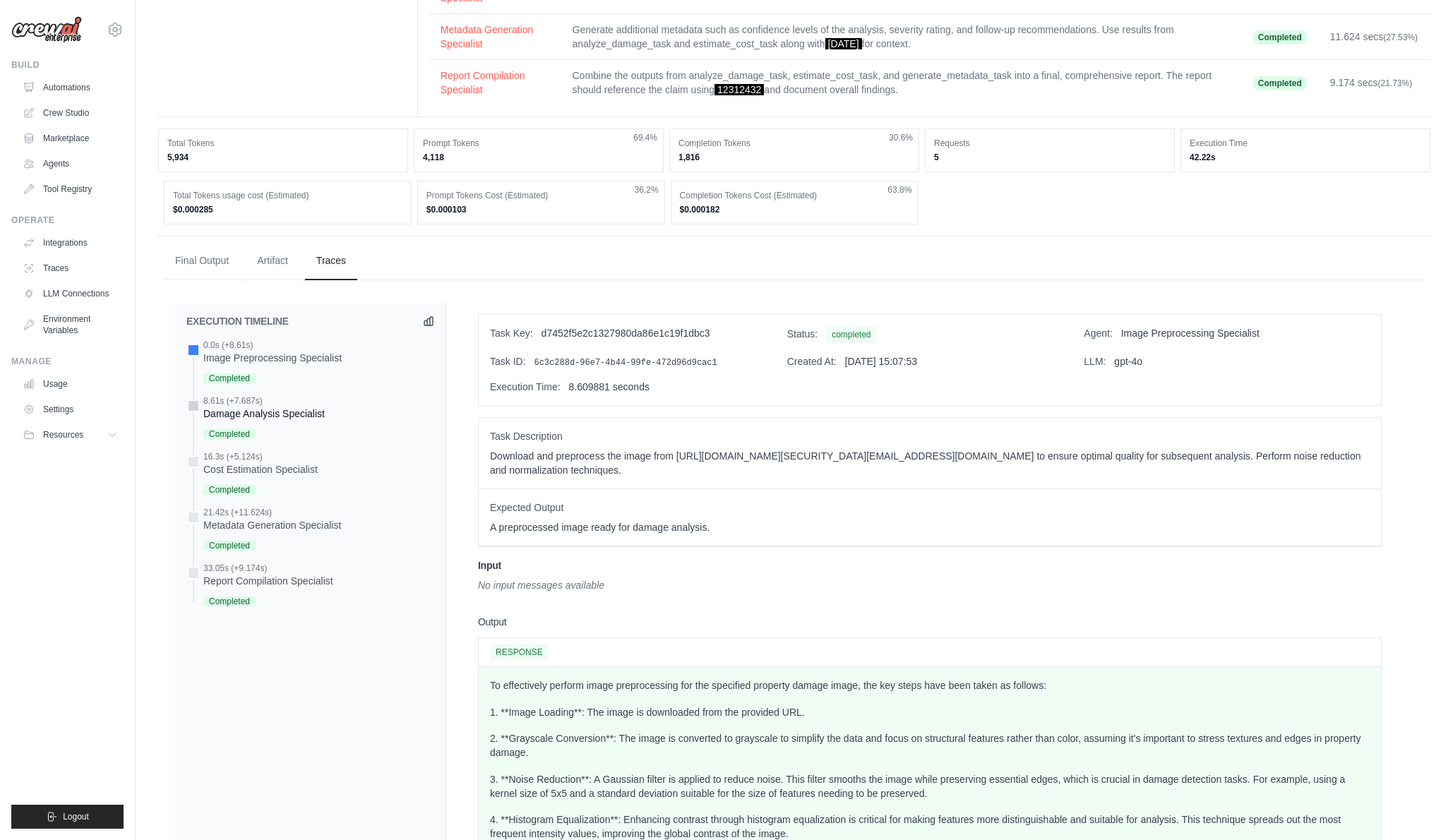
click at [275, 420] on div "Damage Analysis Specialist" at bounding box center [263, 414] width 122 height 14
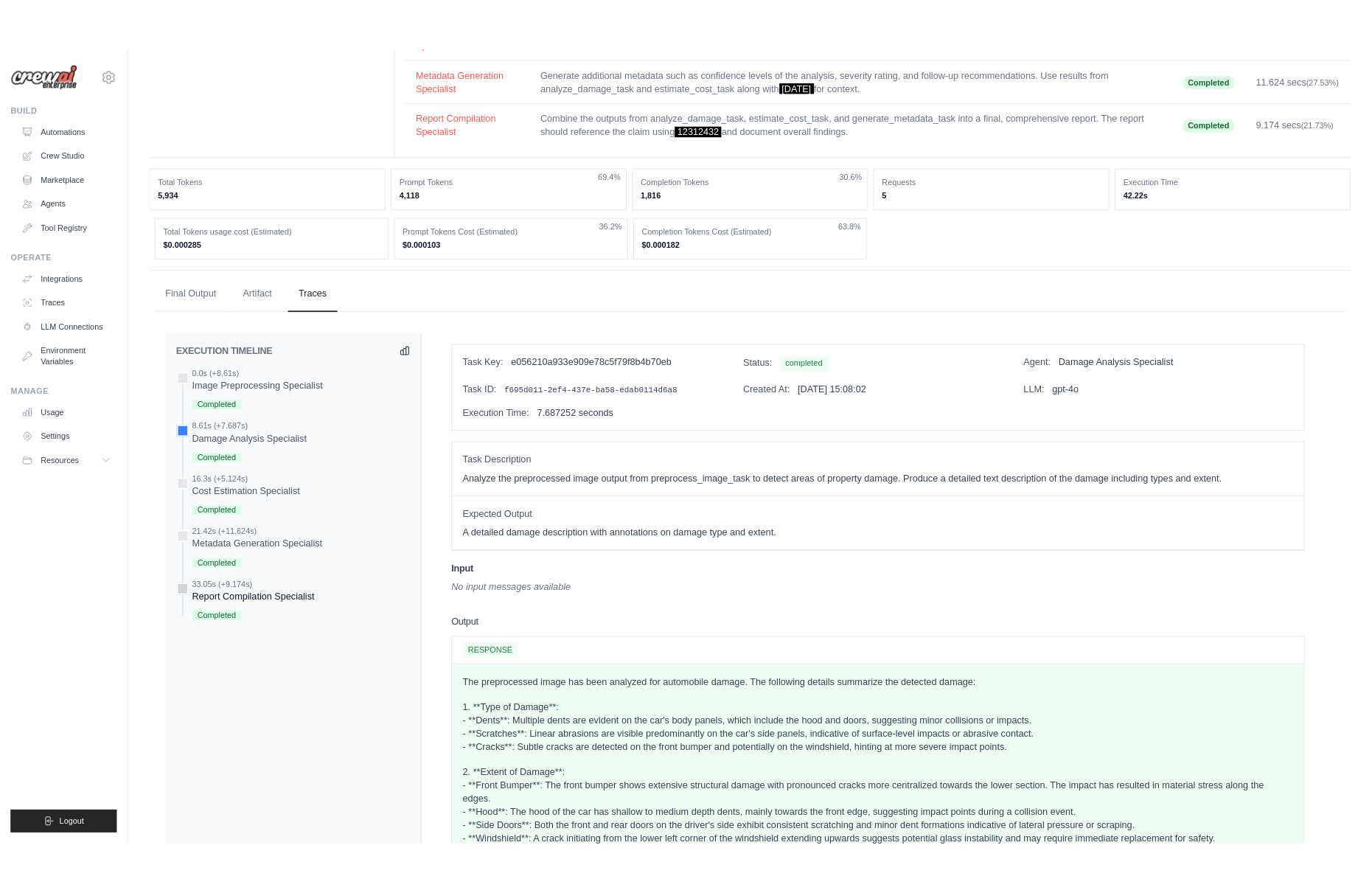
scroll to position [0, 0]
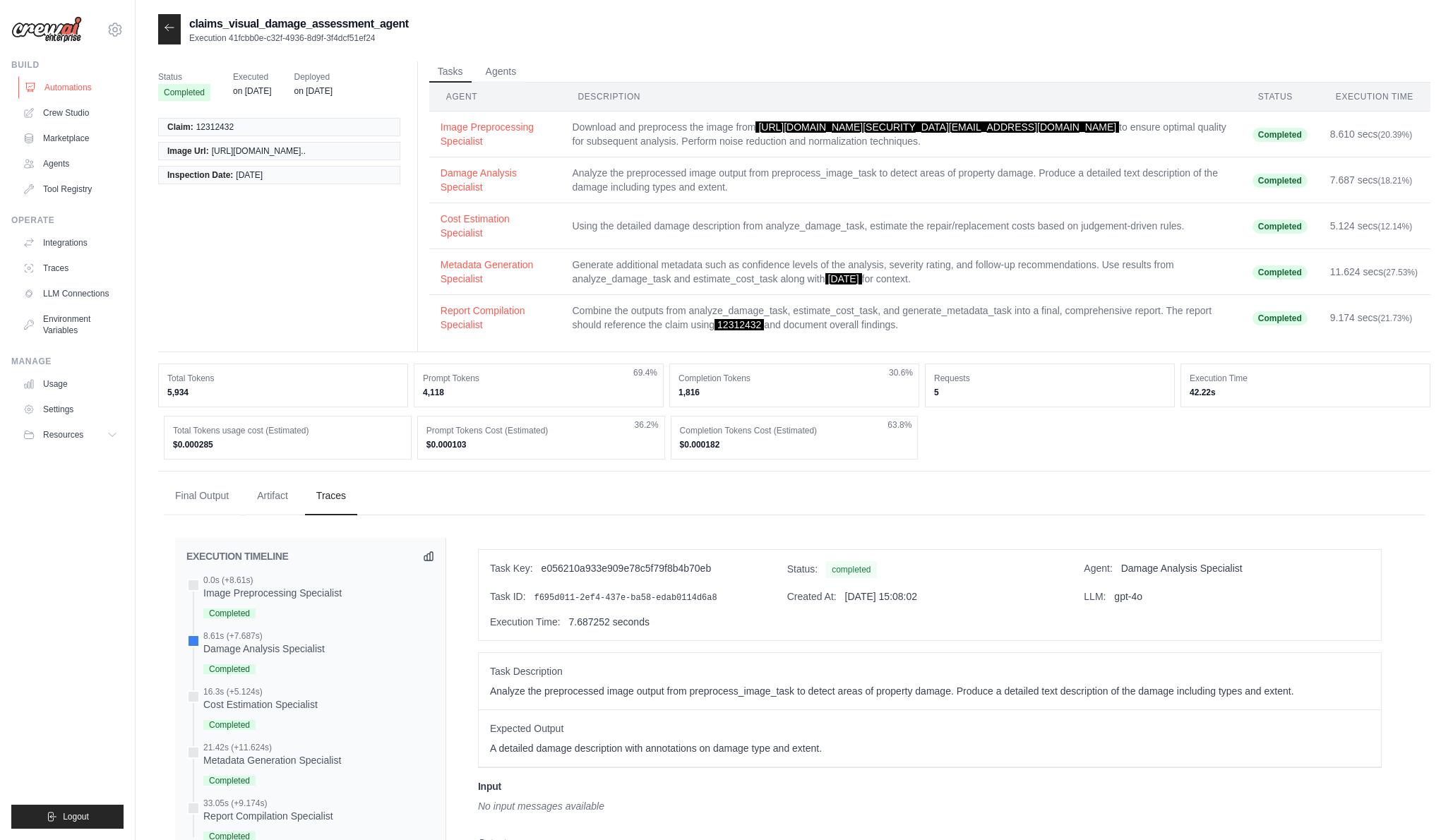
click at [61, 89] on link "Automations" at bounding box center [72, 88] width 106 height 23
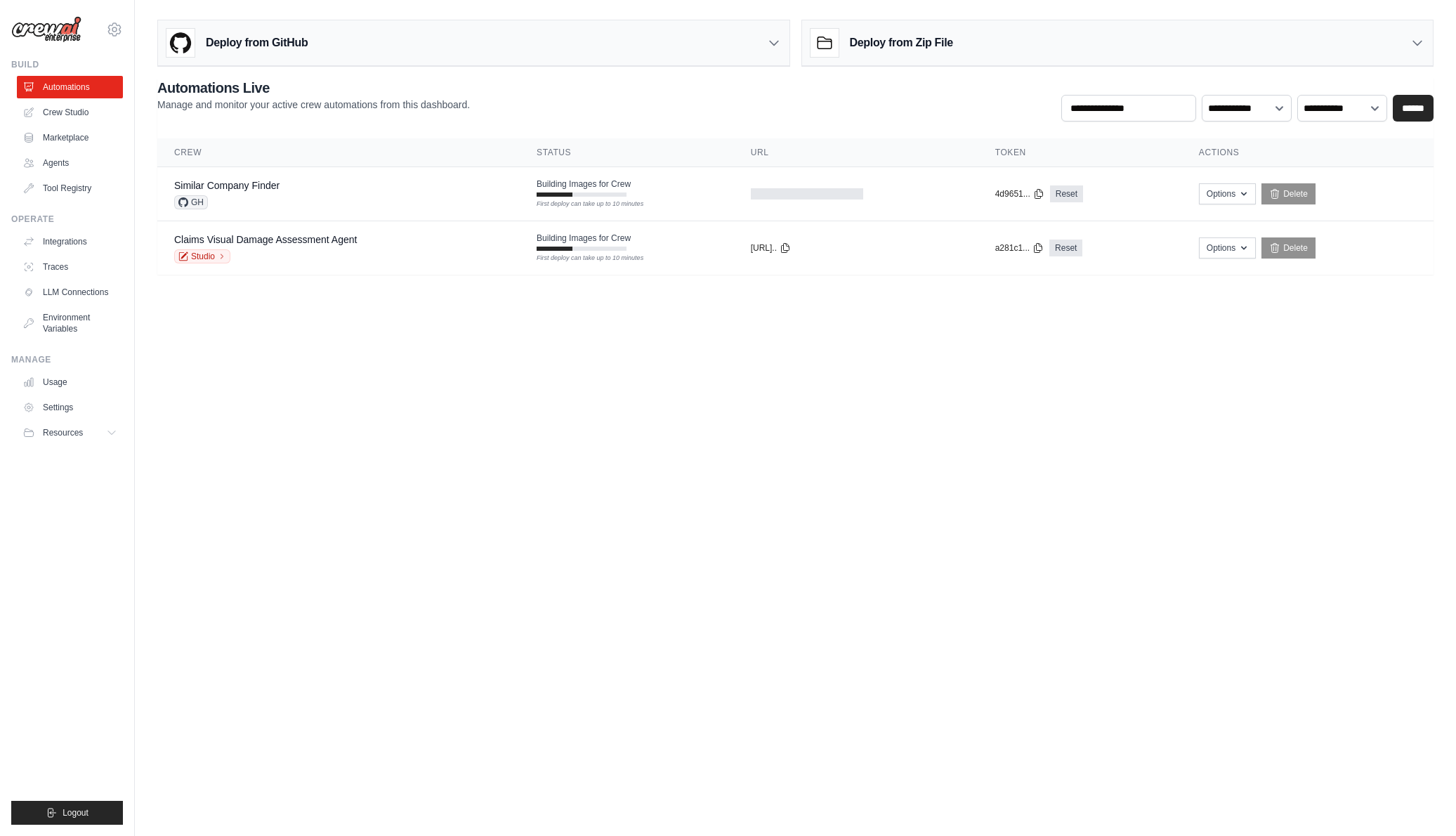
click at [784, 441] on body "jms.dcksn88@gmail.com Settings Build Automations Crew Studio" at bounding box center [728, 418] width 1456 height 836
click at [681, 519] on body "jms.dcksn88@gmail.com Settings Build Automations Crew Studio" at bounding box center [728, 418] width 1456 height 836
click at [684, 483] on body "jms.dcksn88@gmail.com Settings Build Automations Crew Studio" at bounding box center [728, 418] width 1456 height 836
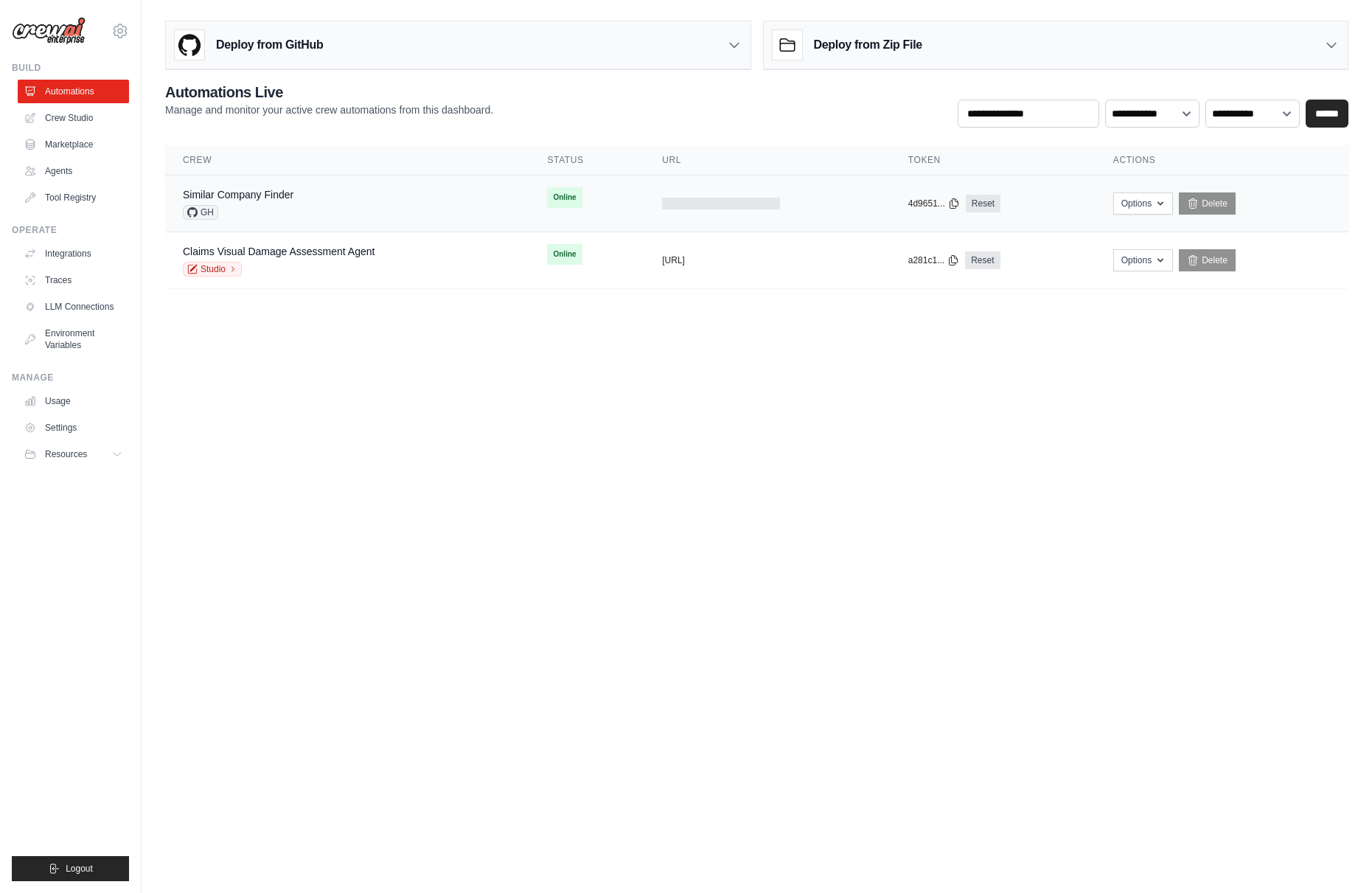
click at [317, 199] on div "Similar Company Finder GH" at bounding box center [347, 204] width 329 height 33
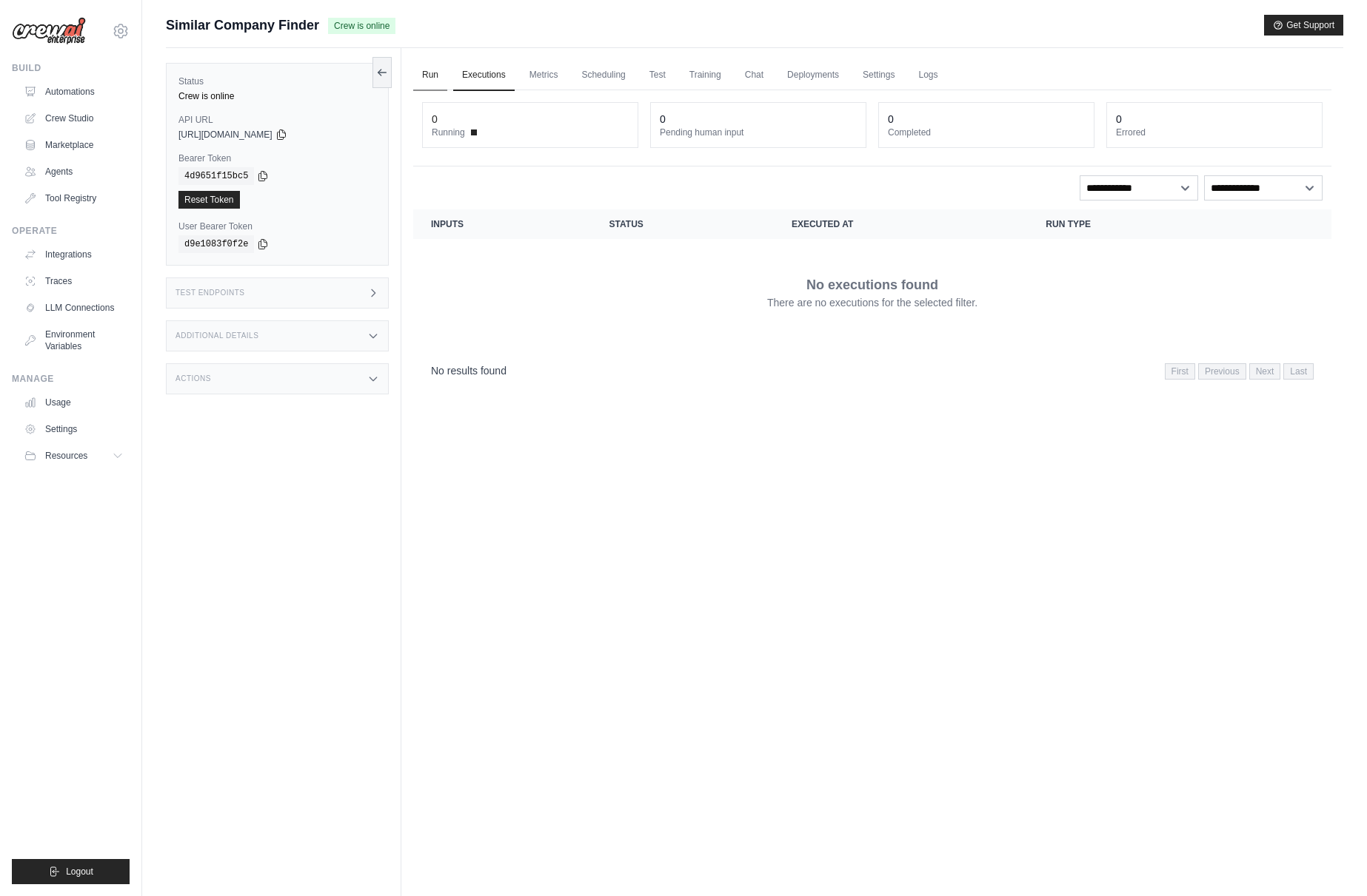
click at [430, 71] on link "Run" at bounding box center [430, 75] width 34 height 31
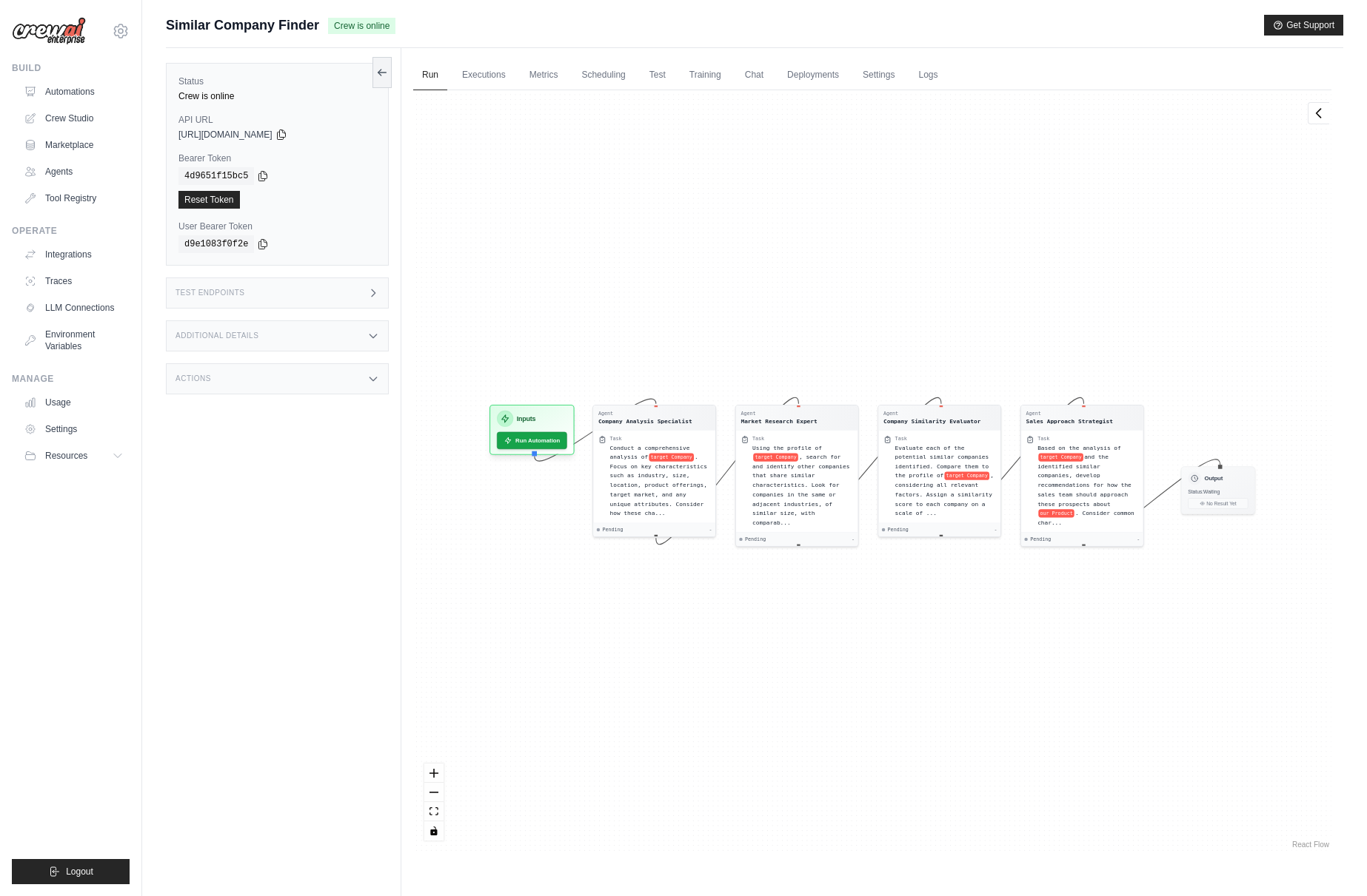
click at [193, 23] on span "Similar Company Finder" at bounding box center [242, 25] width 153 height 21
click at [69, 88] on link "Automations" at bounding box center [75, 92] width 112 height 24
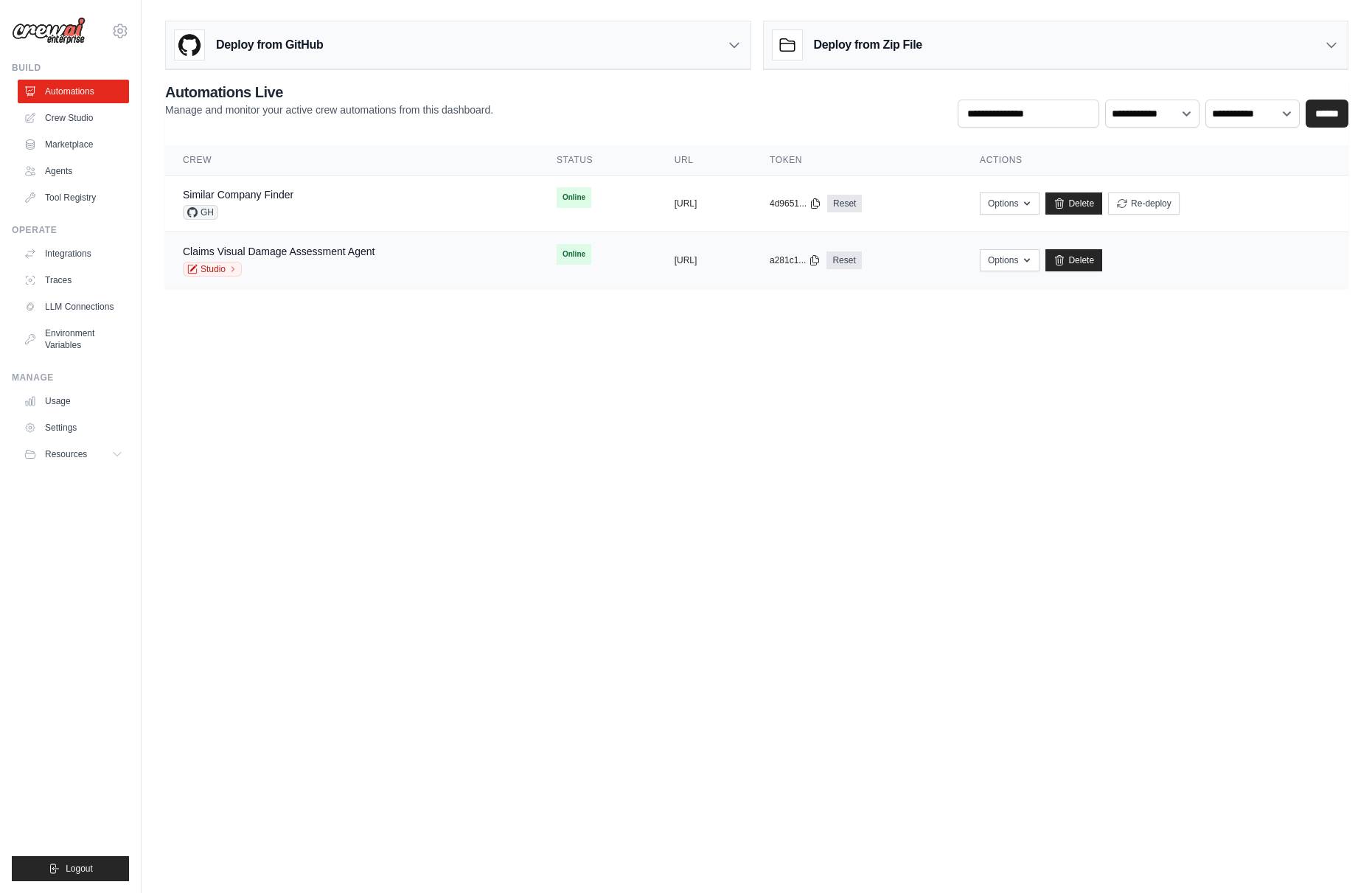
click at [442, 254] on div "Claims Visual Damage Assessment Agent Studio" at bounding box center [352, 260] width 338 height 33
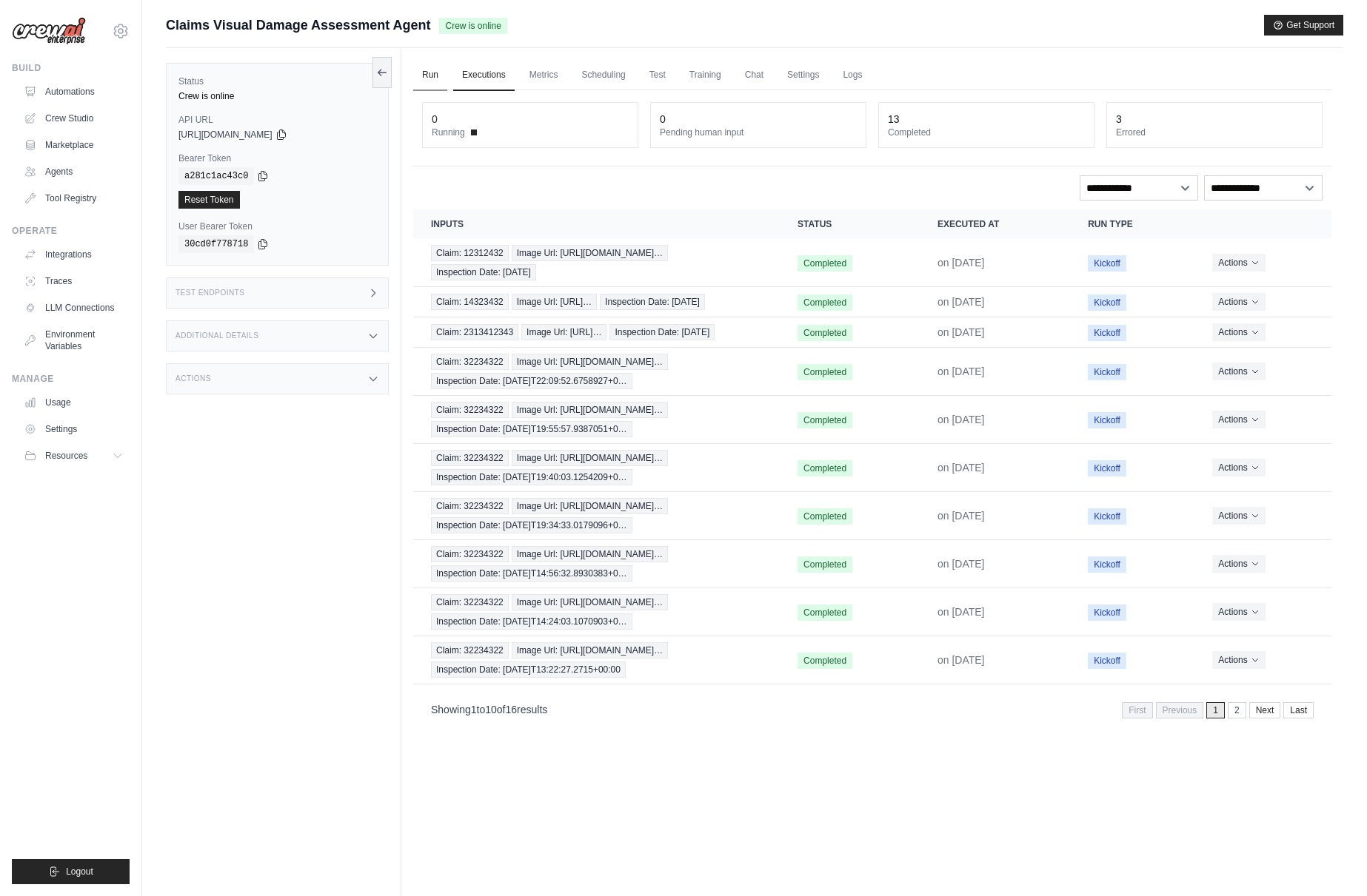
click at [424, 73] on link "Run" at bounding box center [430, 75] width 34 height 31
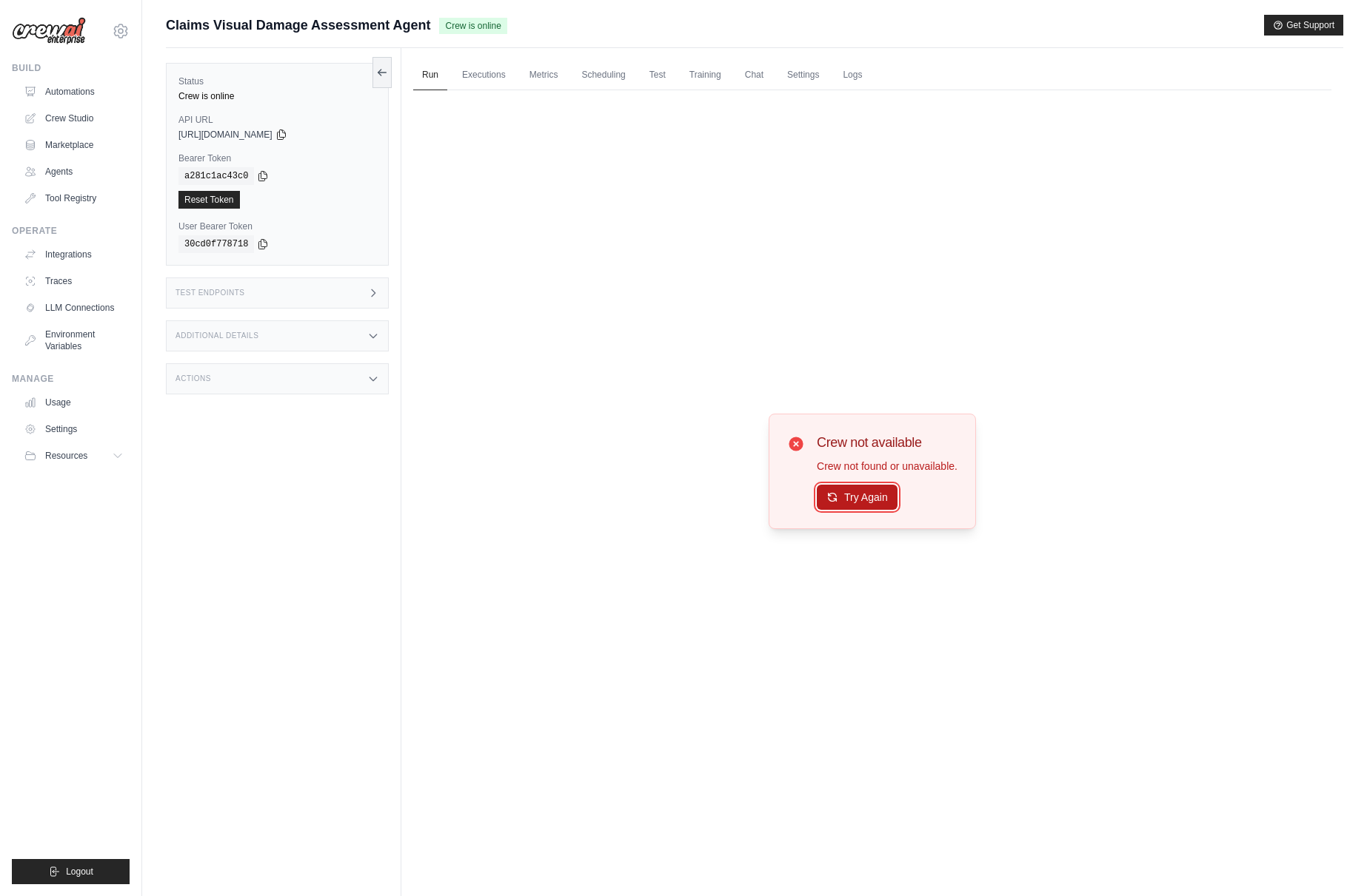
click at [857, 495] on button "Try Again" at bounding box center [858, 497] width 81 height 25
click at [855, 500] on button "Try Again" at bounding box center [858, 498] width 81 height 25
click at [84, 90] on link "Automations" at bounding box center [75, 92] width 112 height 24
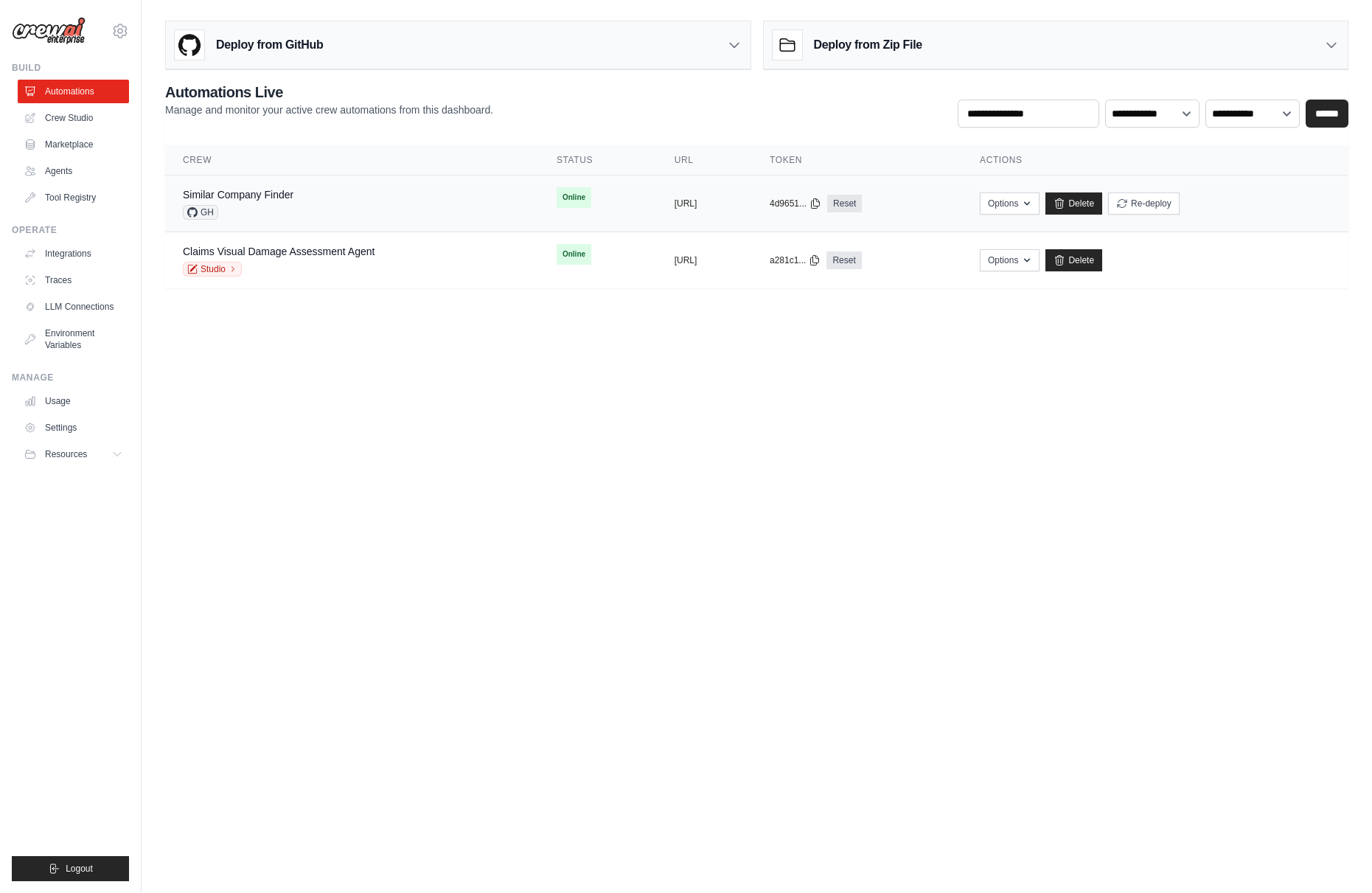
click at [305, 194] on div "Similar Company Finder GH" at bounding box center [352, 204] width 338 height 33
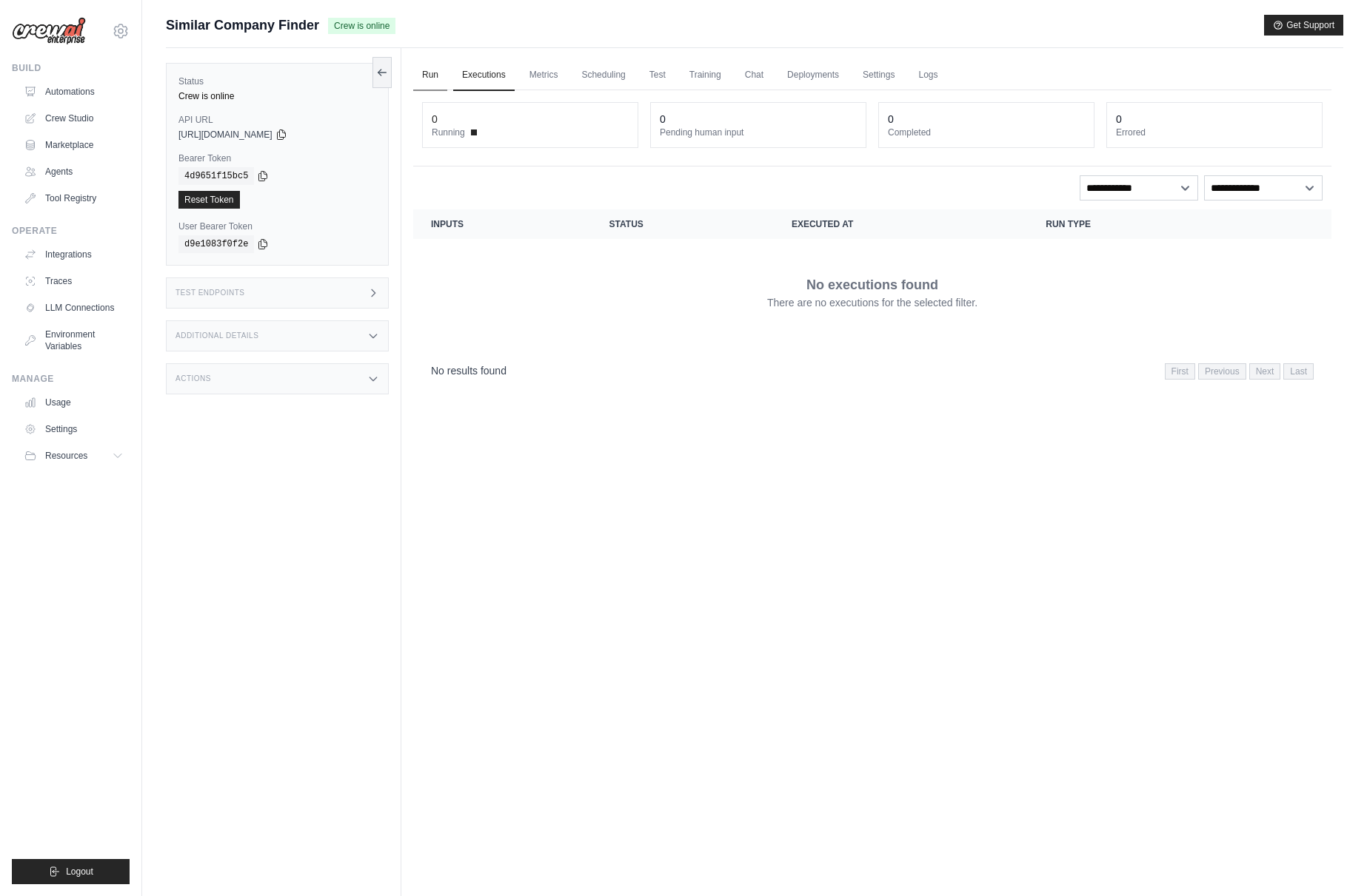
click at [429, 75] on link "Run" at bounding box center [430, 75] width 34 height 31
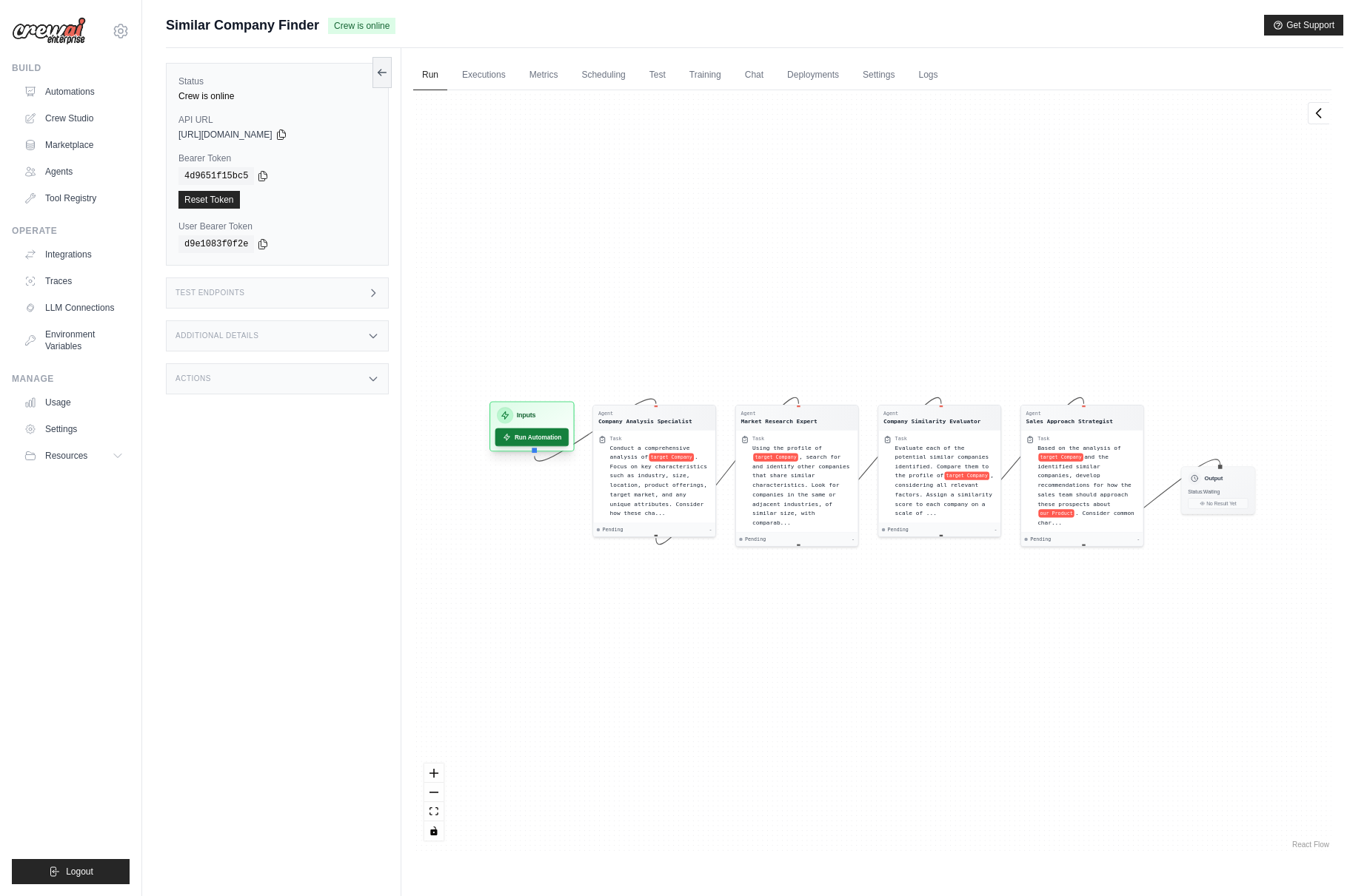
click at [523, 435] on button "Run Automation" at bounding box center [532, 438] width 74 height 19
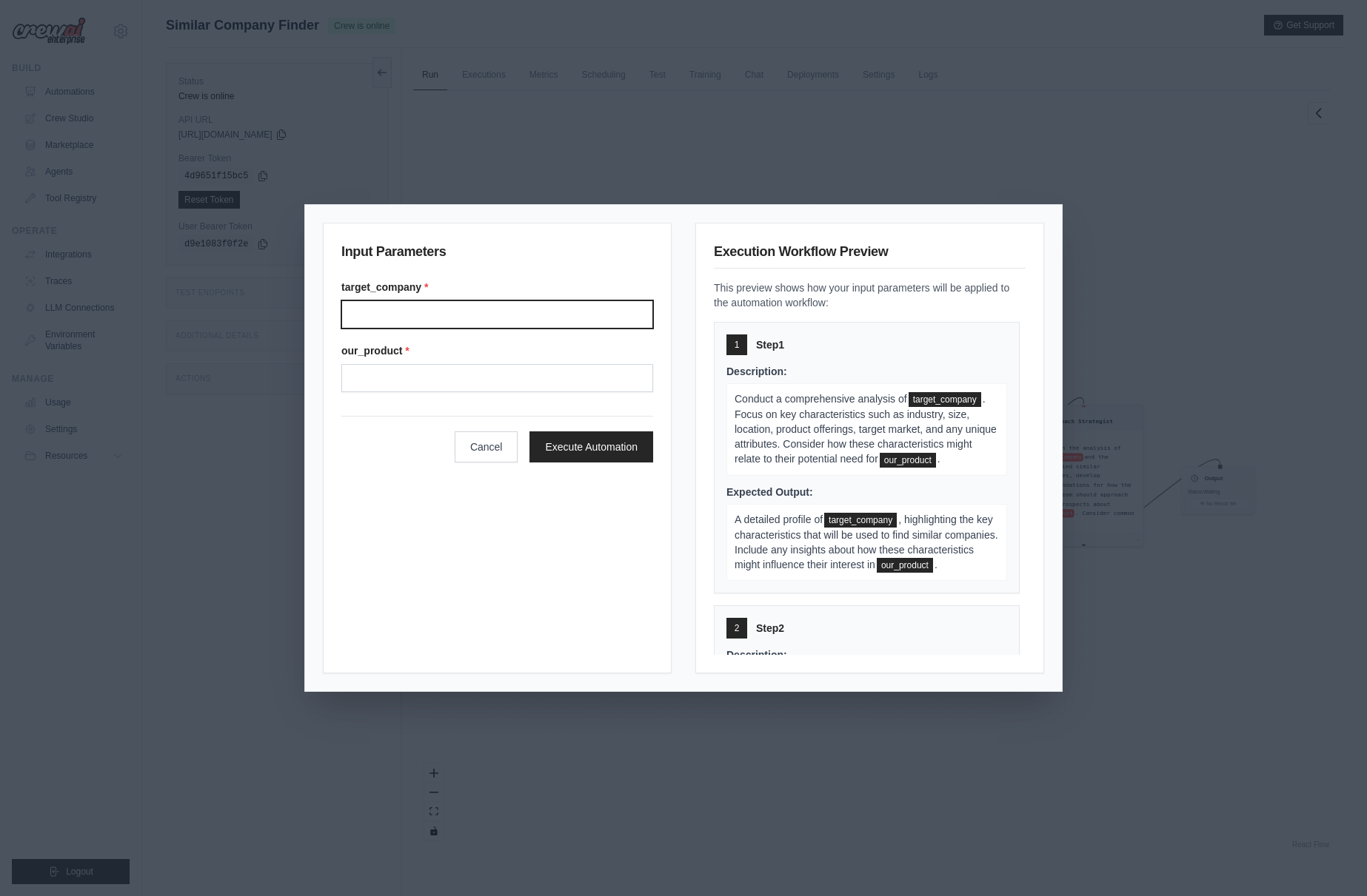
click at [407, 312] on input "Target company" at bounding box center [497, 314] width 312 height 28
click at [225, 522] on div "Input Parameters target_company * our_product * Cancel Execute Automation Execu…" at bounding box center [684, 448] width 1367 height 896
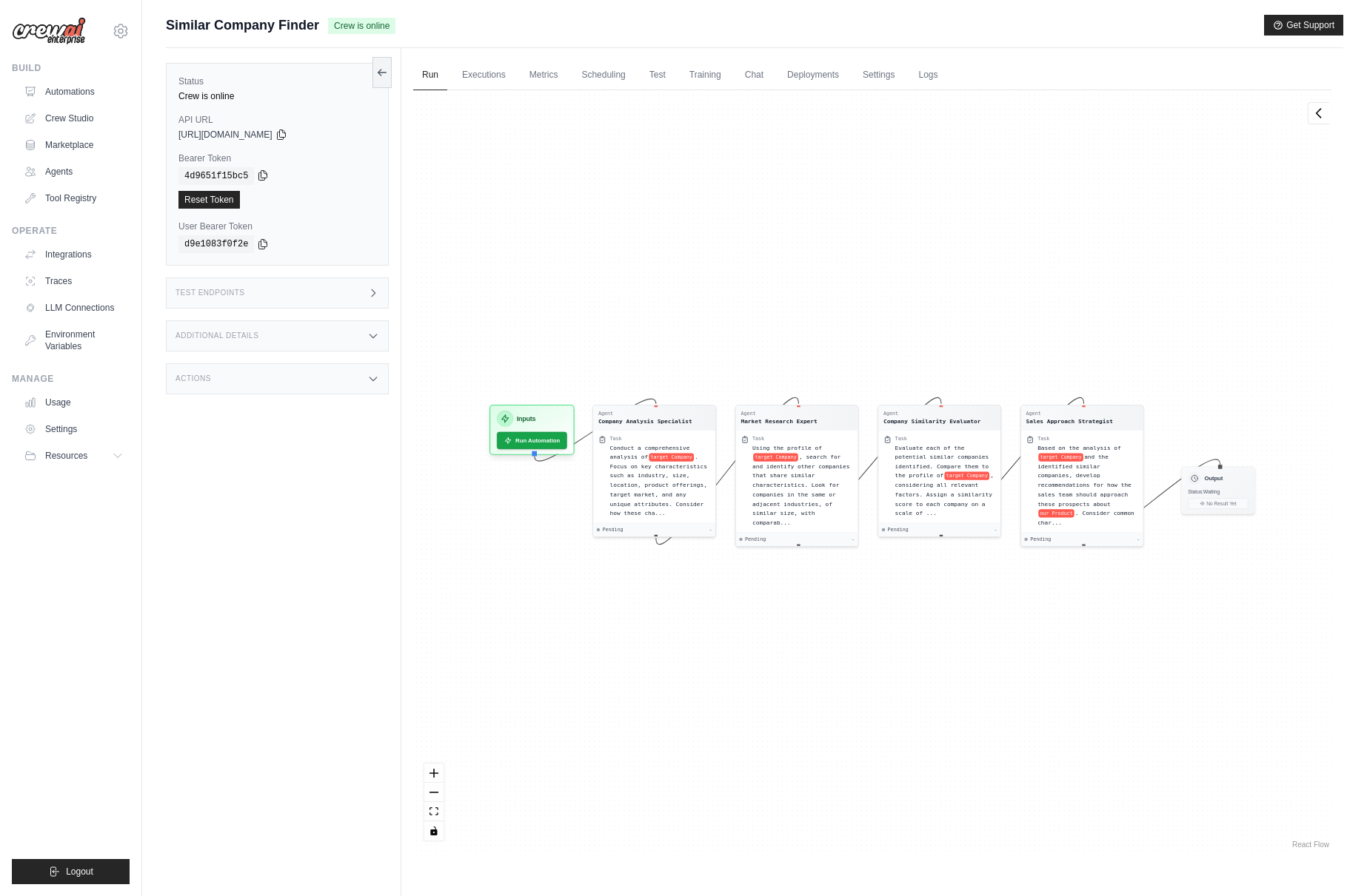
click at [257, 176] on icon at bounding box center [263, 176] width 12 height 12
click at [287, 132] on icon at bounding box center [281, 134] width 12 height 12
click at [259, 175] on icon at bounding box center [264, 175] width 8 height 9
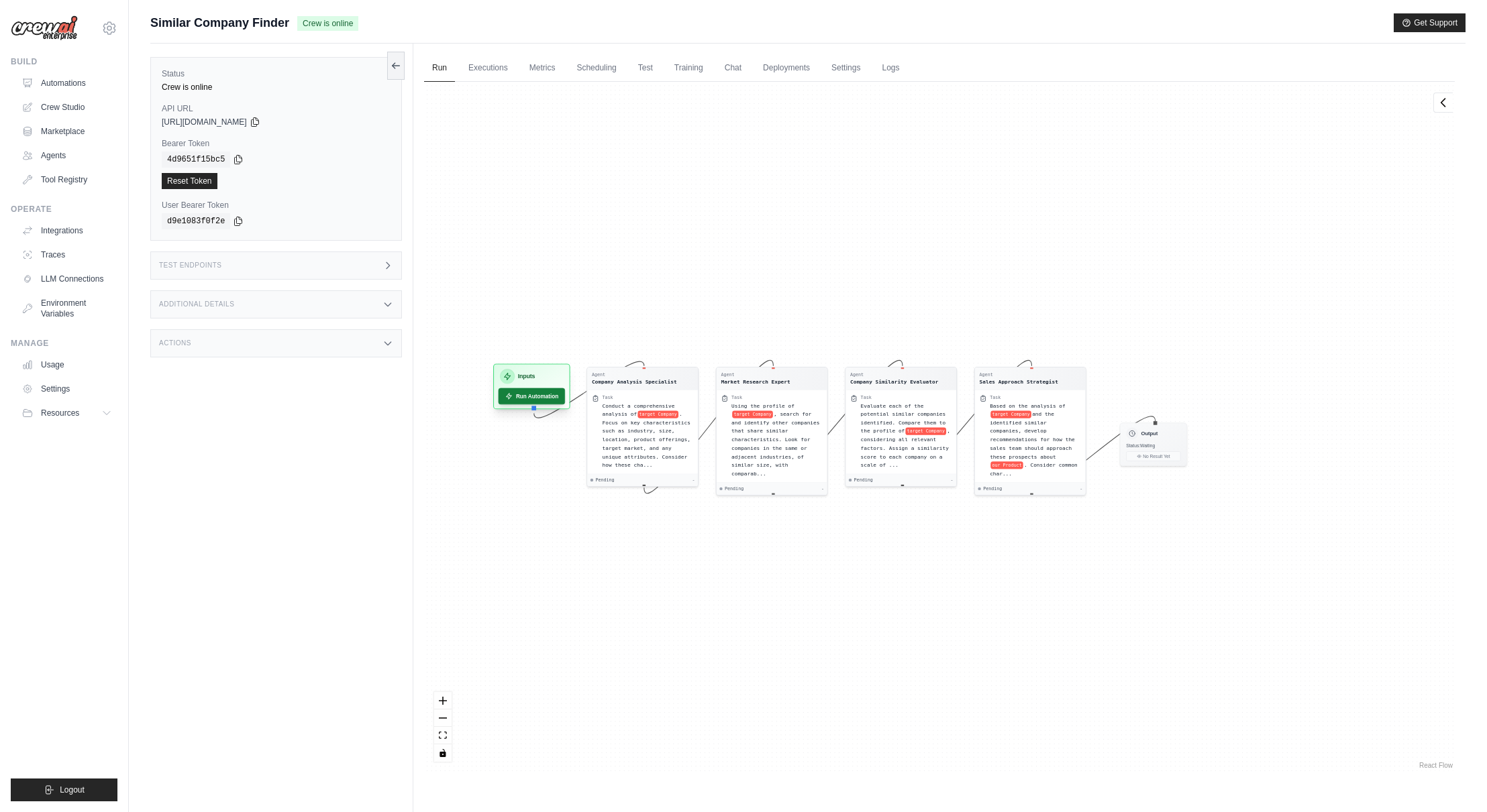
click at [531, 394] on button "Run Automation" at bounding box center [532, 397] width 67 height 17
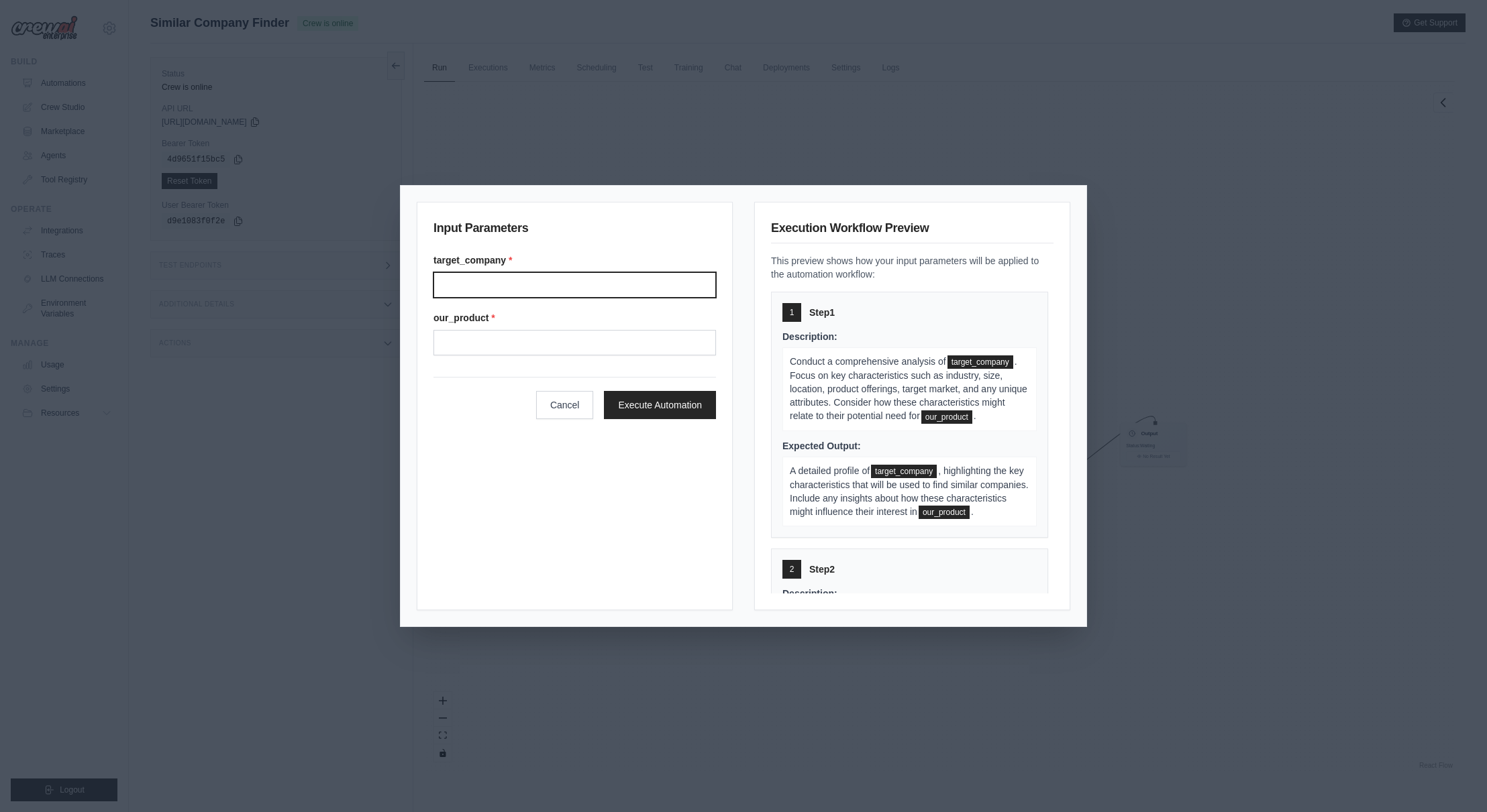
click at [498, 279] on input "Target company" at bounding box center [574, 285] width 283 height 25
type input "*"
type input "******"
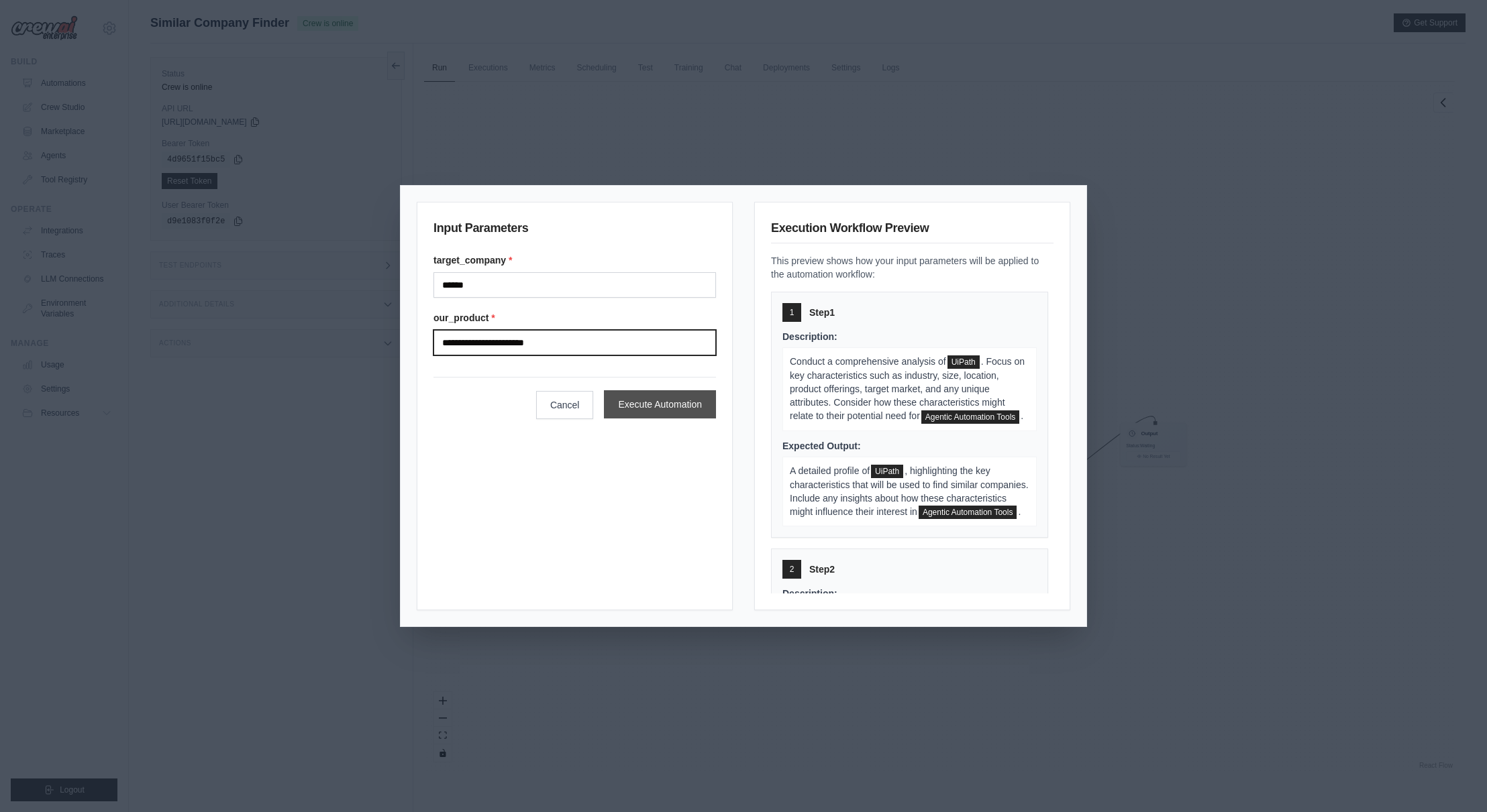
type input "**********"
click at [649, 408] on button "Execute Automation" at bounding box center [660, 404] width 112 height 28
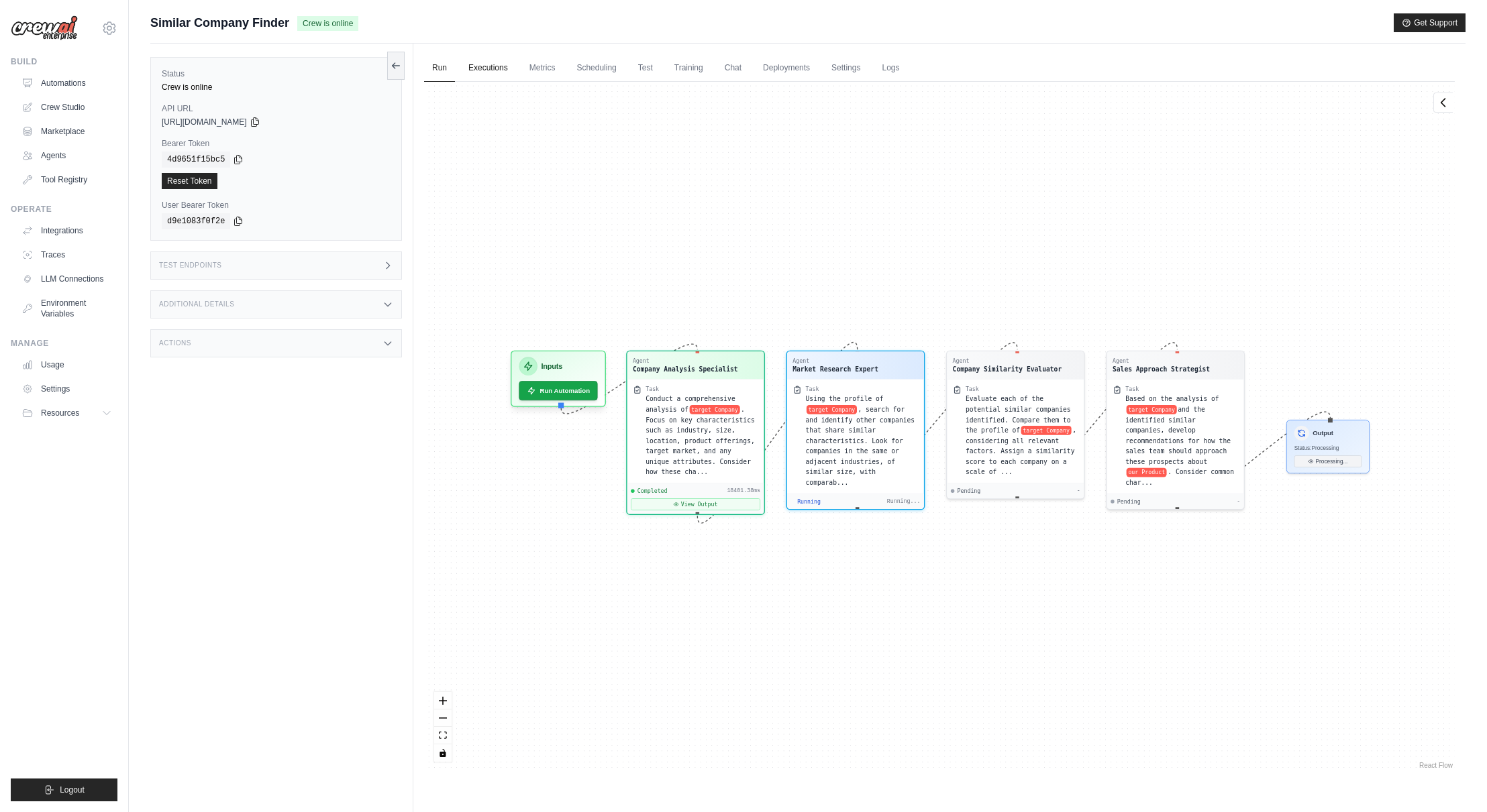
click at [488, 64] on link "Executions" at bounding box center [488, 68] width 56 height 28
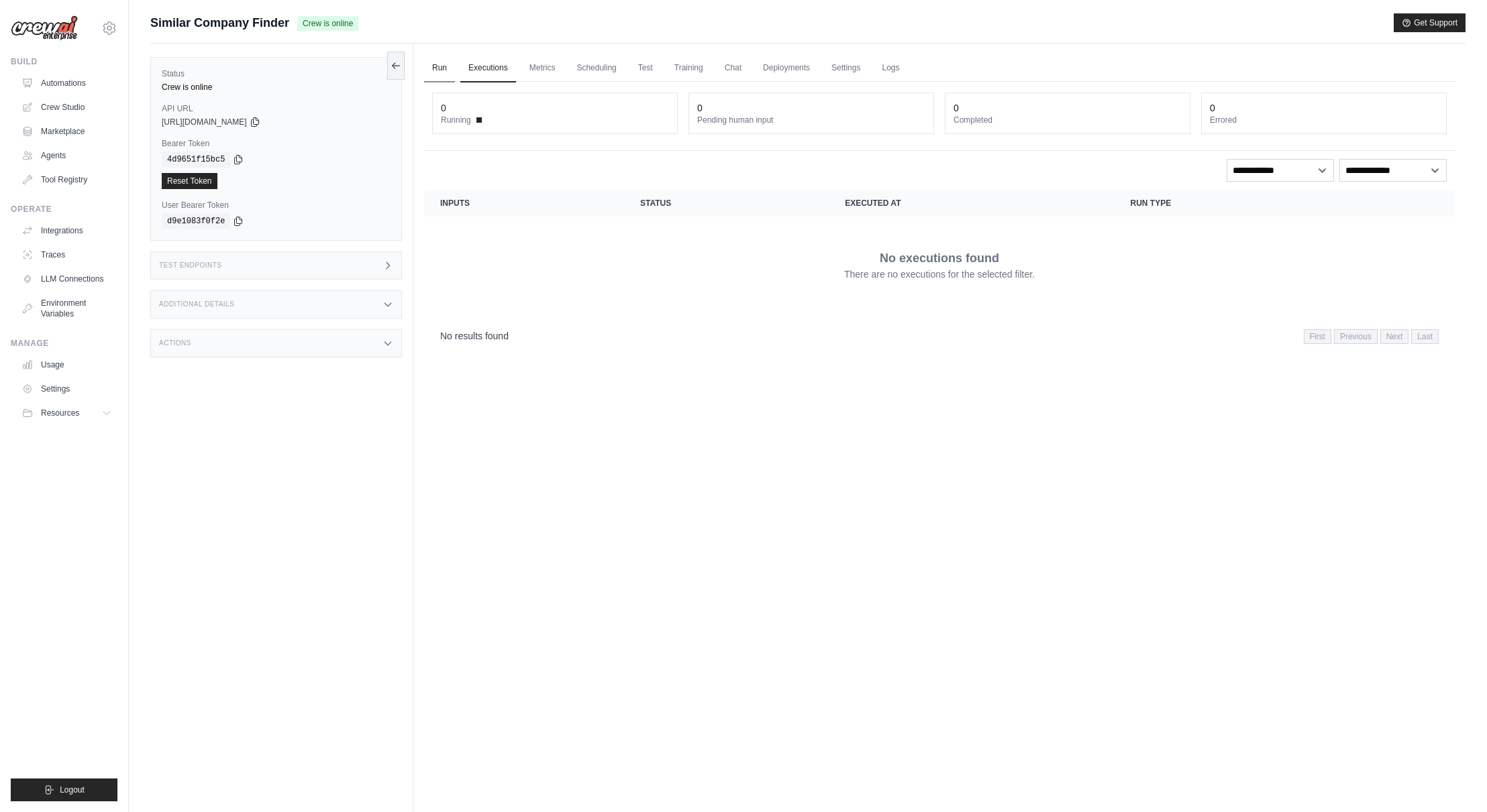
click at [440, 60] on link "Run" at bounding box center [440, 68] width 31 height 28
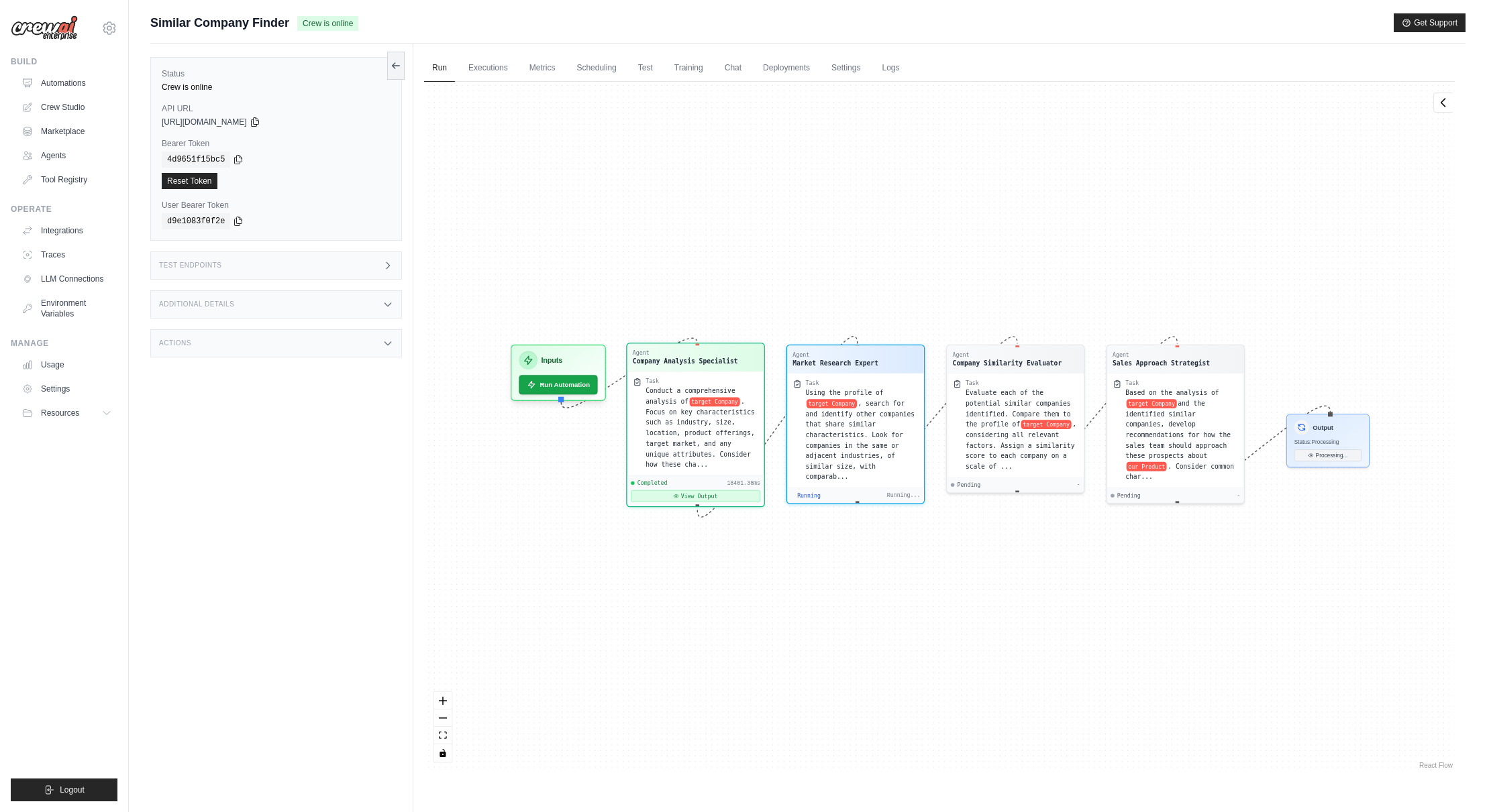
click at [698, 493] on button "View Output" at bounding box center [695, 497] width 129 height 12
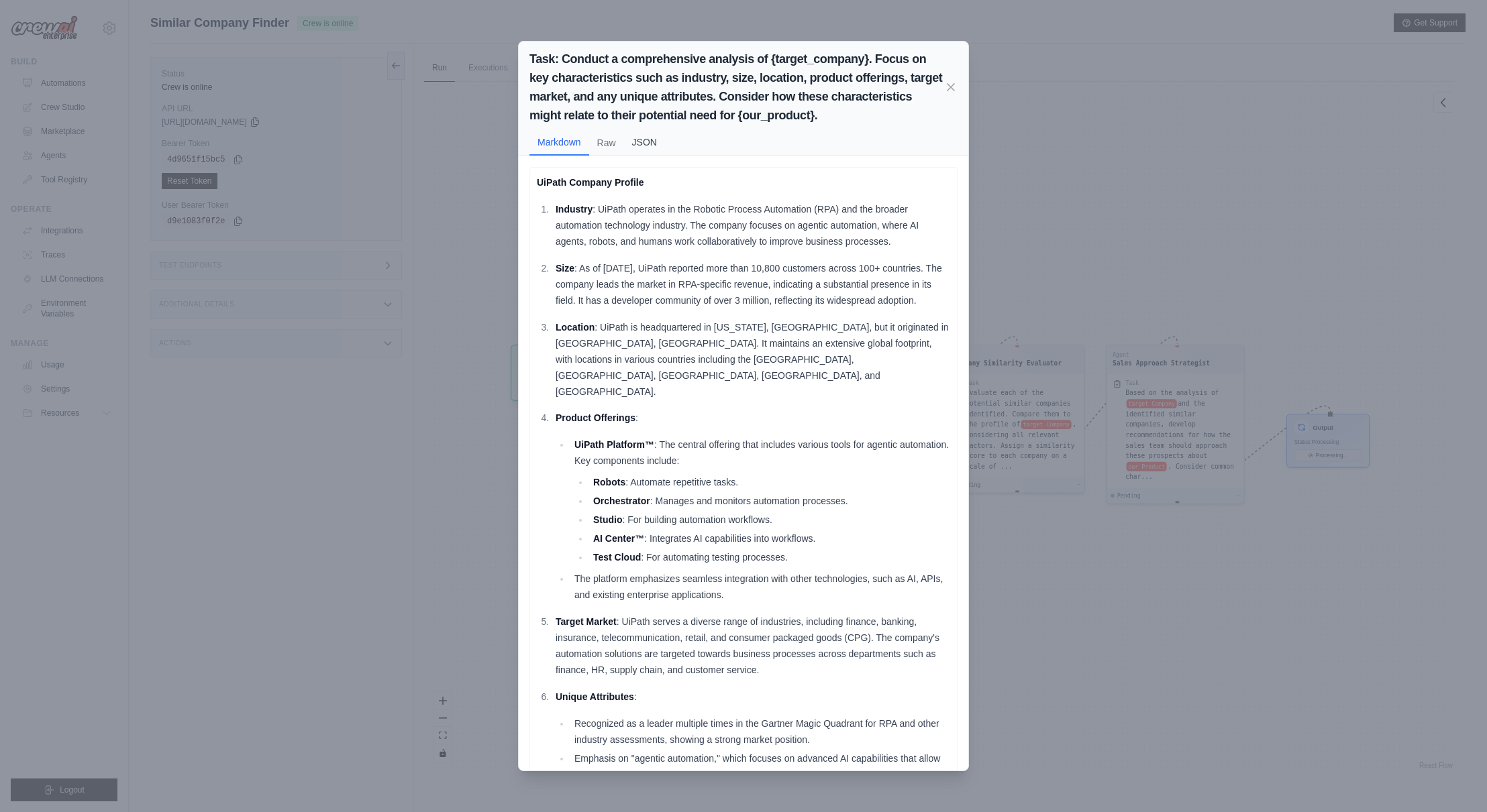
click at [642, 140] on button "JSON" at bounding box center [644, 142] width 41 height 25
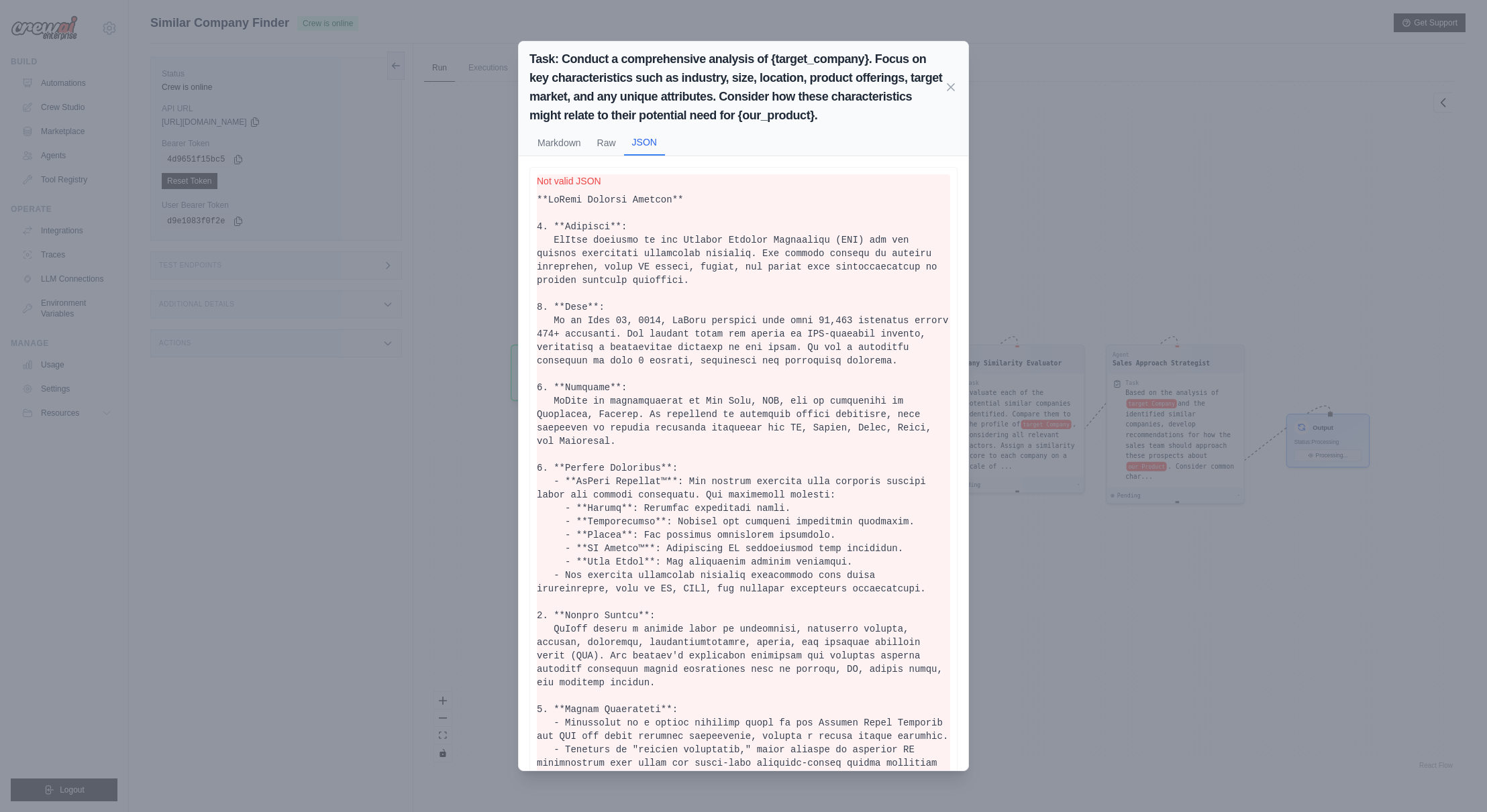
click at [603, 140] on button "Raw" at bounding box center [607, 142] width 35 height 25
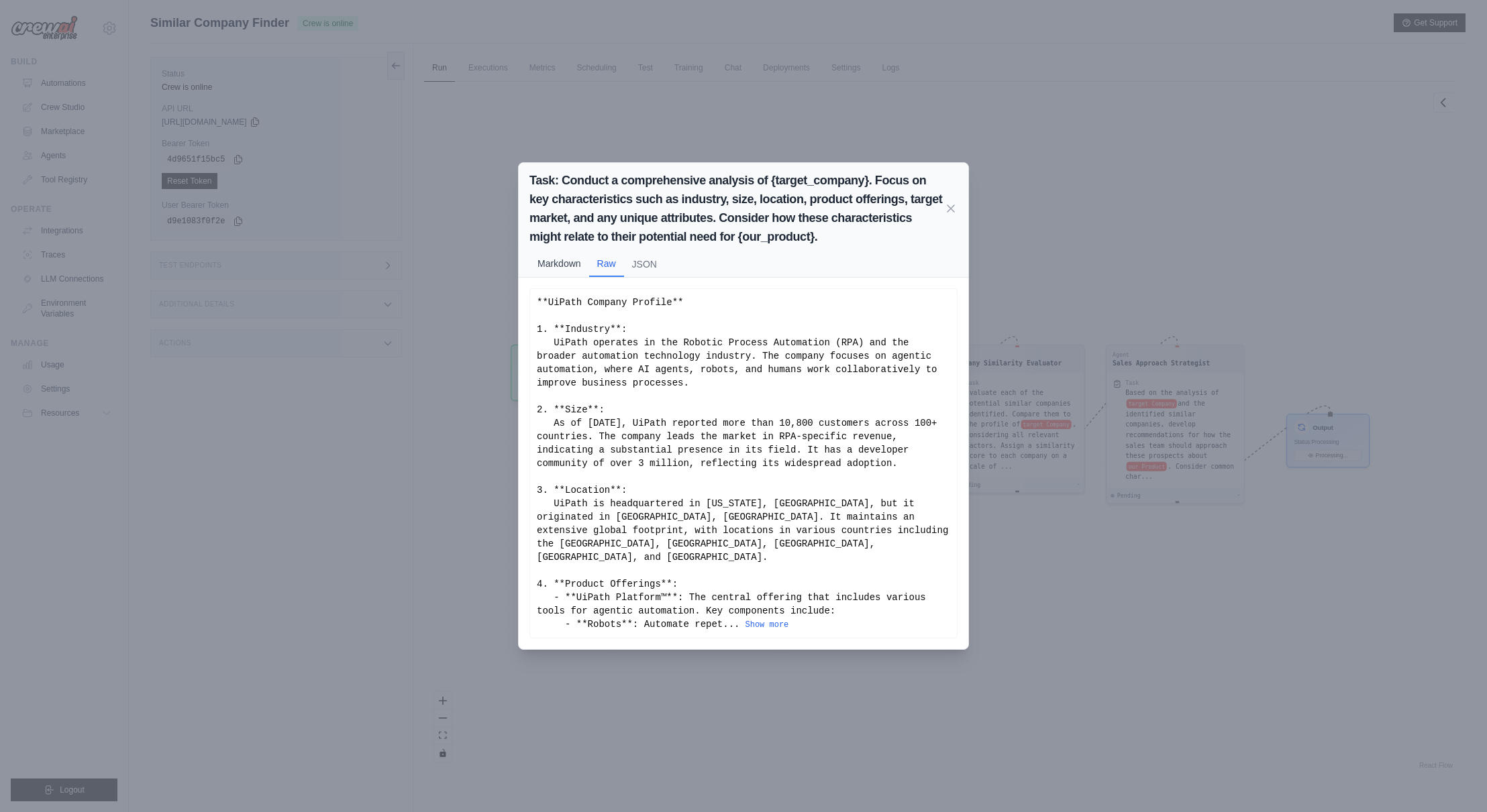
click at [569, 276] on button "Markdown" at bounding box center [560, 263] width 60 height 25
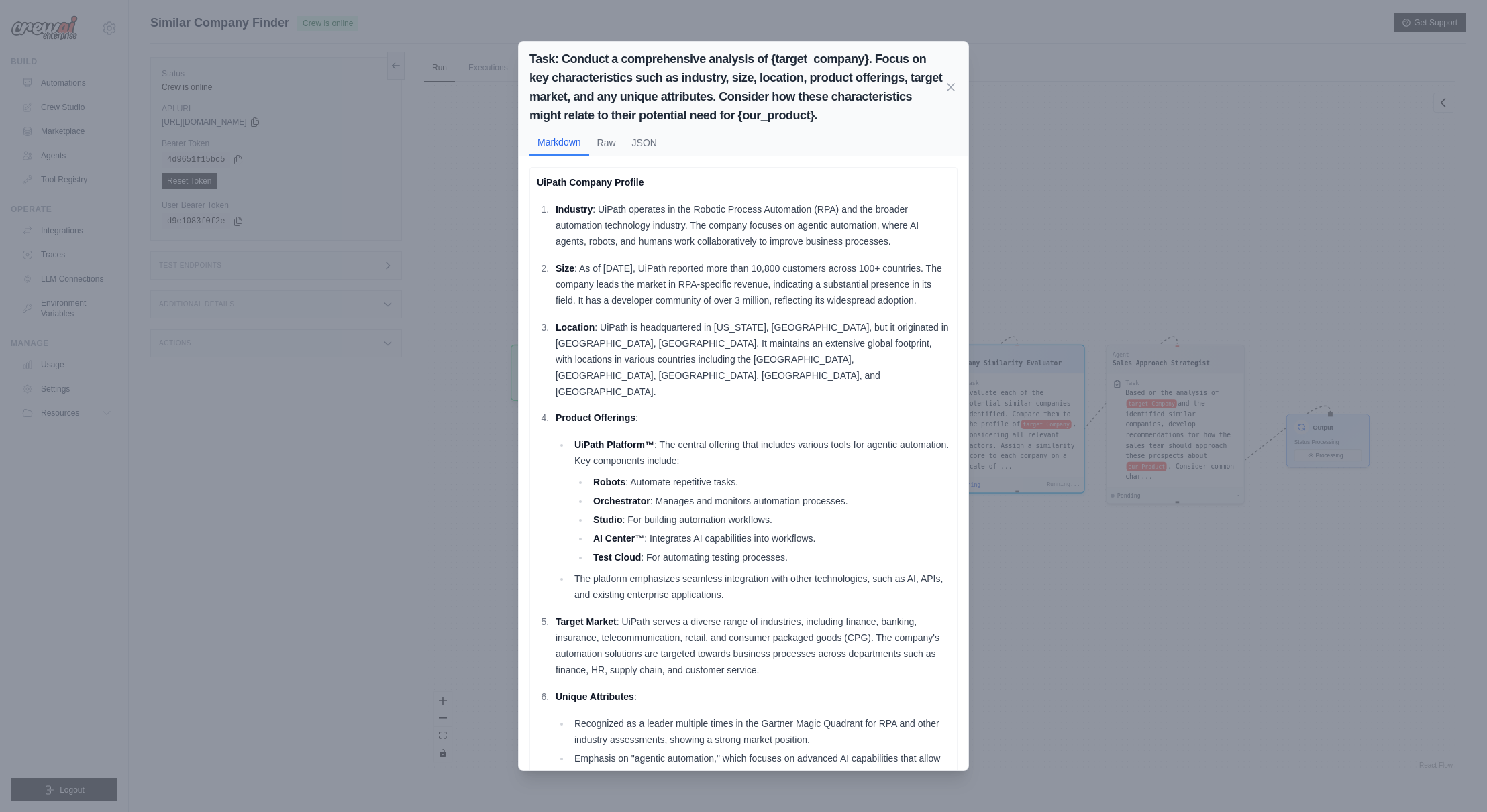
click at [950, 90] on icon at bounding box center [951, 87] width 14 height 14
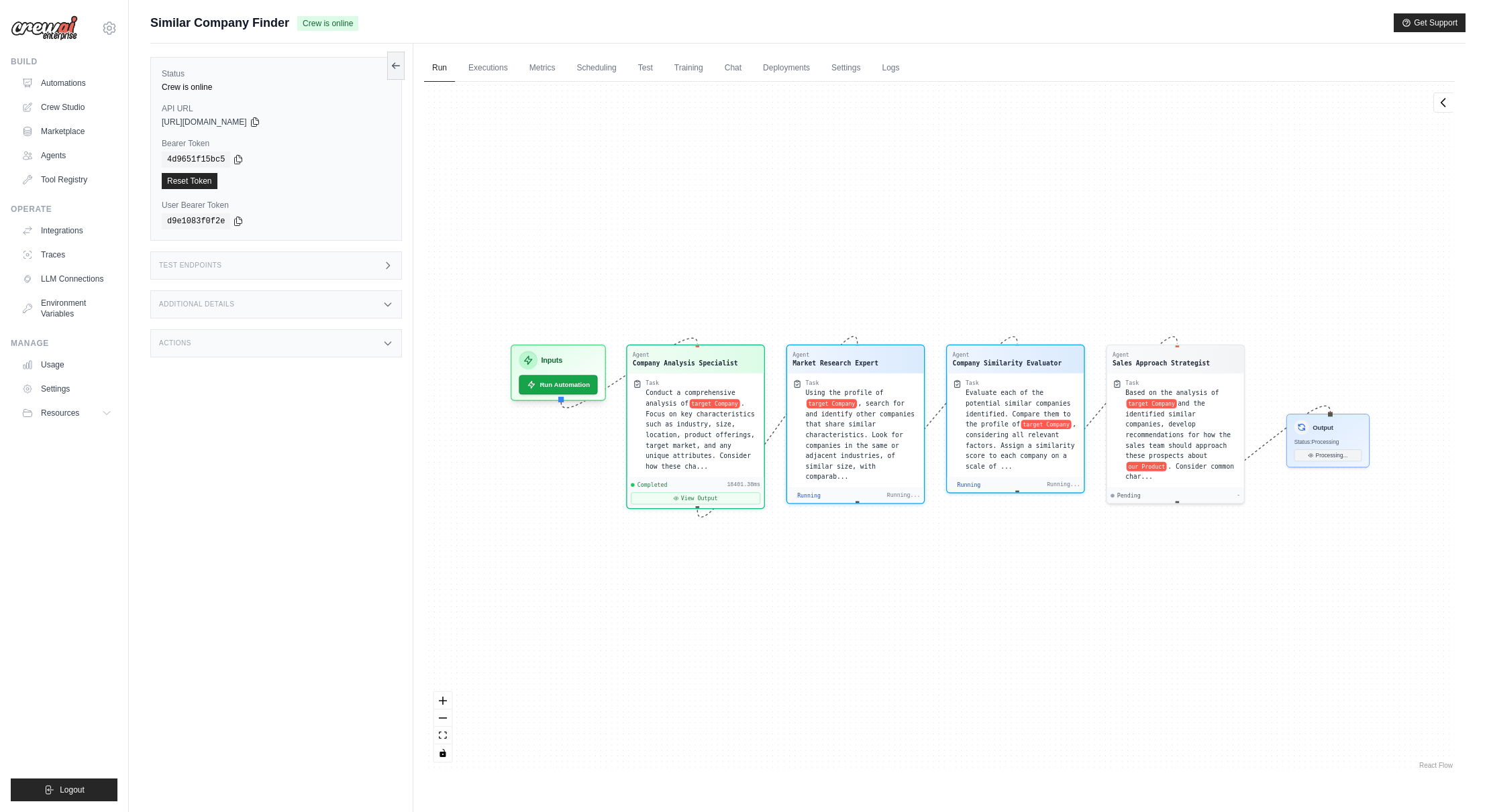
scroll to position [144, 0]
click at [862, 501] on button "View Output" at bounding box center [855, 507] width 129 height 12
click at [839, 504] on icon at bounding box center [836, 506] width 5 height 5
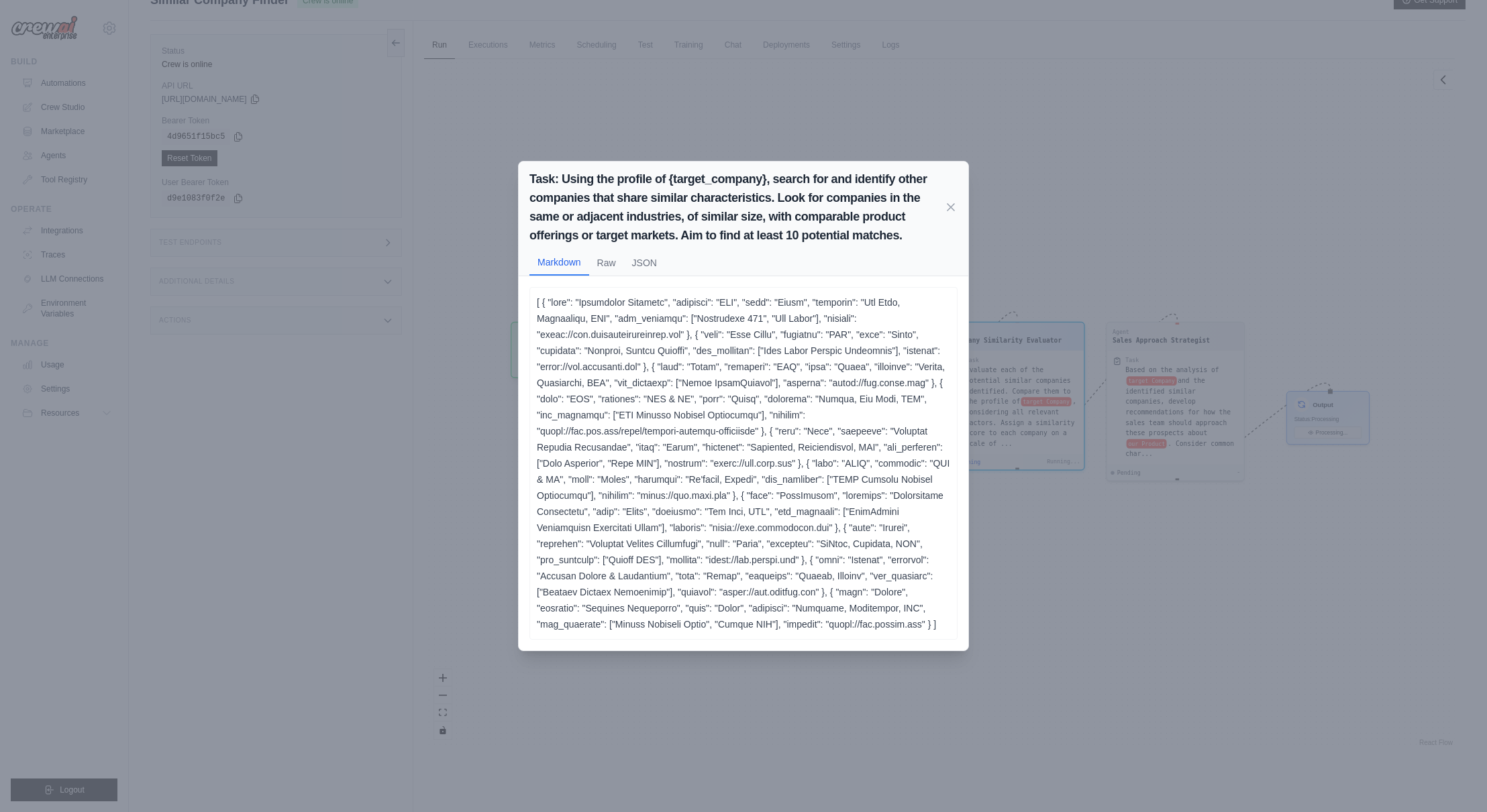
scroll to position [0, 0]
click at [644, 255] on button "JSON" at bounding box center [644, 263] width 41 height 25
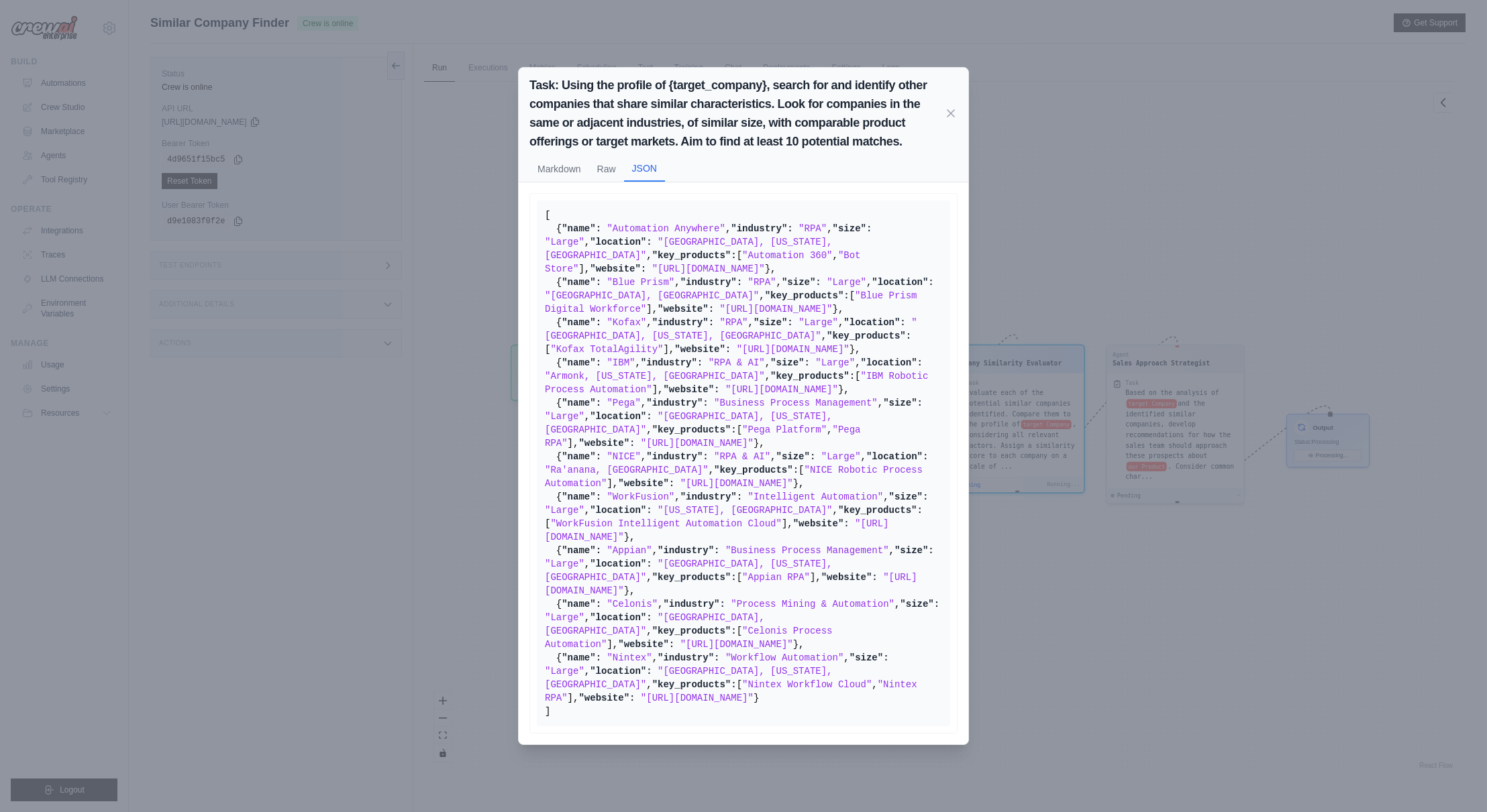
scroll to position [846, 0]
click at [951, 106] on icon at bounding box center [951, 113] width 14 height 14
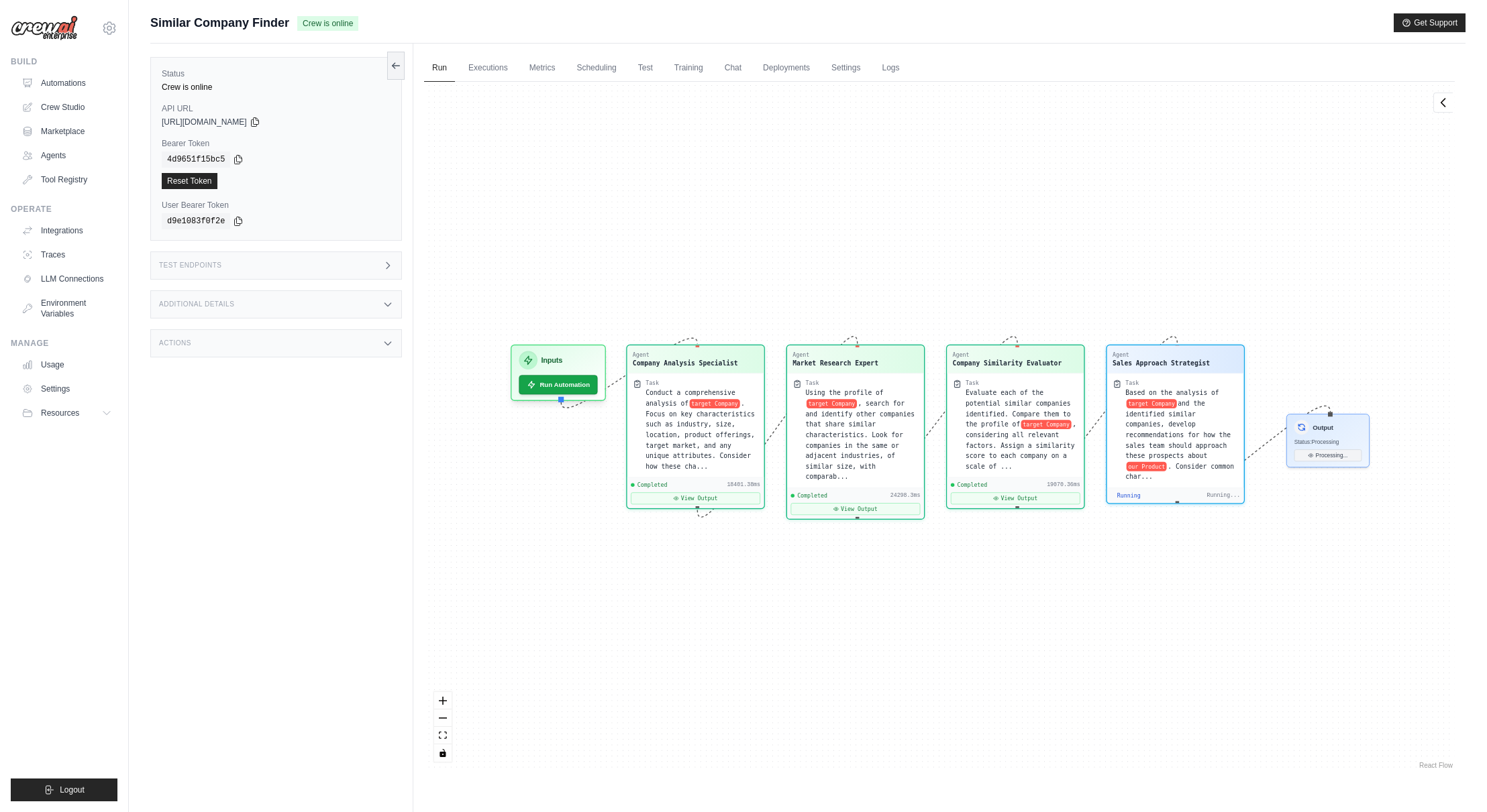
scroll to position [311, 0]
click at [1021, 491] on button "View Output" at bounding box center [1015, 497] width 129 height 12
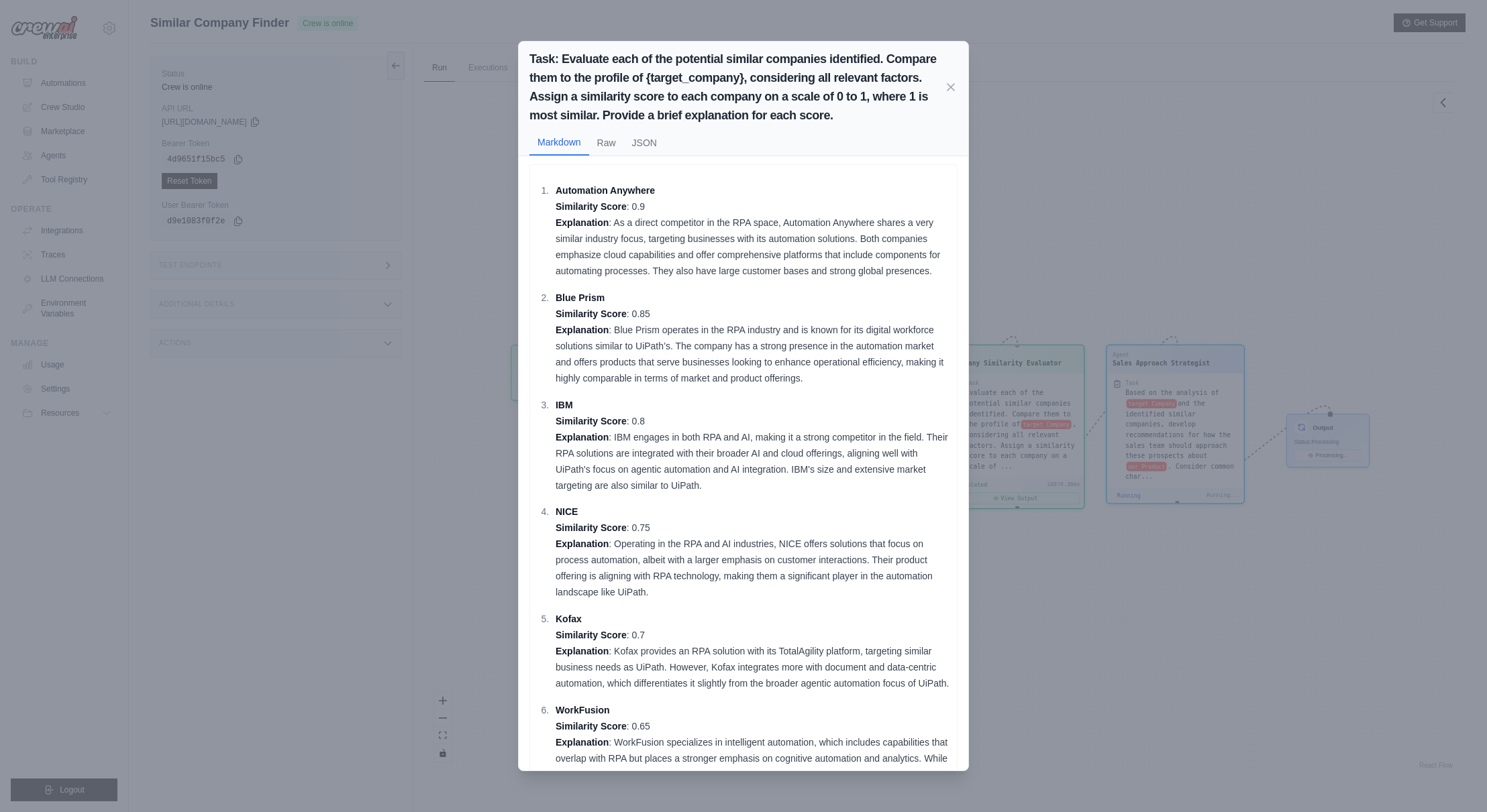
scroll to position [0, 0]
click at [954, 83] on icon at bounding box center [951, 86] width 7 height 7
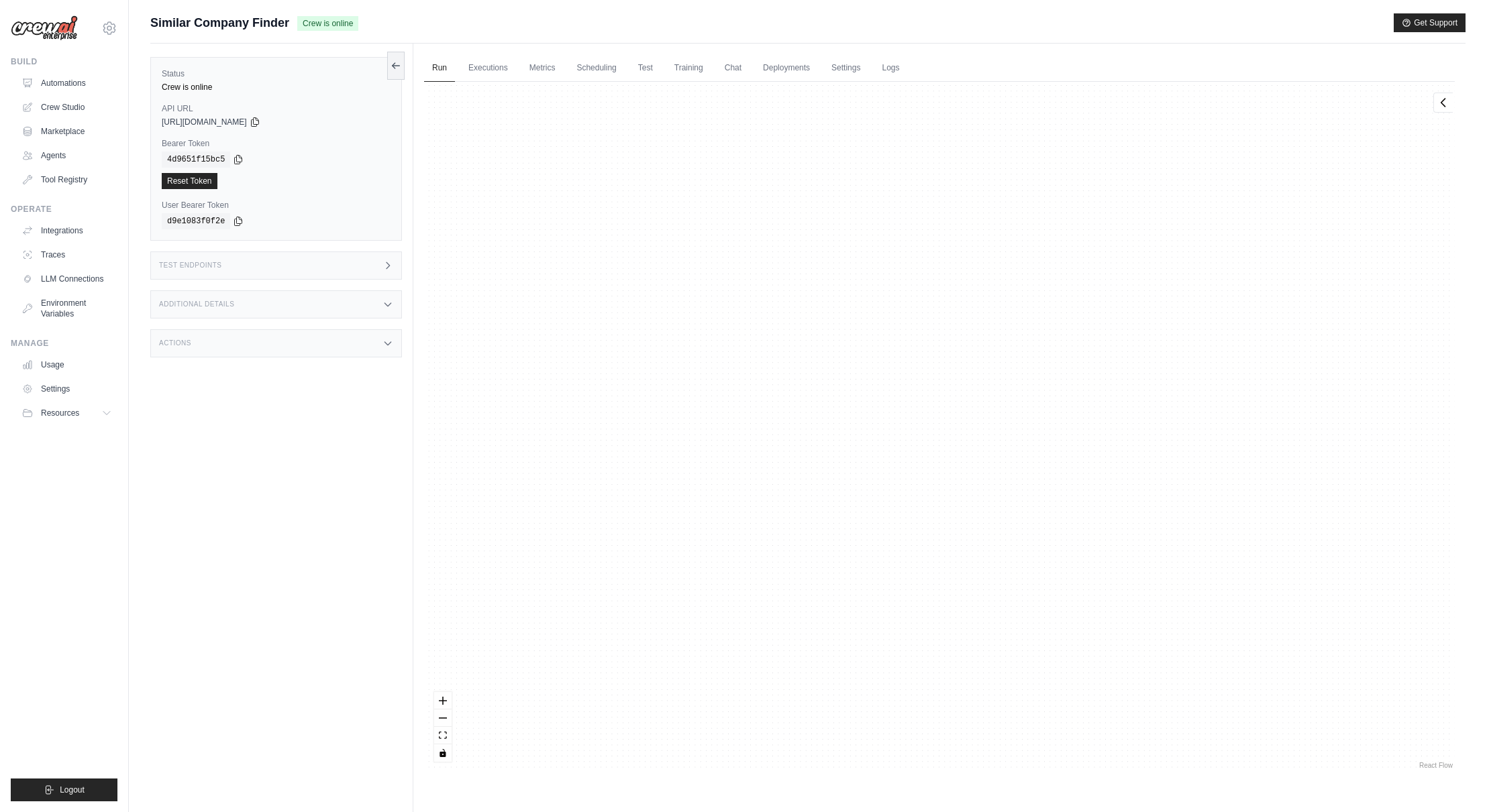
scroll to position [9366, 0]
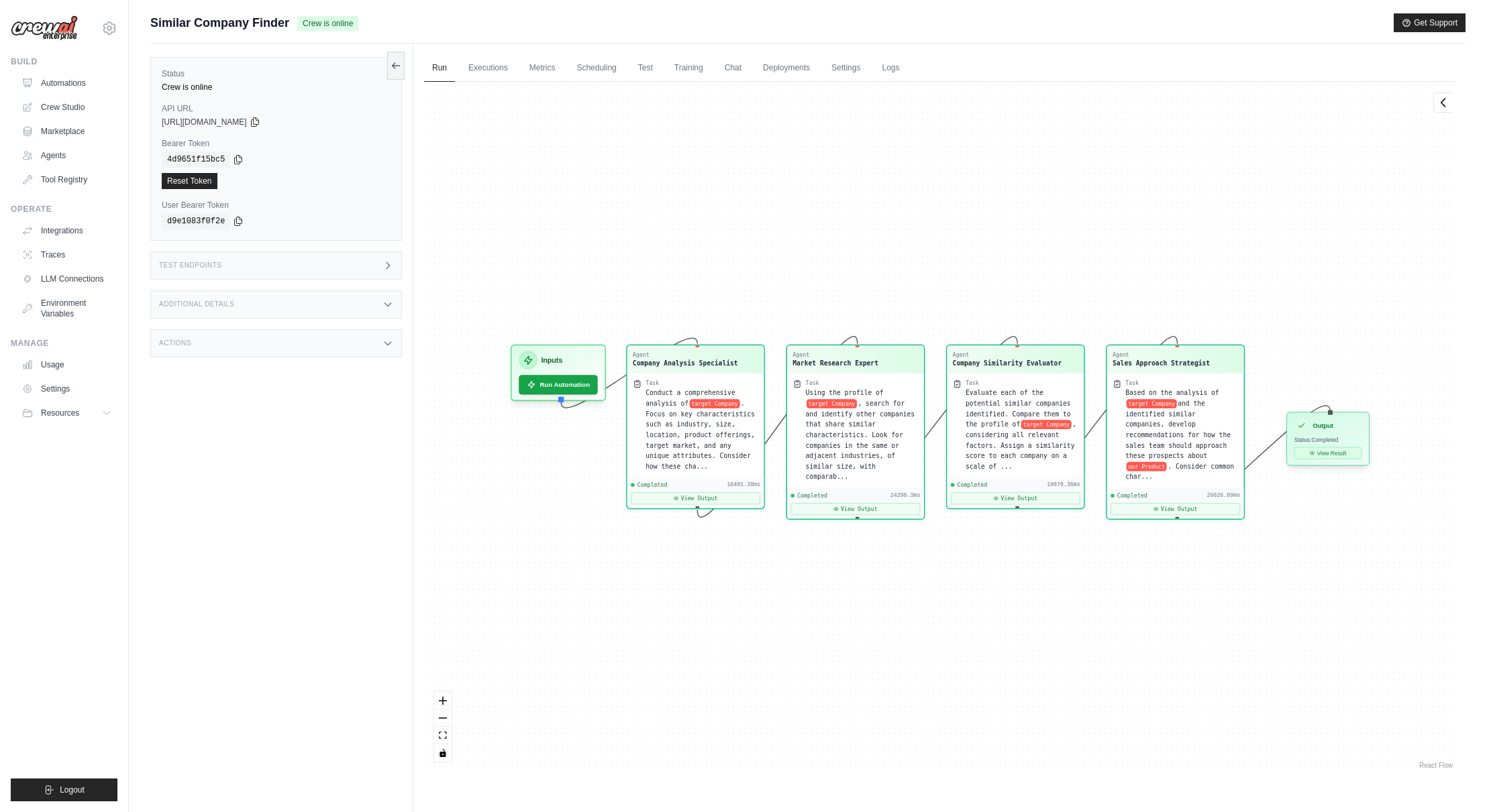
click at [1238, 455] on button "View Result" at bounding box center [1328, 454] width 68 height 12
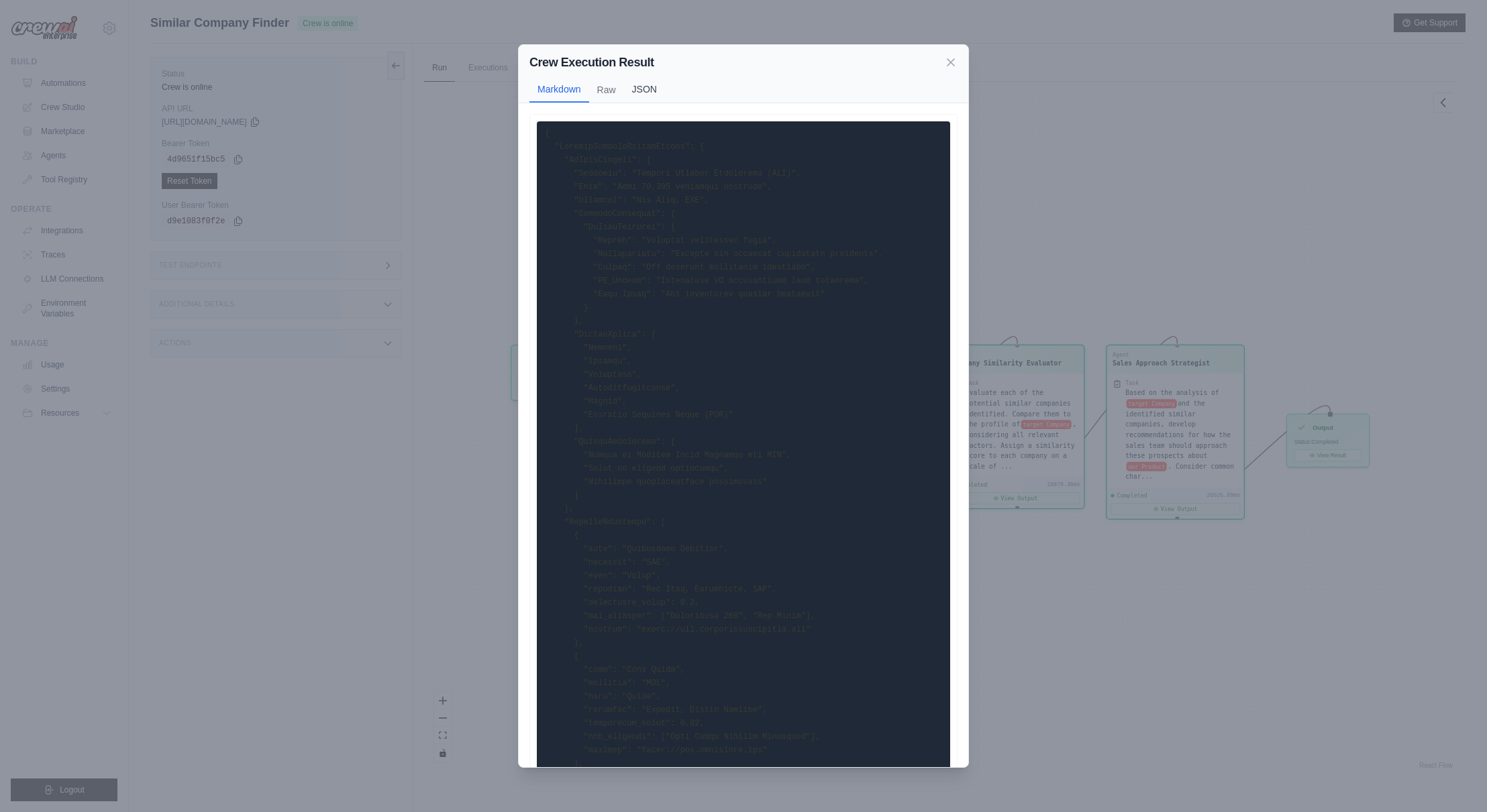
click at [658, 87] on button "JSON" at bounding box center [644, 89] width 41 height 25
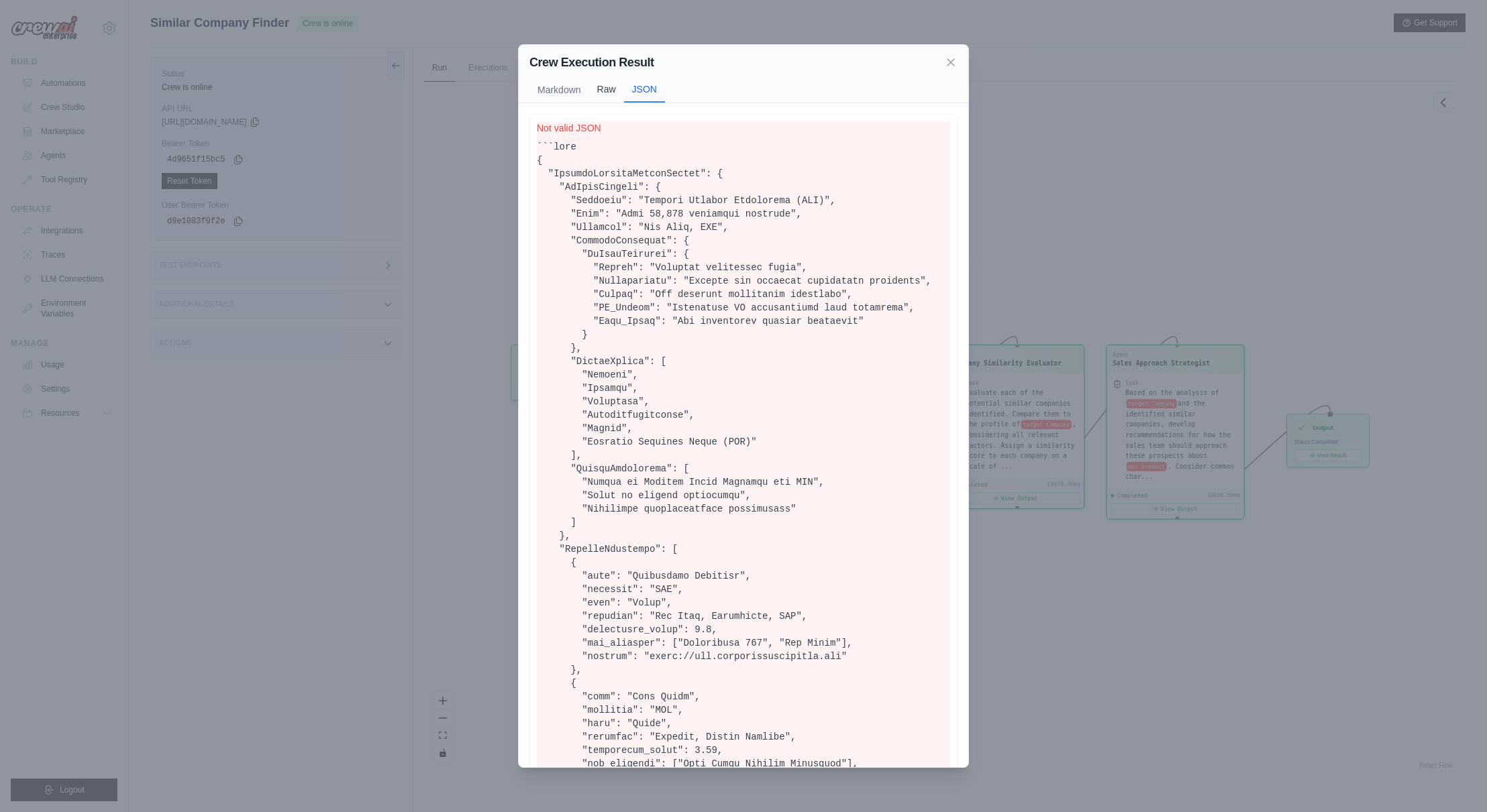
click at [612, 86] on button "Raw" at bounding box center [607, 89] width 35 height 25
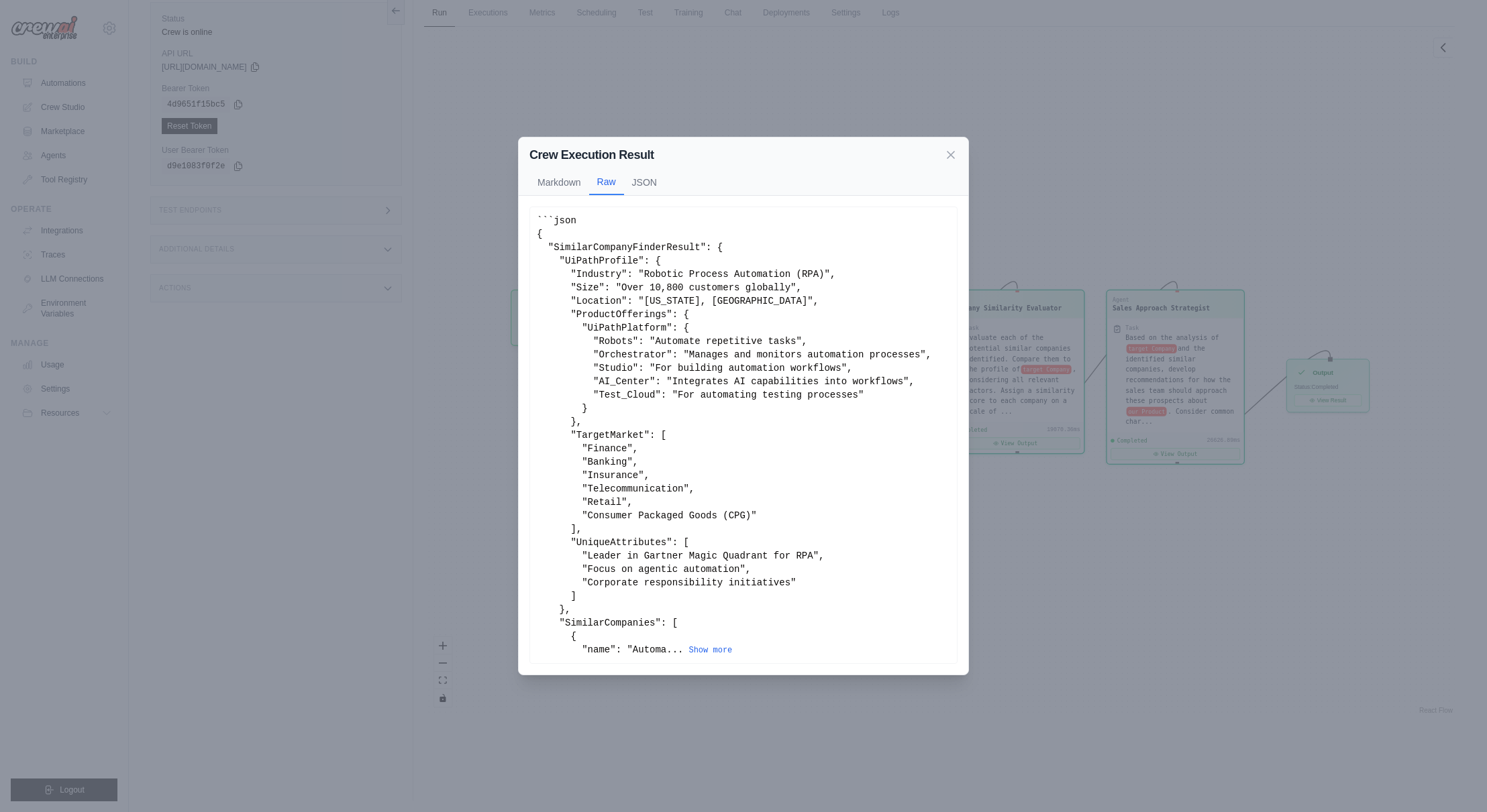
scroll to position [57, 0]
click at [700, 649] on button "Show more" at bounding box center [710, 650] width 44 height 11
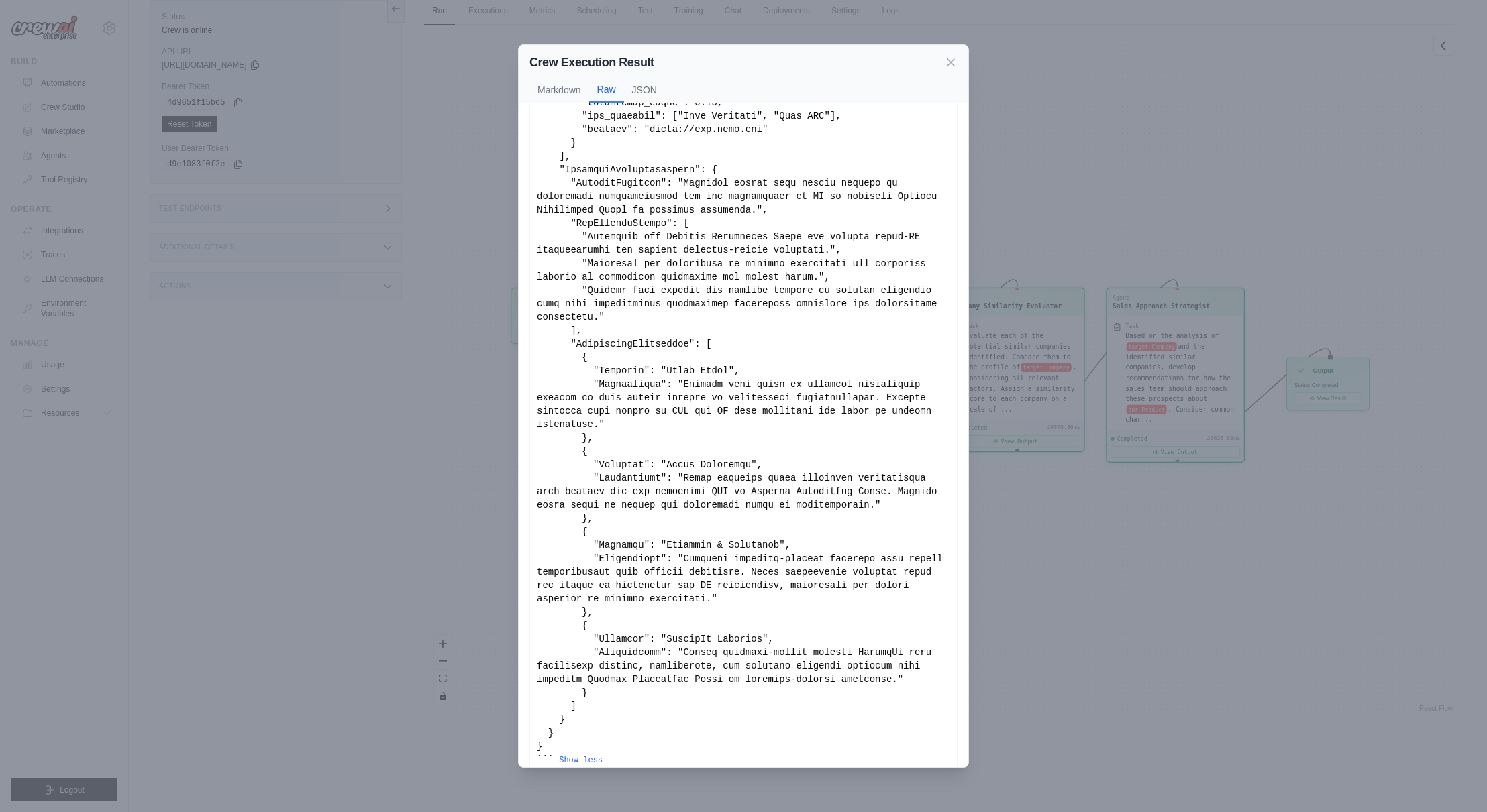
scroll to position [1600, 0]
click at [955, 61] on icon at bounding box center [951, 62] width 14 height 14
